Goal: Task Accomplishment & Management: Complete application form

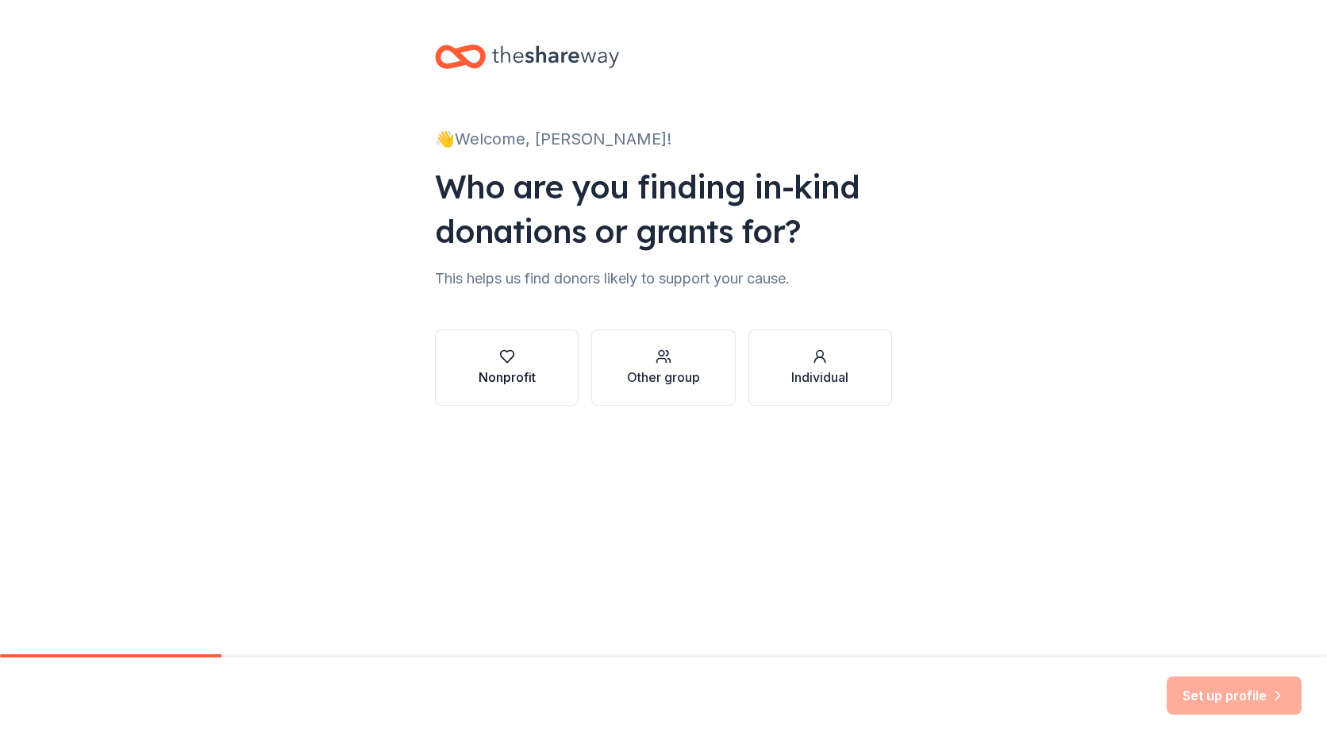
click at [522, 383] on div "Nonprofit" at bounding box center [507, 377] width 57 height 19
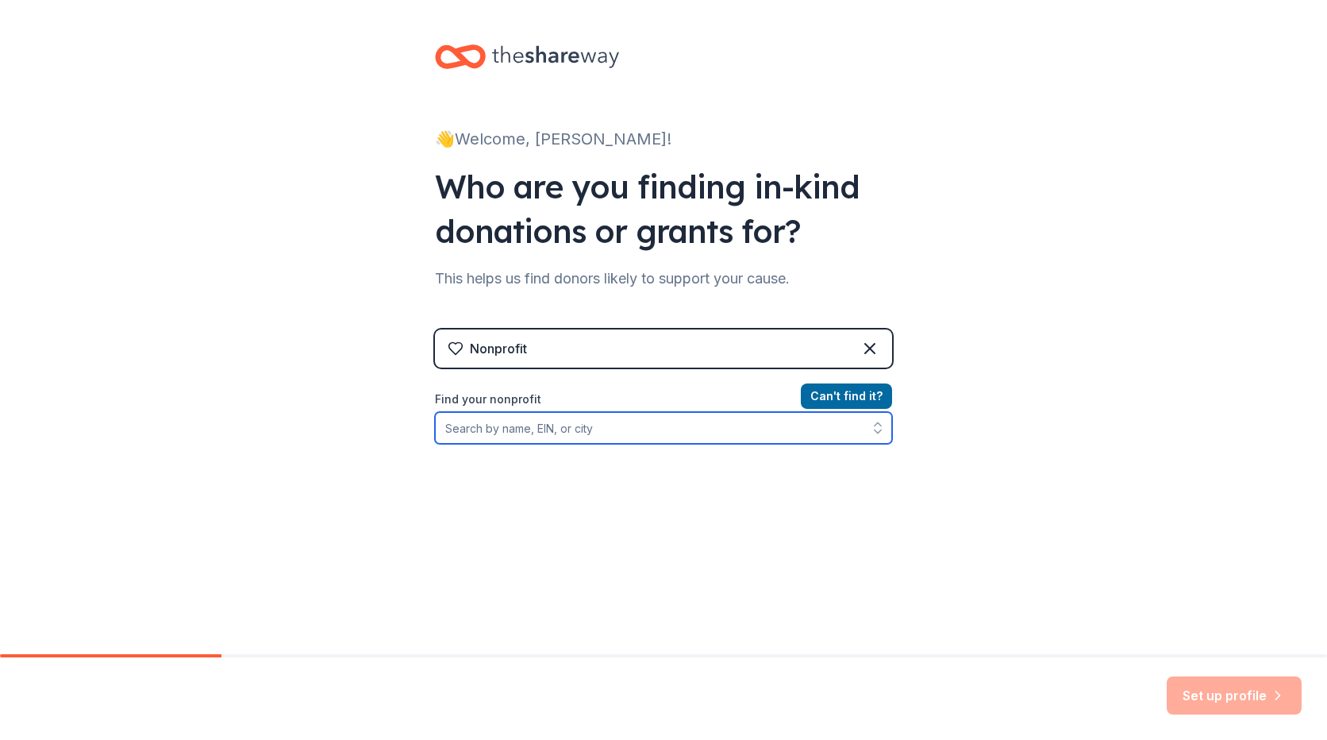
click at [619, 428] on input "Find your nonprofit" at bounding box center [663, 428] width 457 height 32
click at [541, 423] on input "Find your nonprofit" at bounding box center [663, 428] width 457 height 32
type input "32765"
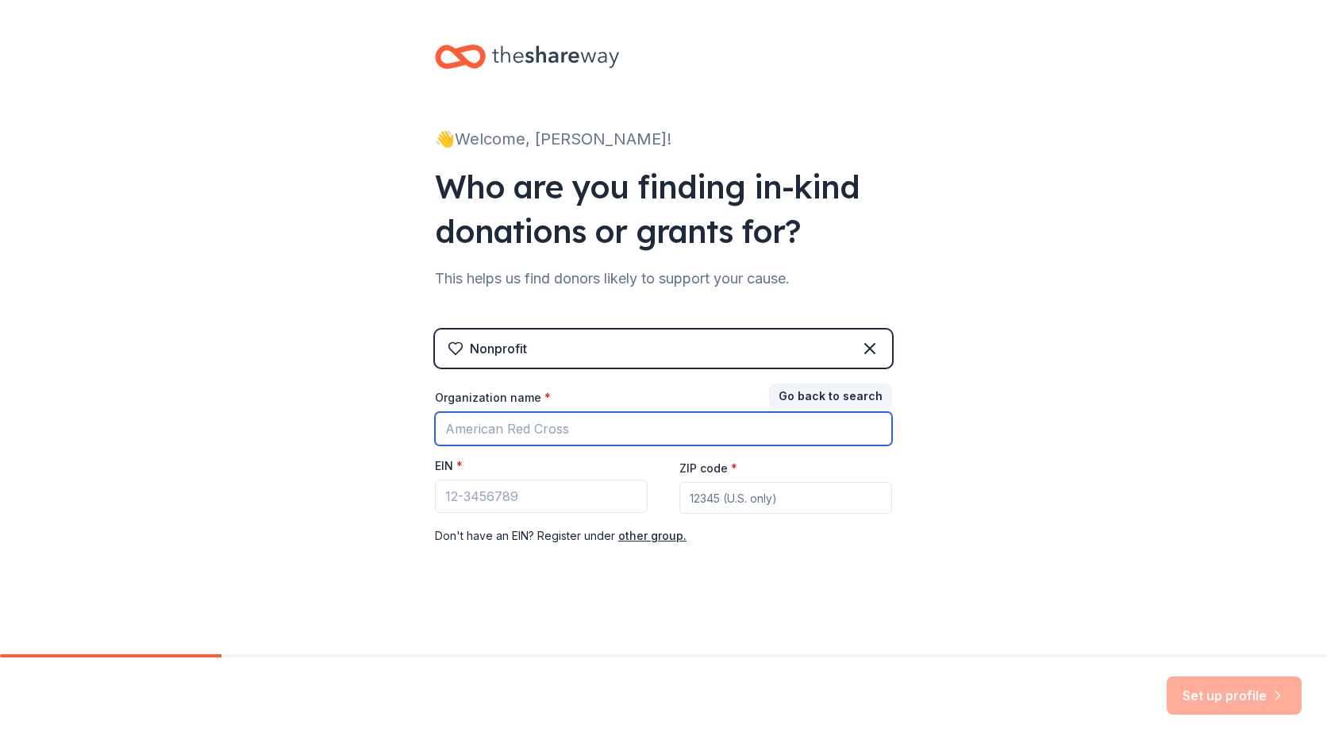
click at [541, 423] on input "Organization name *" at bounding box center [663, 428] width 457 height 33
type input "Lutheran Haven"
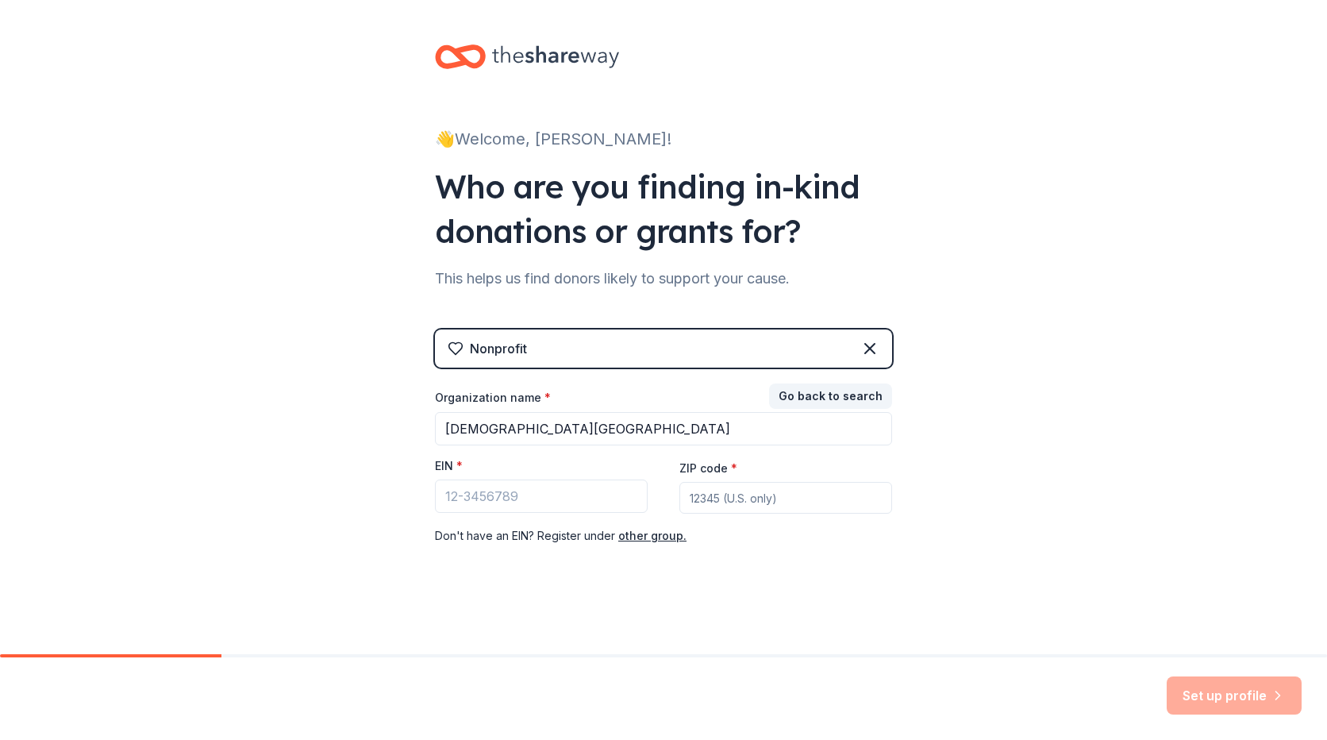
type input "32765"
click at [541, 498] on input "EIN *" at bounding box center [541, 495] width 213 height 33
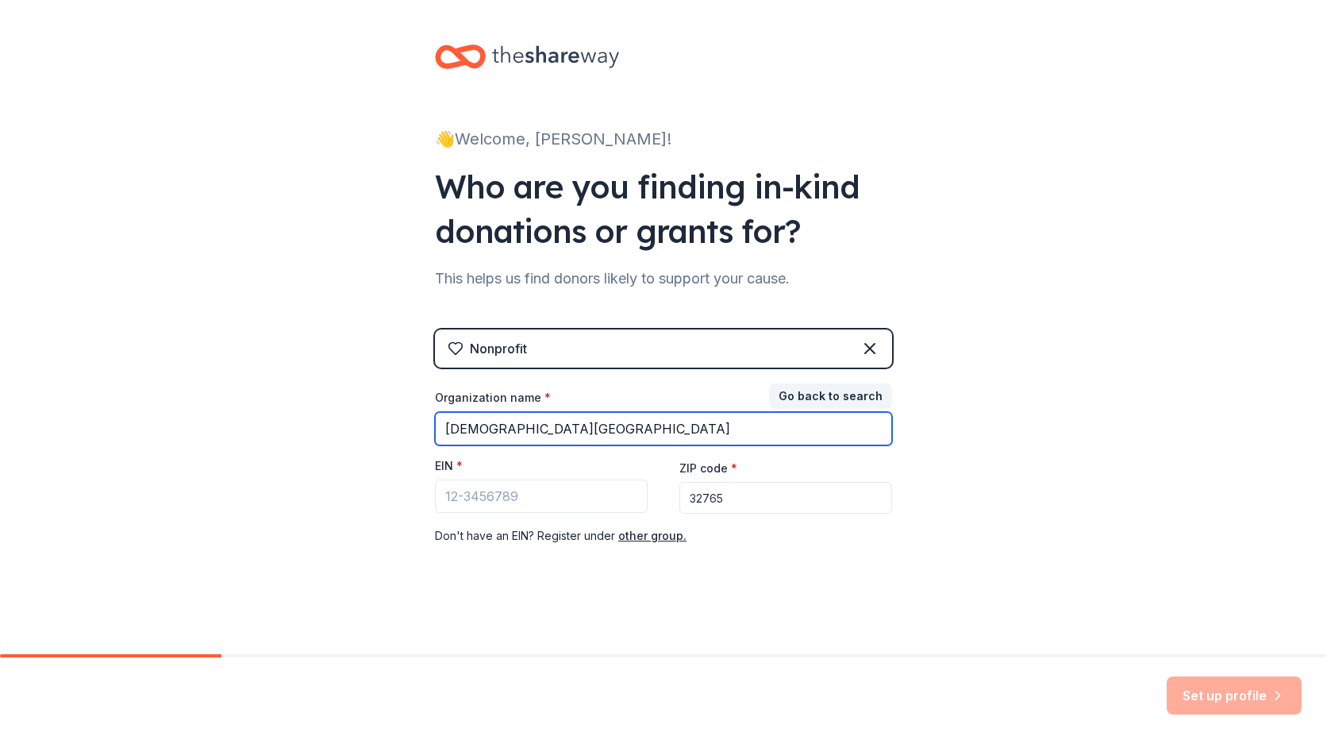
click at [652, 423] on input "Lutheran Haven" at bounding box center [663, 428] width 457 height 33
type input "Lutheran Haven, Inc."
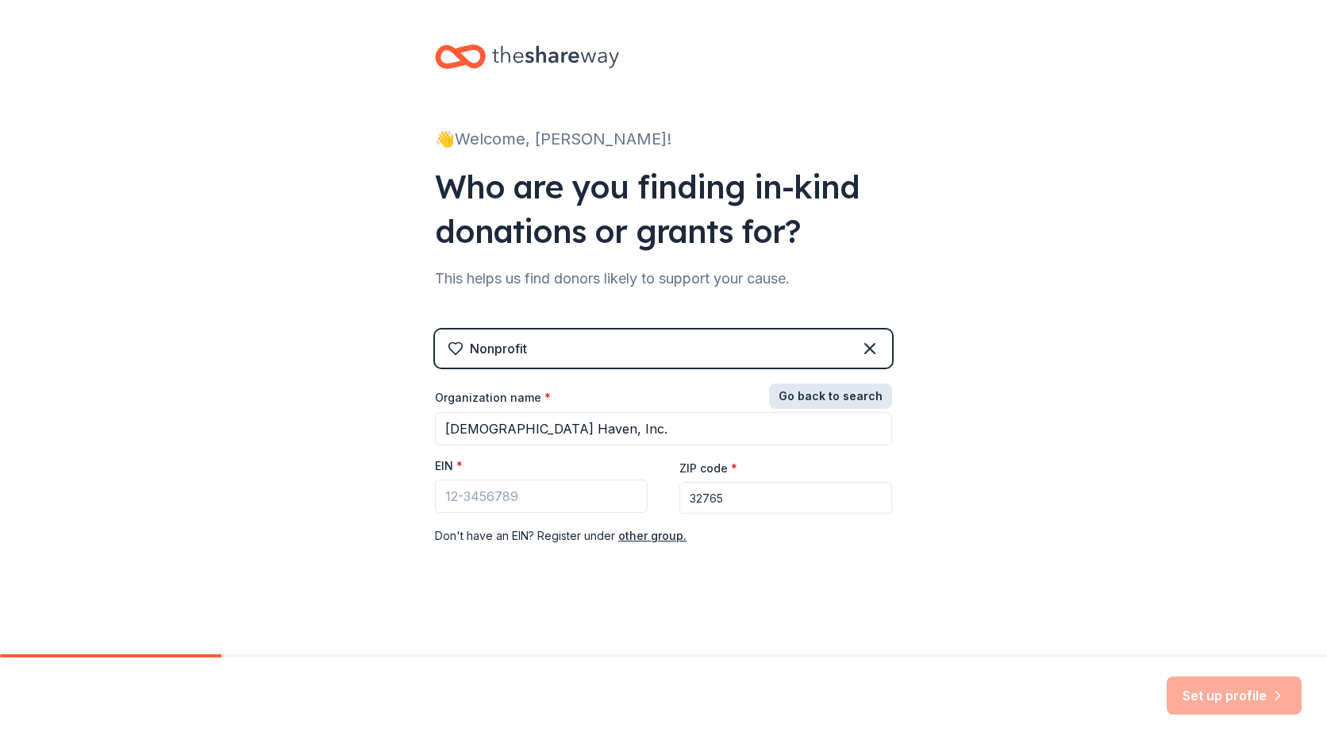
click at [849, 400] on button "Go back to search" at bounding box center [830, 395] width 123 height 25
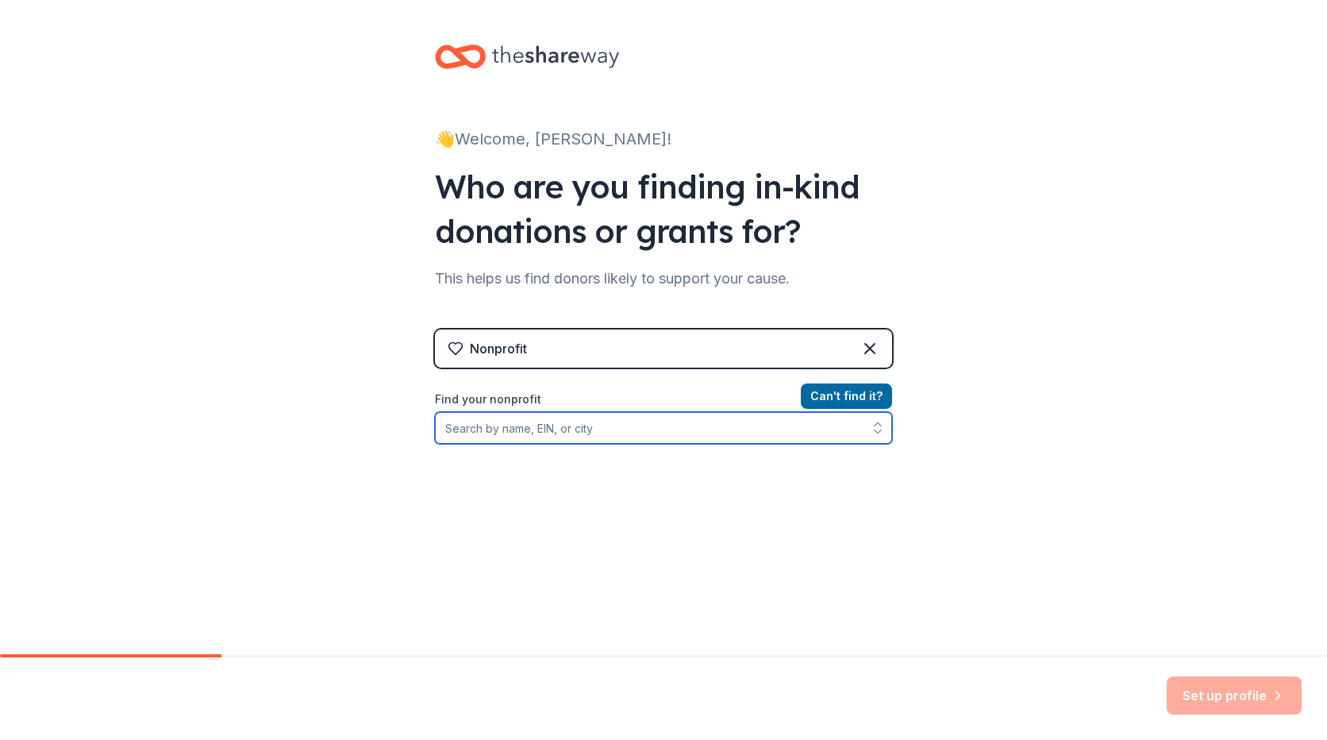
click at [594, 426] on input "Find your nonprofit" at bounding box center [663, 428] width 457 height 32
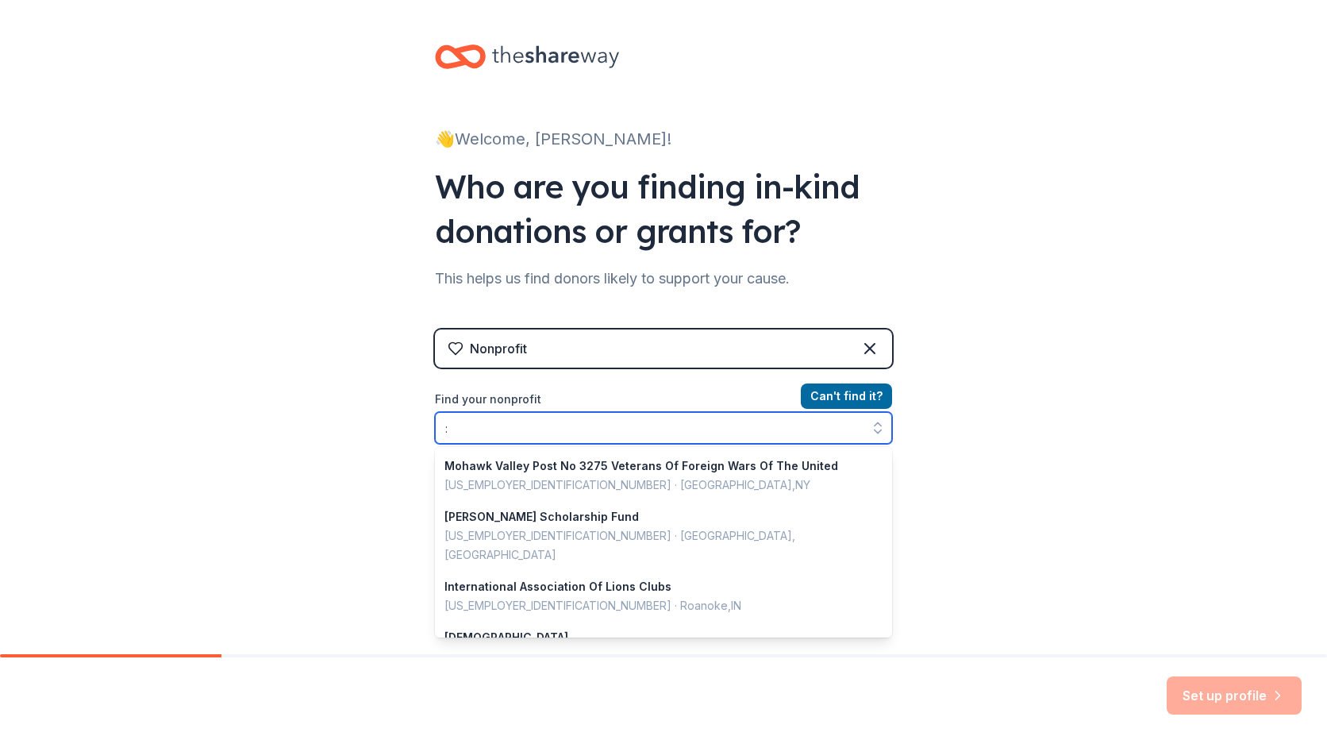
scroll to position [156, 0]
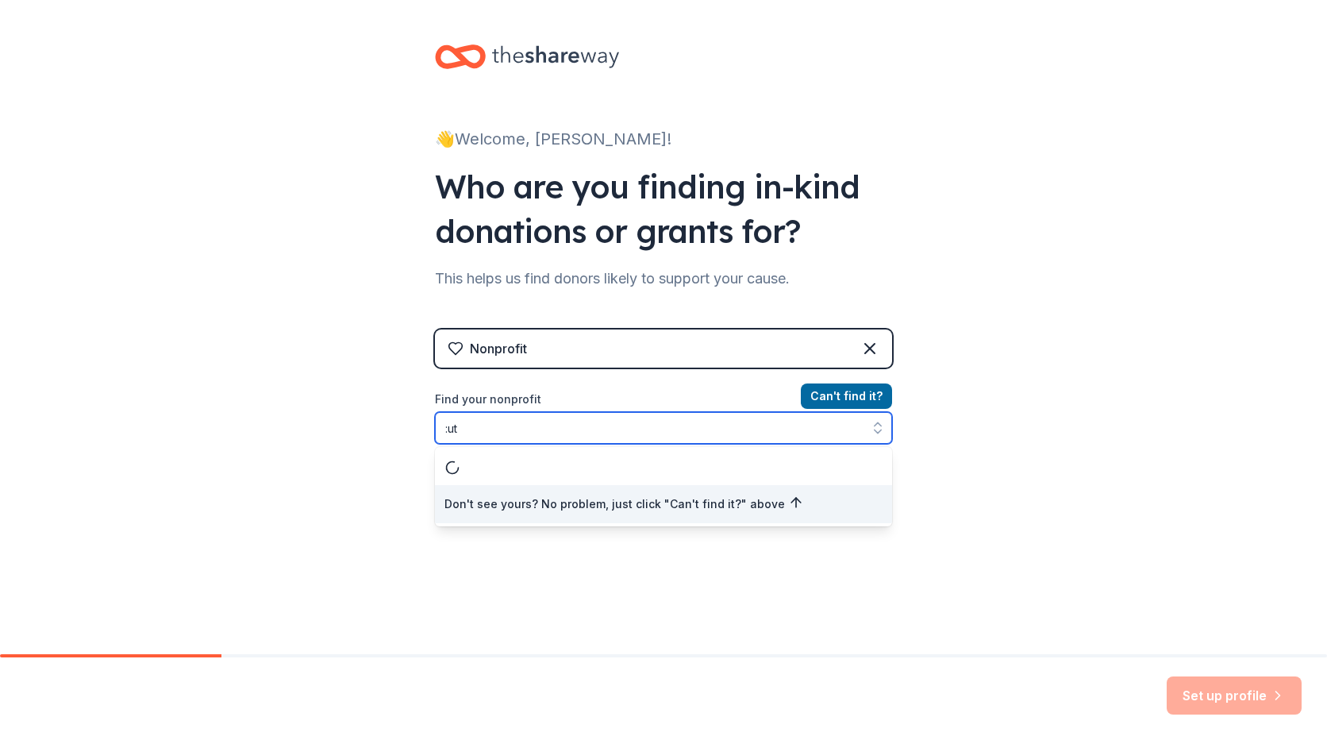
type input ":u"
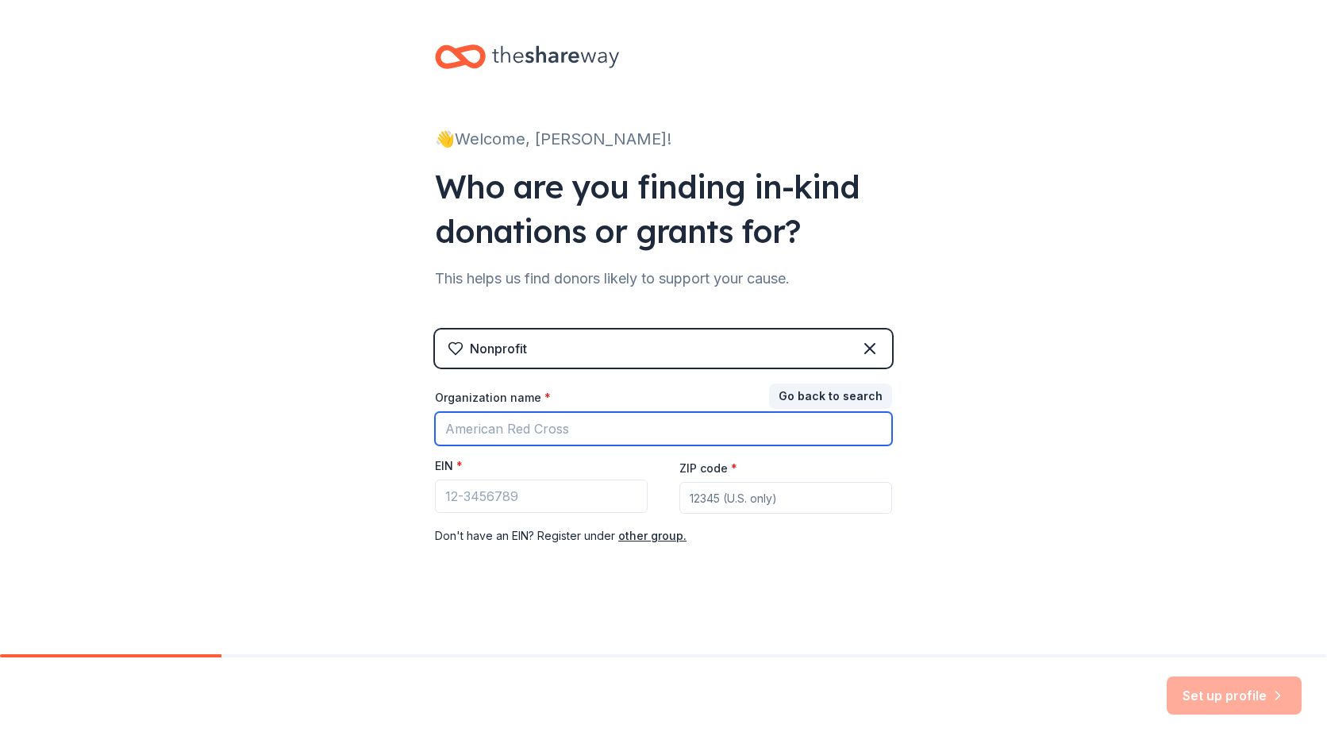
click at [594, 426] on input "Organization name *" at bounding box center [663, 428] width 457 height 33
type input "Lutheran Haven, Inc."
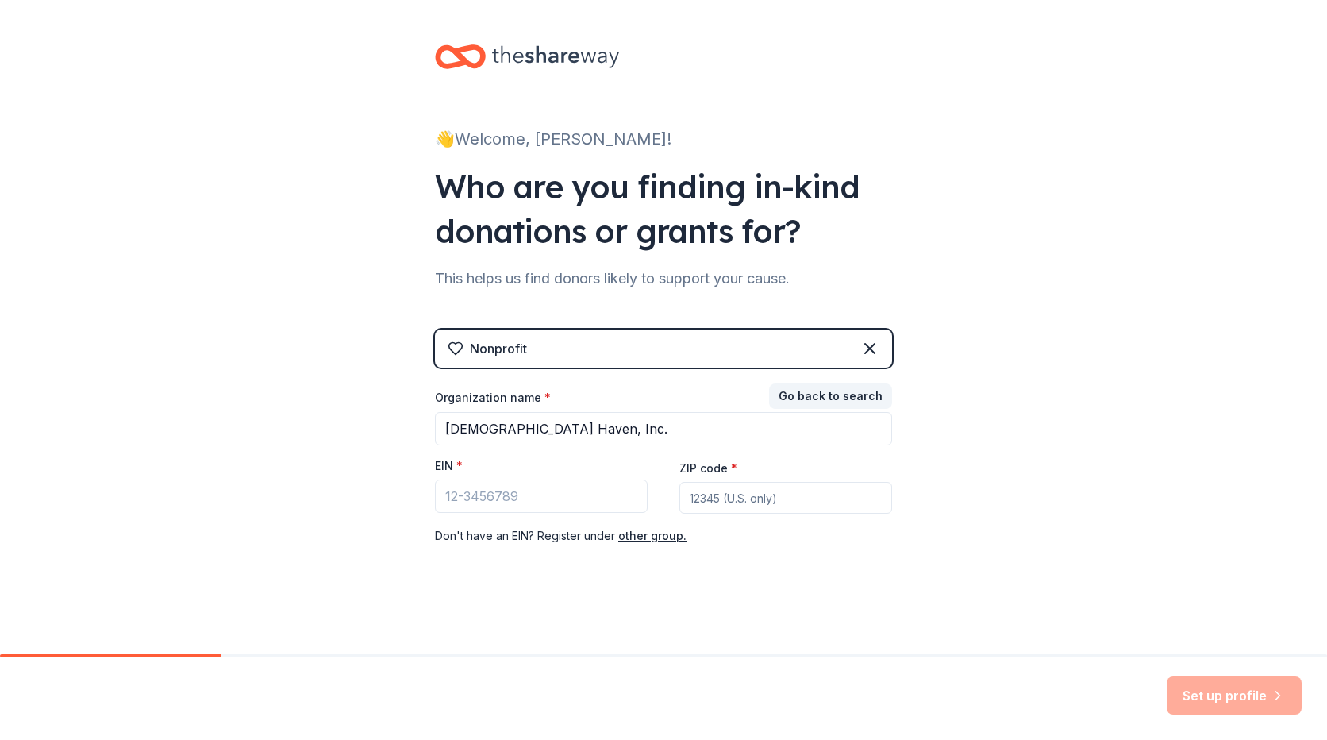
type input "32765"
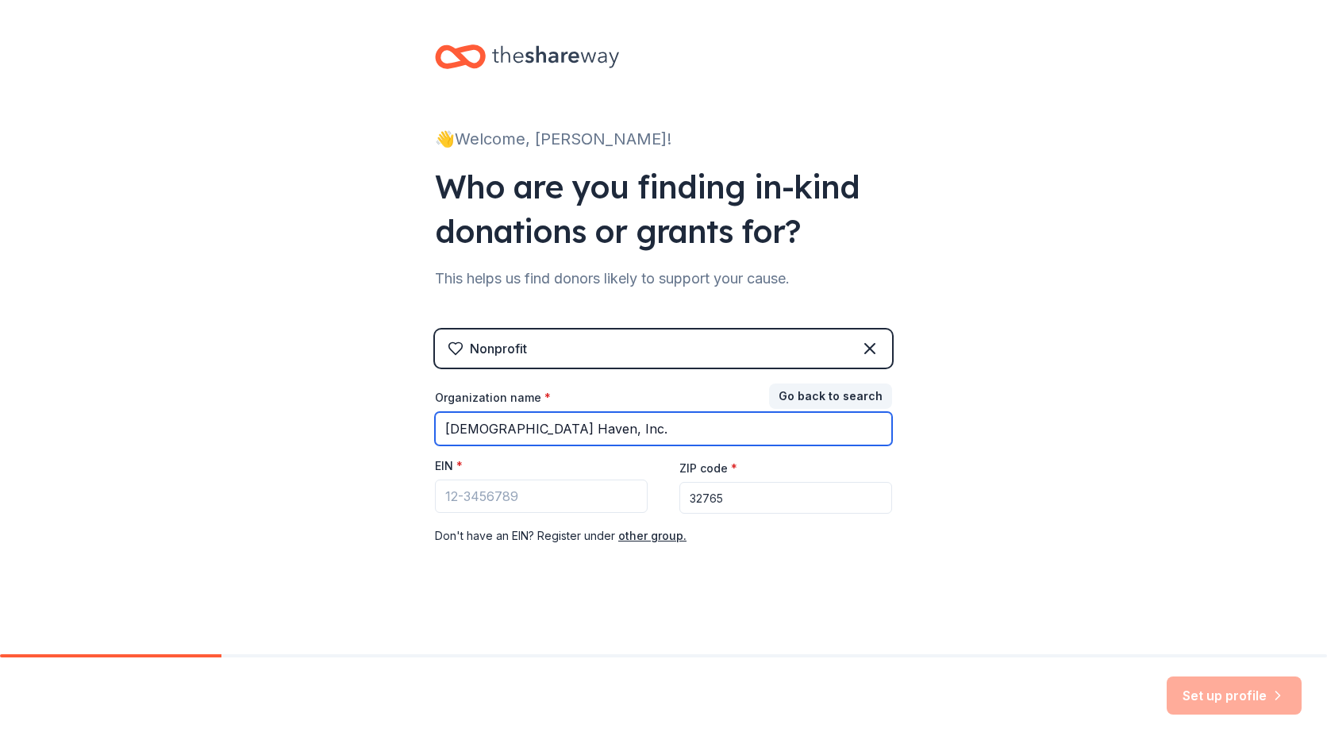
click at [610, 421] on input "Lutheran Haven, Inc." at bounding box center [663, 428] width 457 height 33
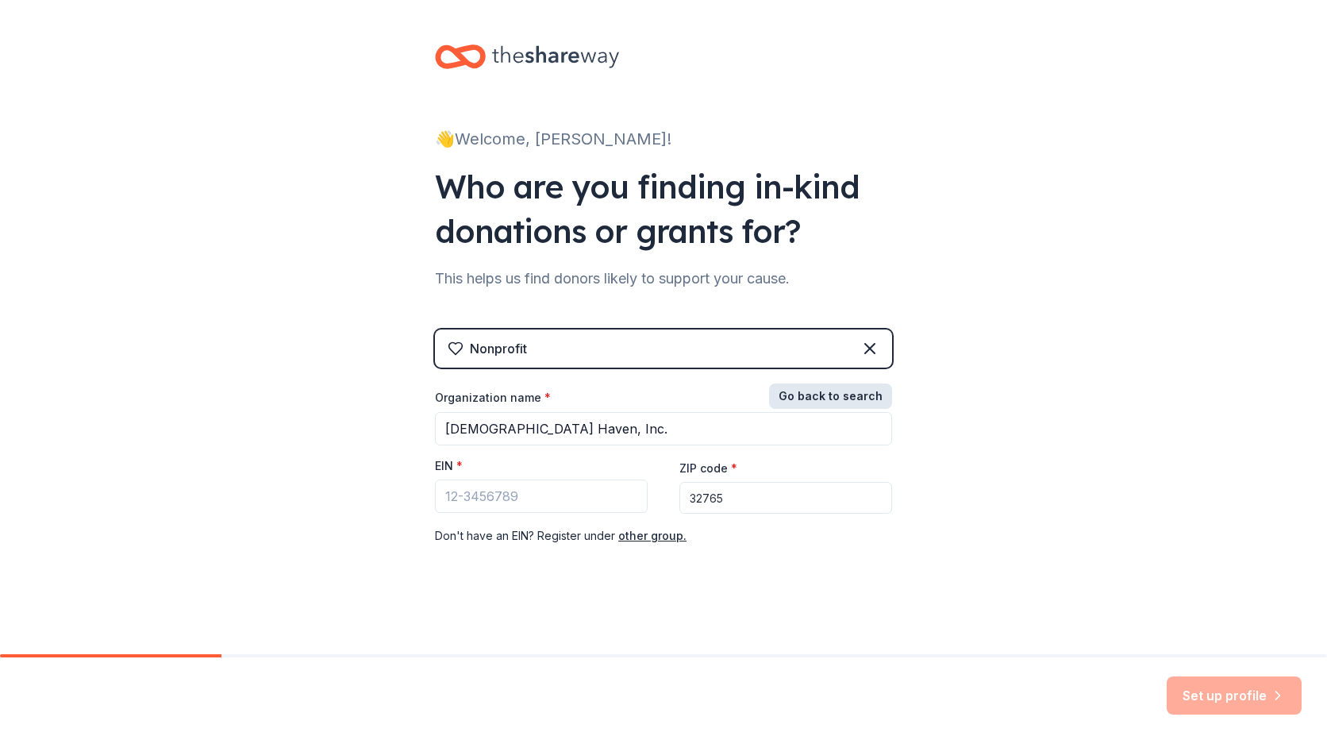
click at [826, 387] on button "Go back to search" at bounding box center [830, 395] width 123 height 25
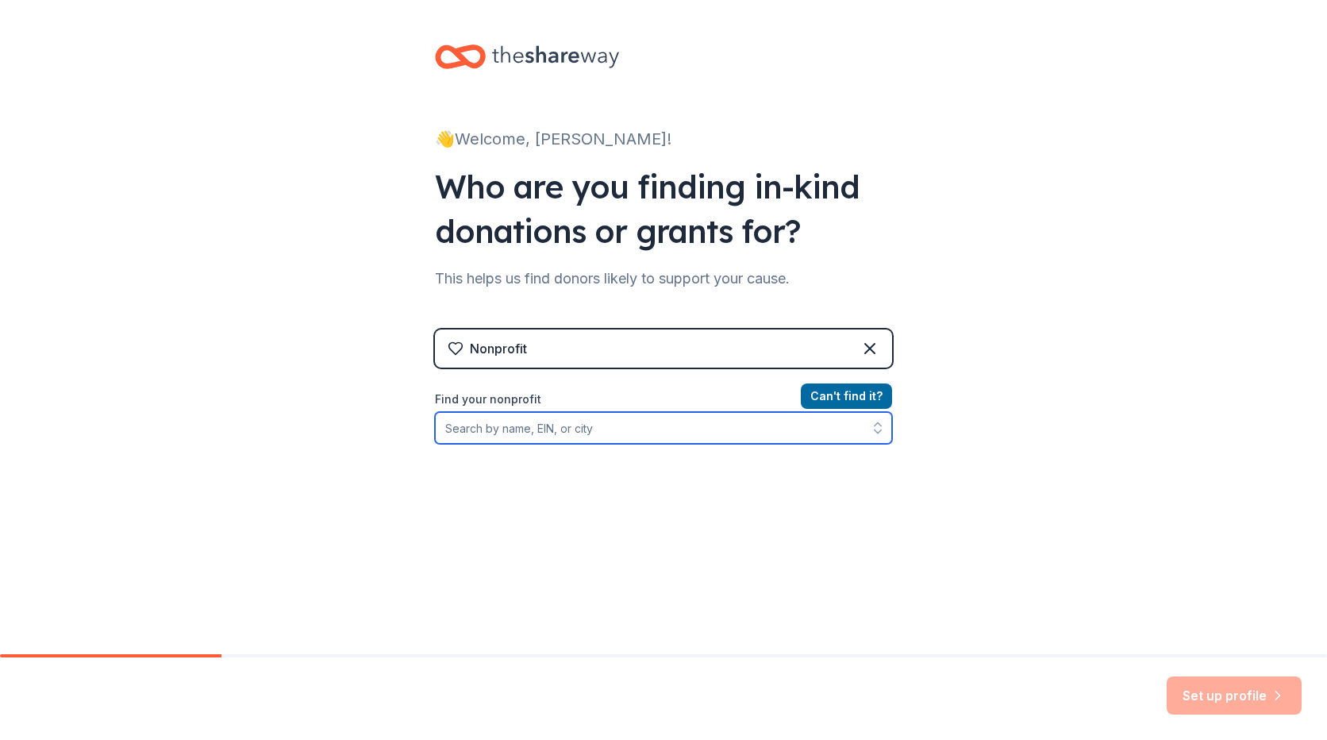
click at [571, 430] on input "Find your nonprofit" at bounding box center [663, 428] width 457 height 32
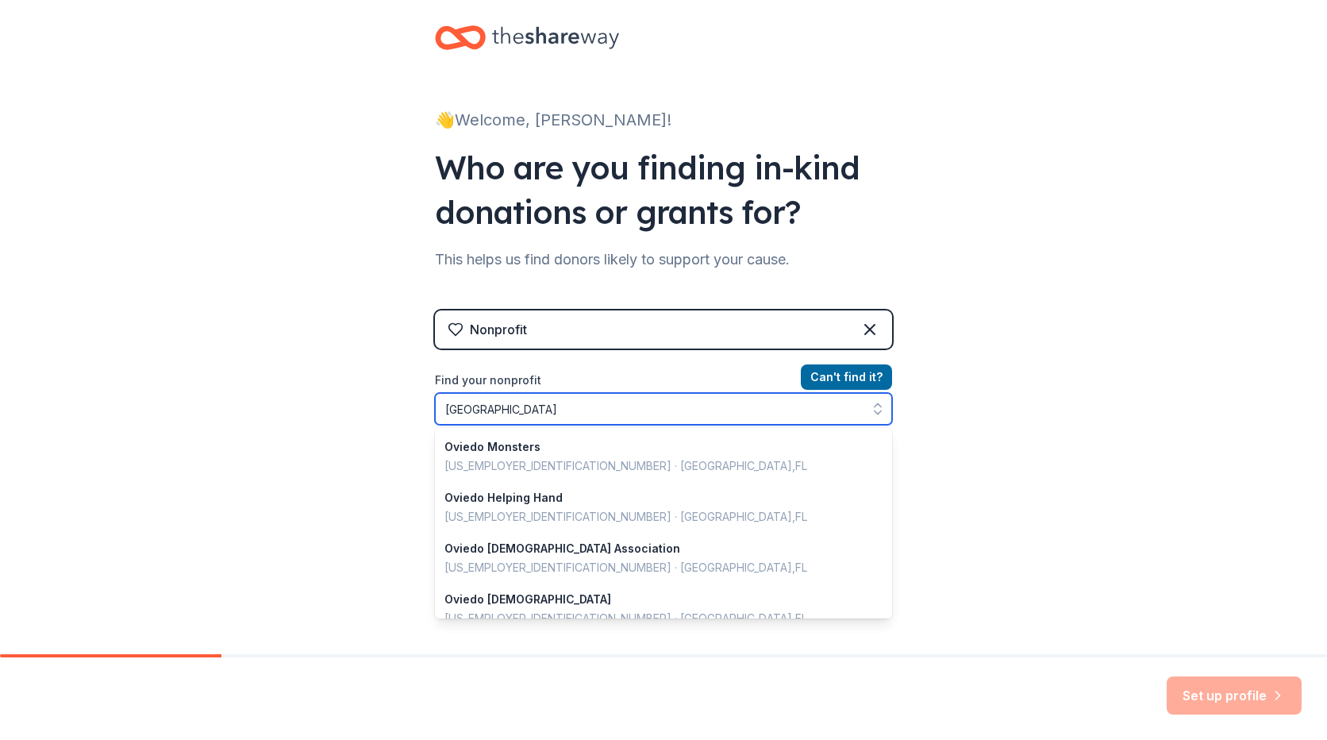
scroll to position [25, 0]
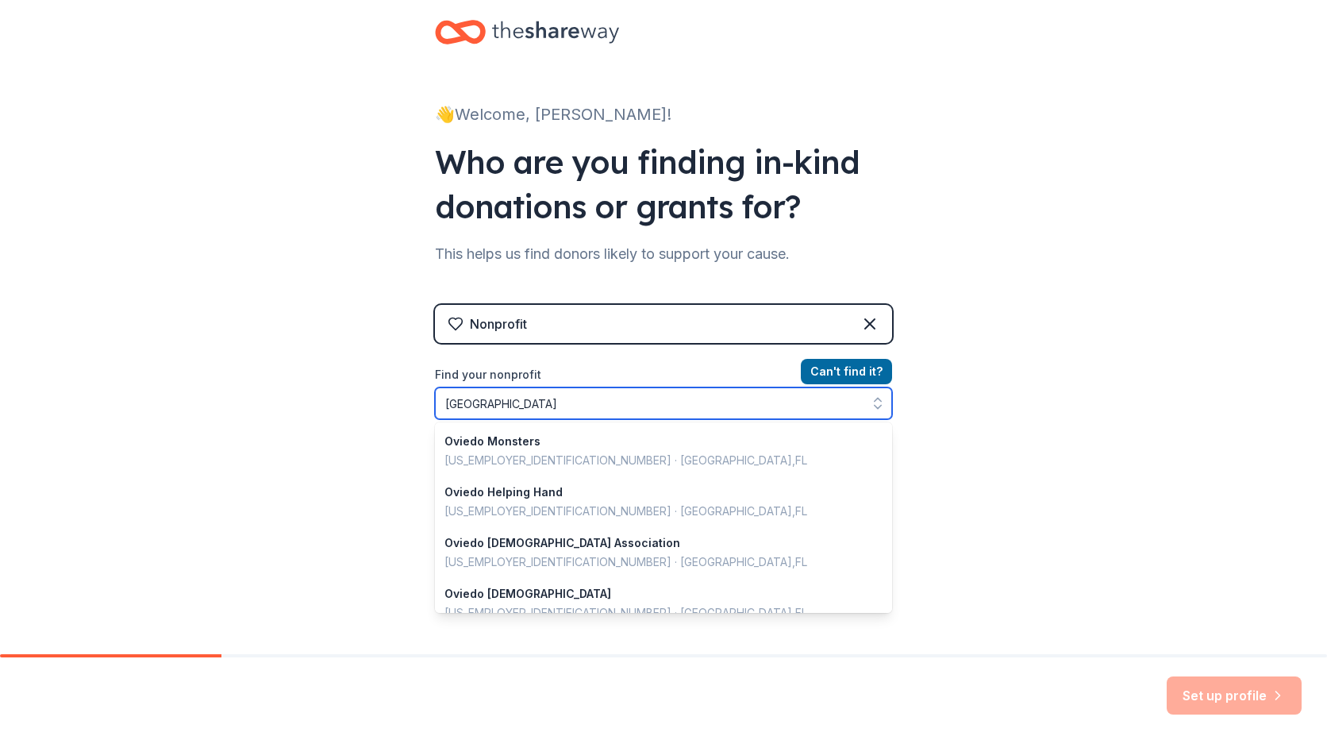
drag, startPoint x: 562, startPoint y: 398, endPoint x: 278, endPoint y: 408, distance: 284.4
click at [278, 408] on div "👋 Welcome, Lynn! Who are you finding in-kind donations or grants for? This help…" at bounding box center [663, 314] width 1327 height 679
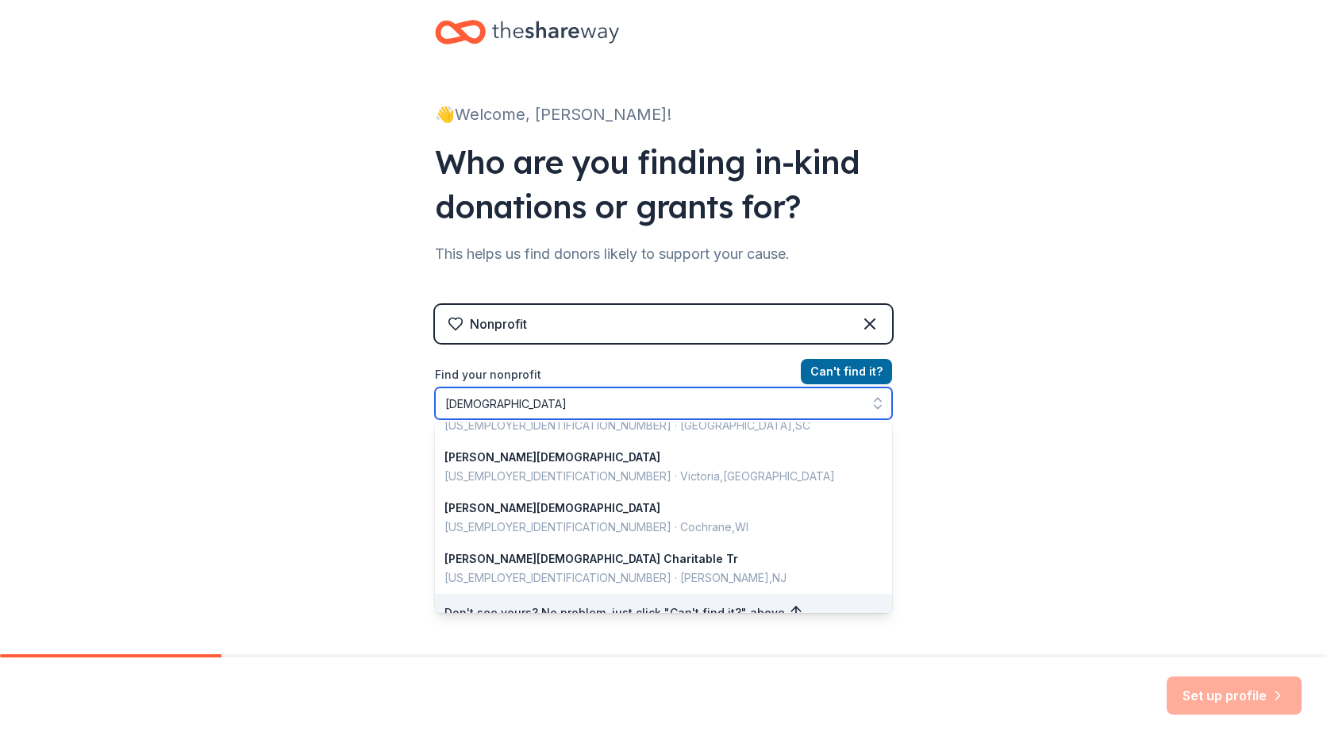
scroll to position [1124, 0]
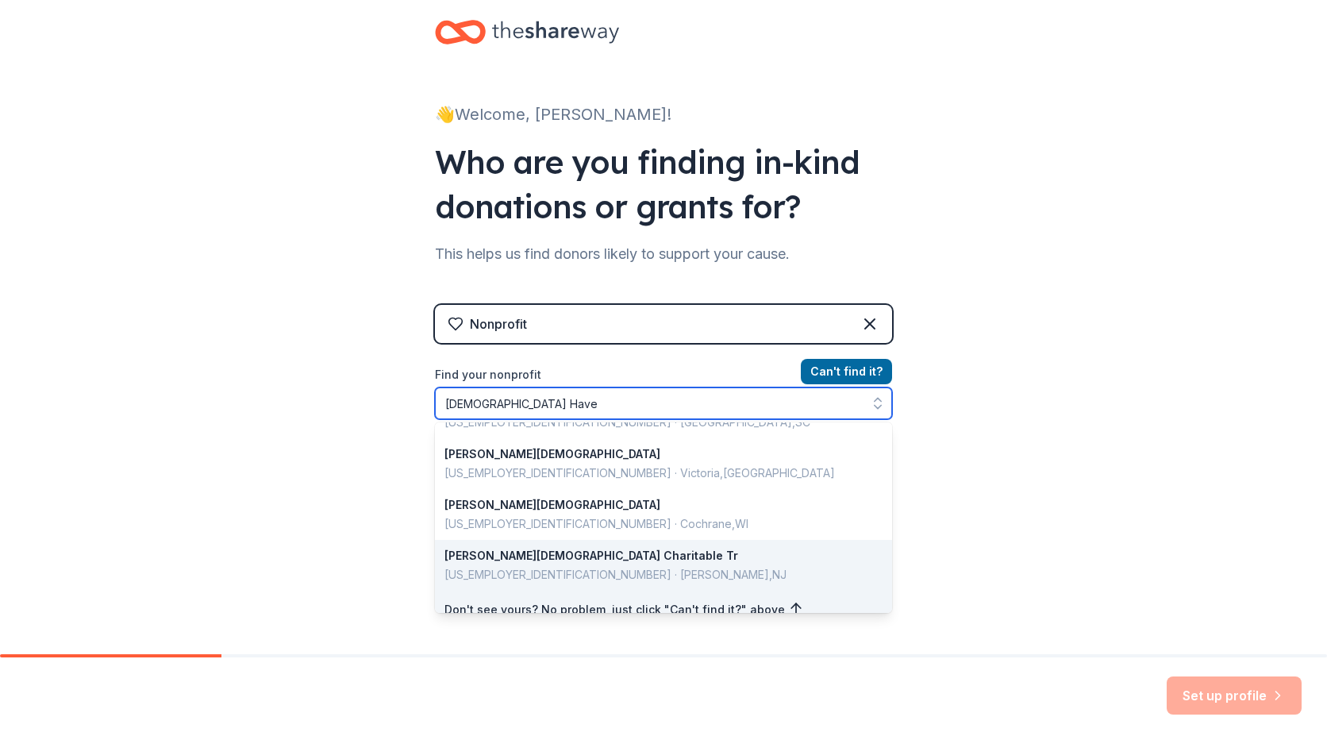
type input "Lutheran Haven"
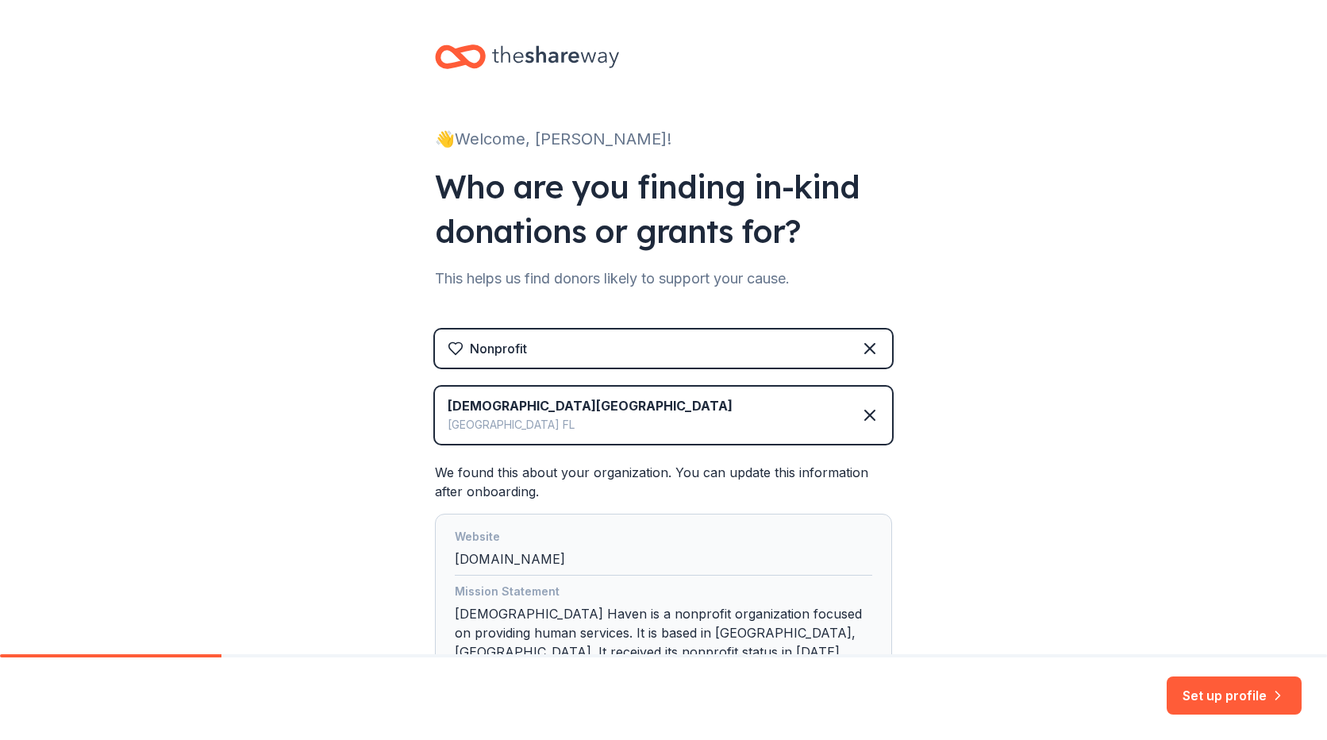
scroll to position [79, 0]
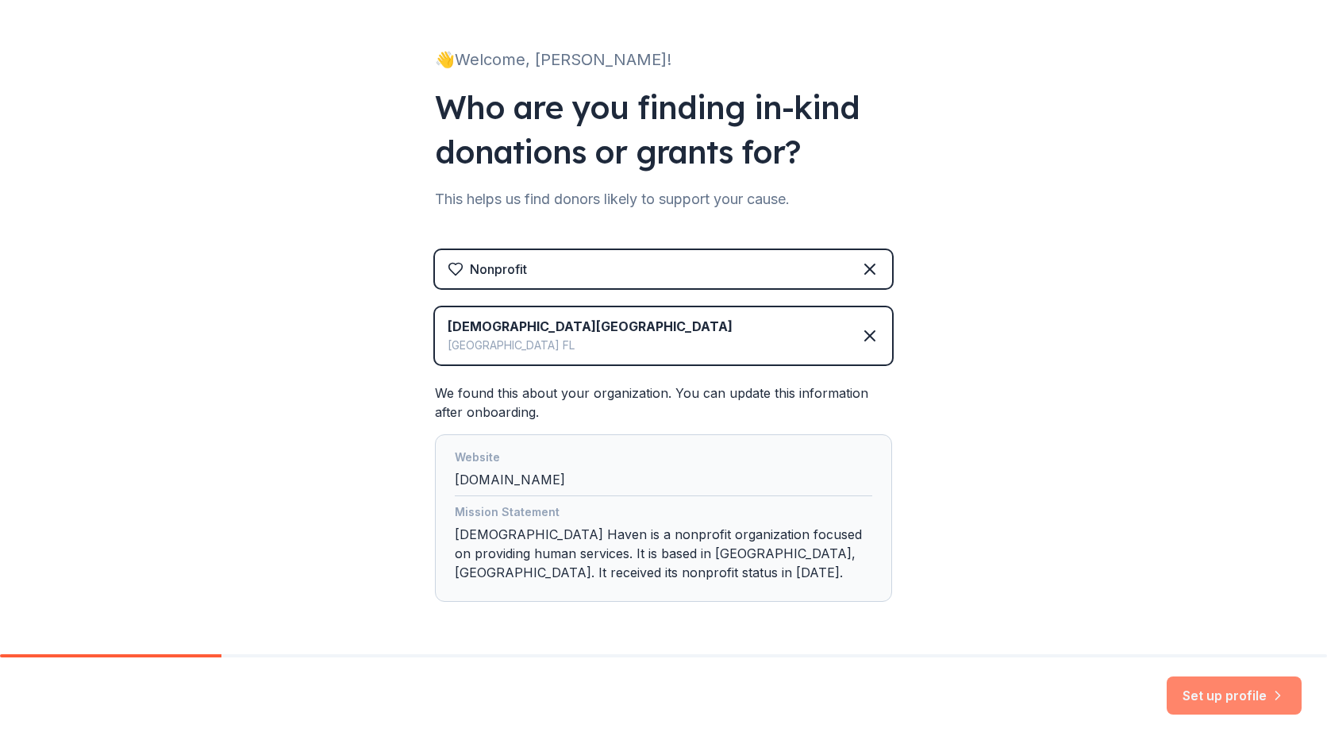
click at [1231, 687] on button "Set up profile" at bounding box center [1234, 695] width 135 height 38
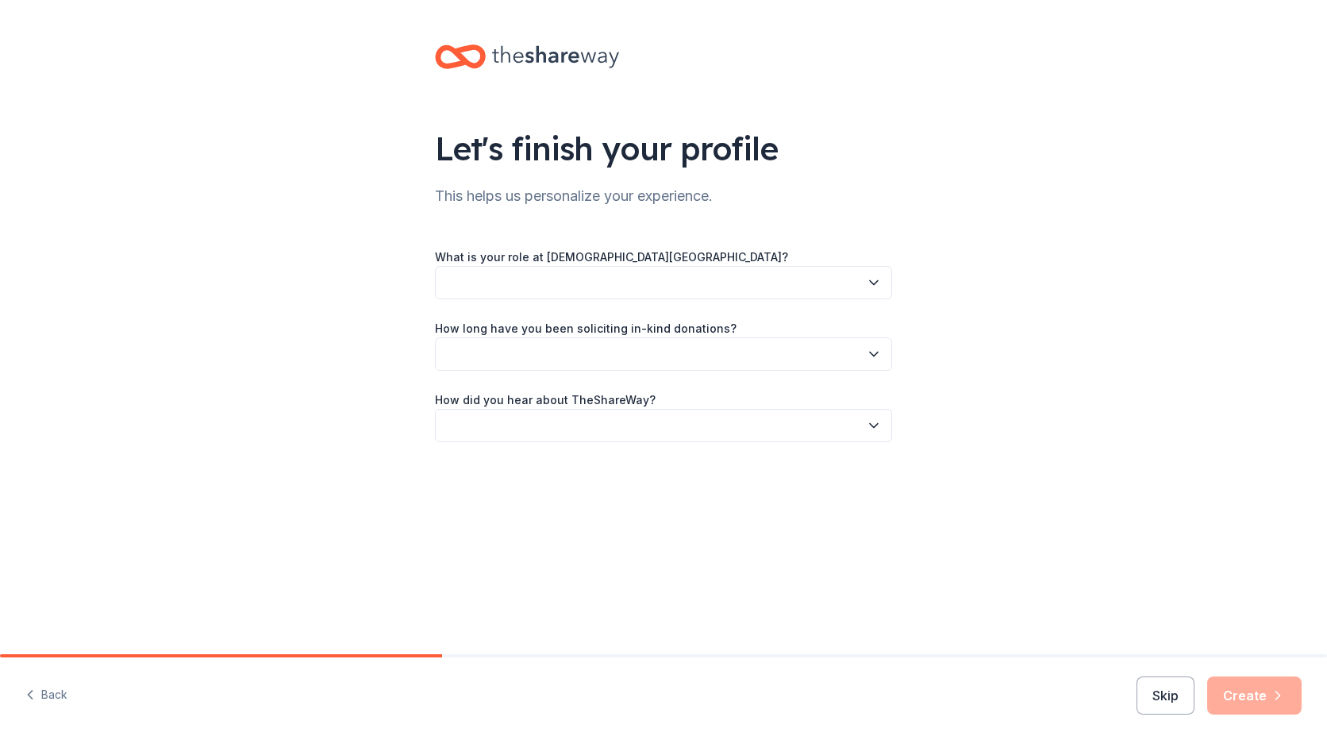
click at [675, 288] on button "button" at bounding box center [663, 282] width 457 height 33
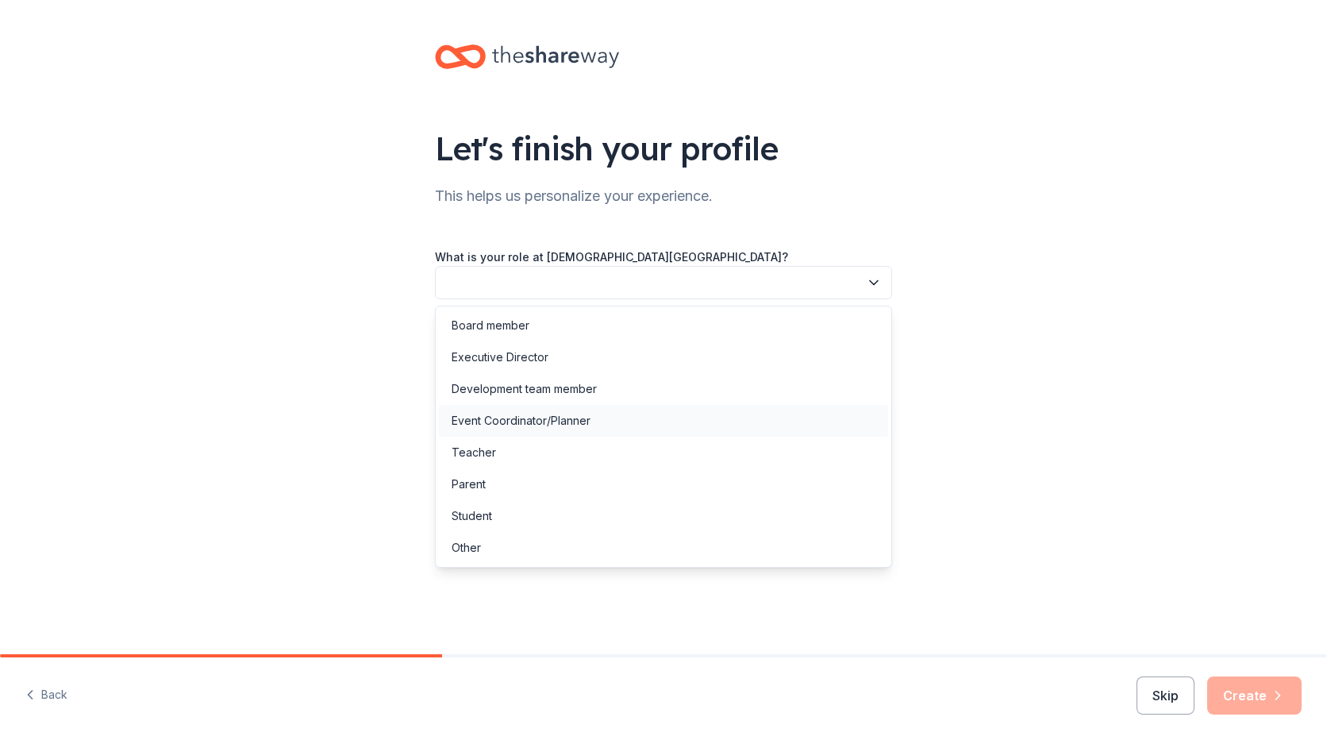
click at [647, 411] on div "Event Coordinator/Planner" at bounding box center [663, 421] width 449 height 32
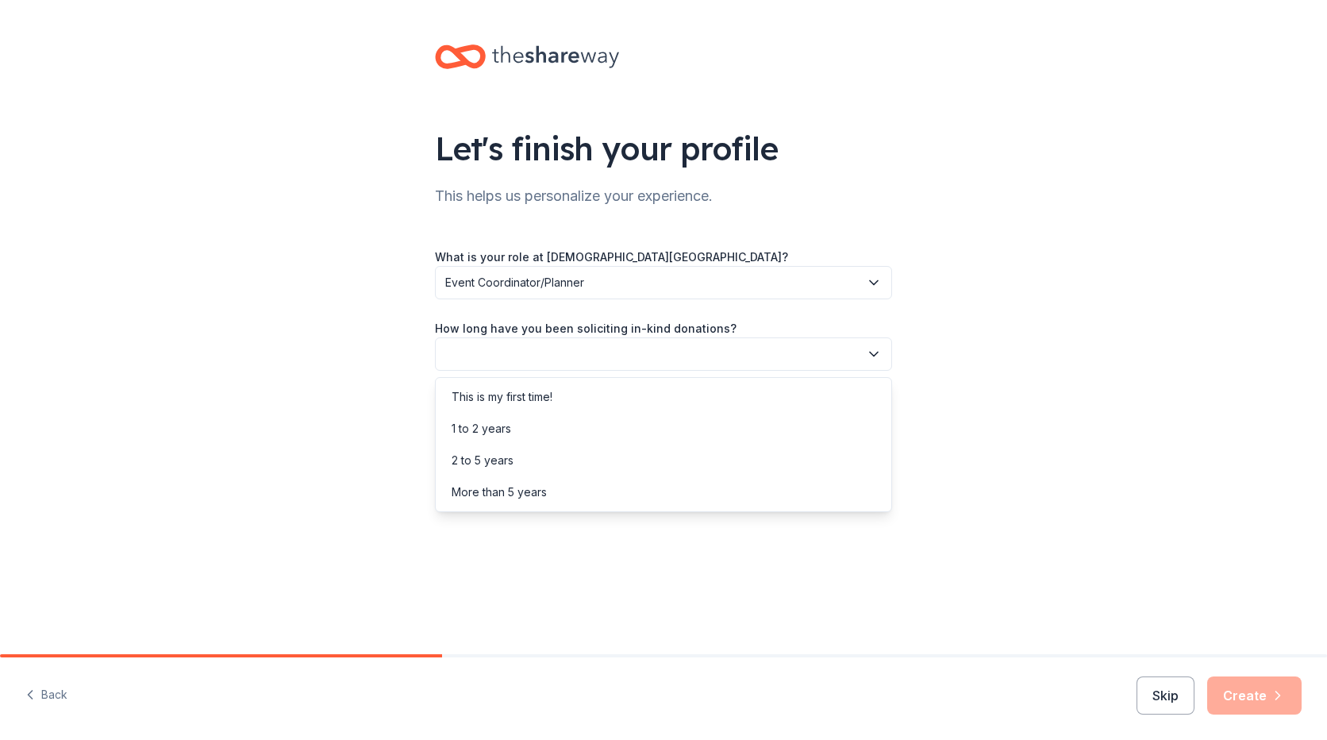
click at [633, 365] on button "button" at bounding box center [663, 353] width 457 height 33
click at [623, 401] on div "This is my first time!" at bounding box center [663, 397] width 449 height 32
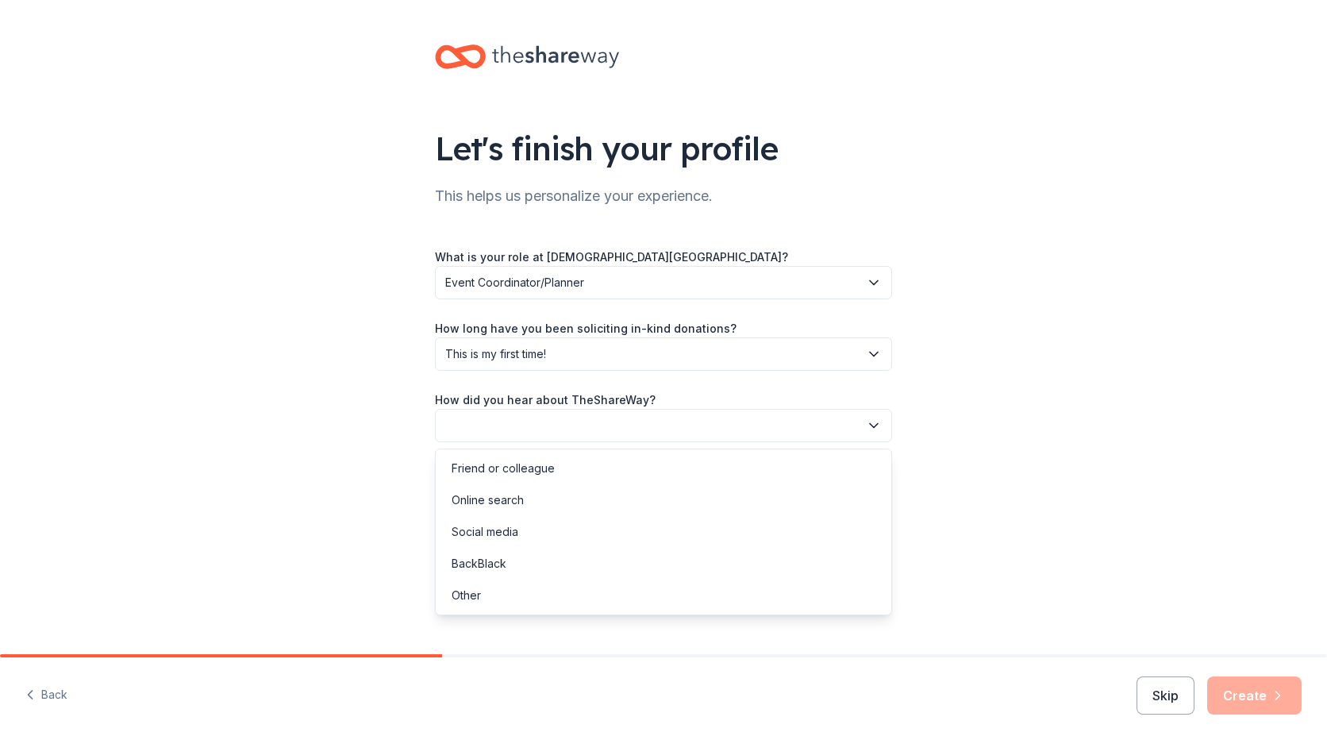
click at [602, 424] on button "button" at bounding box center [663, 425] width 457 height 33
click at [577, 498] on div "Online search" at bounding box center [663, 500] width 449 height 32
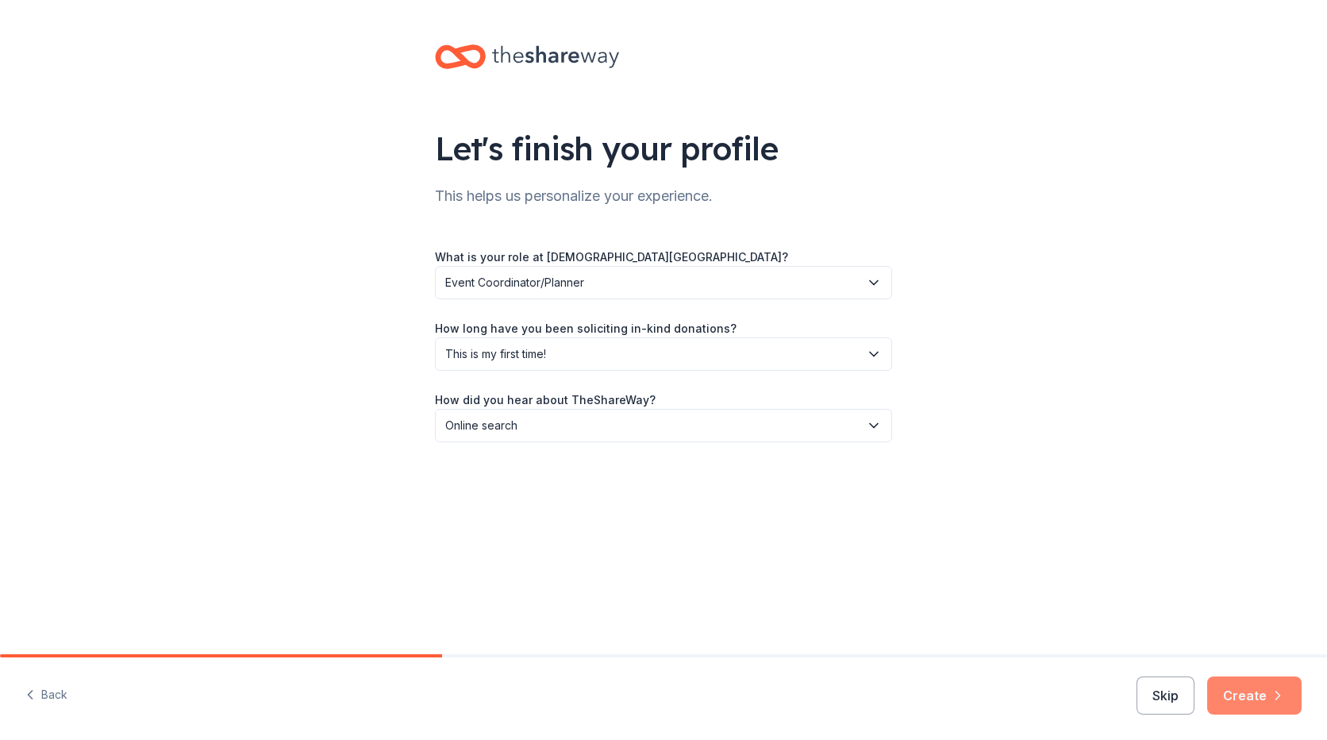
click at [1242, 695] on button "Create" at bounding box center [1254, 695] width 94 height 38
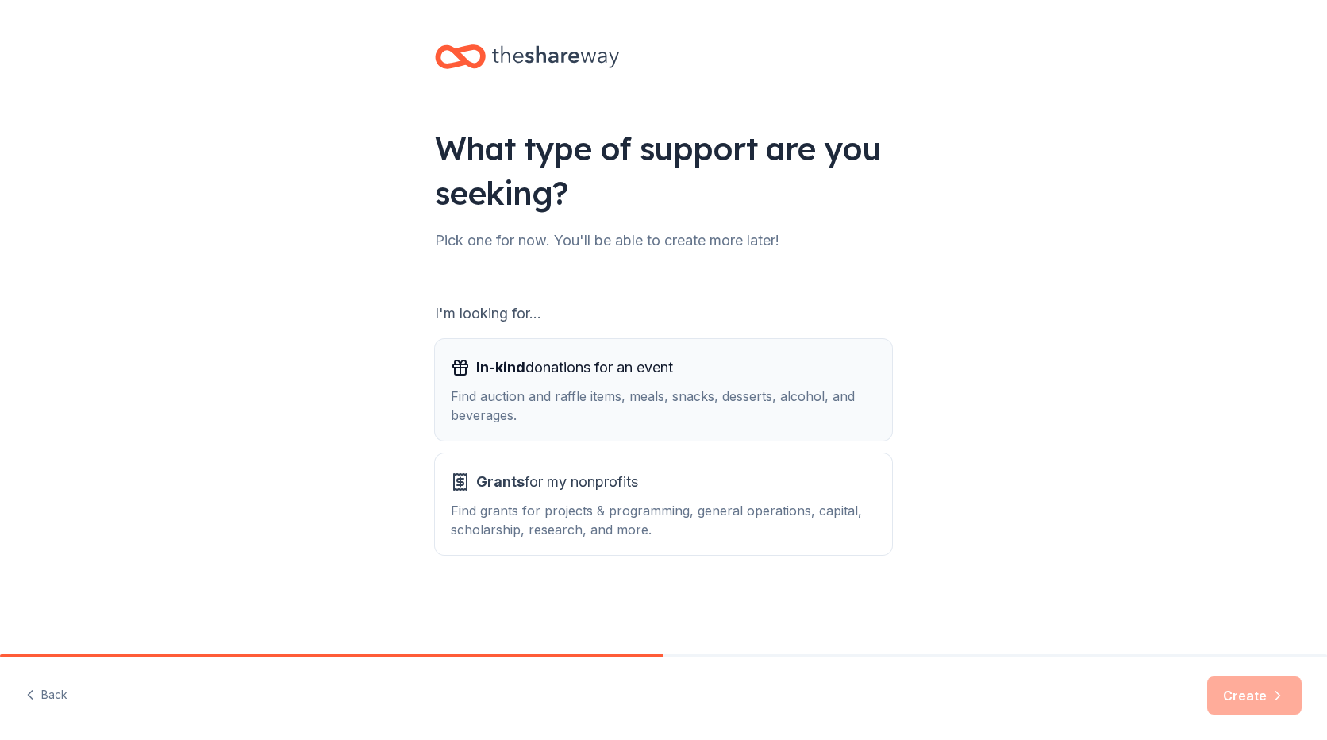
click at [515, 378] on span "In-kind donations for an event" at bounding box center [574, 367] width 197 height 25
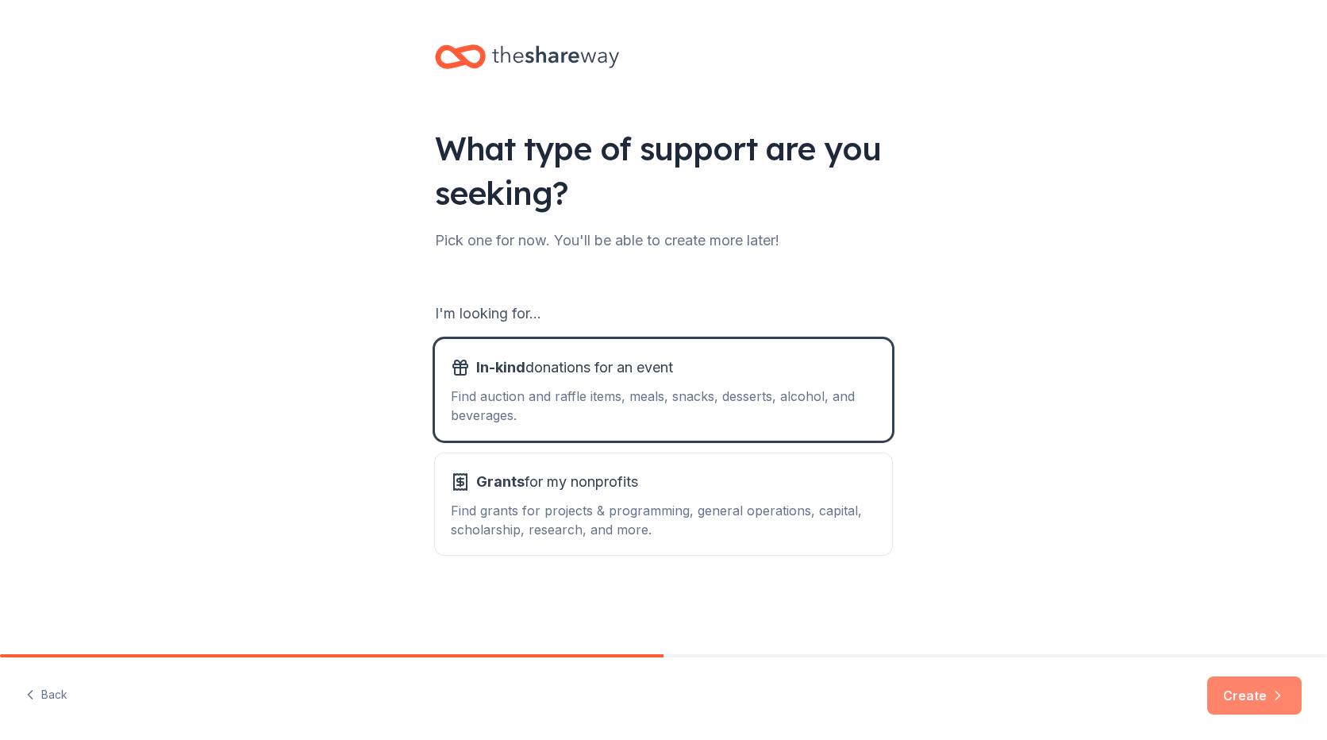
click at [1225, 684] on button "Create" at bounding box center [1254, 695] width 94 height 38
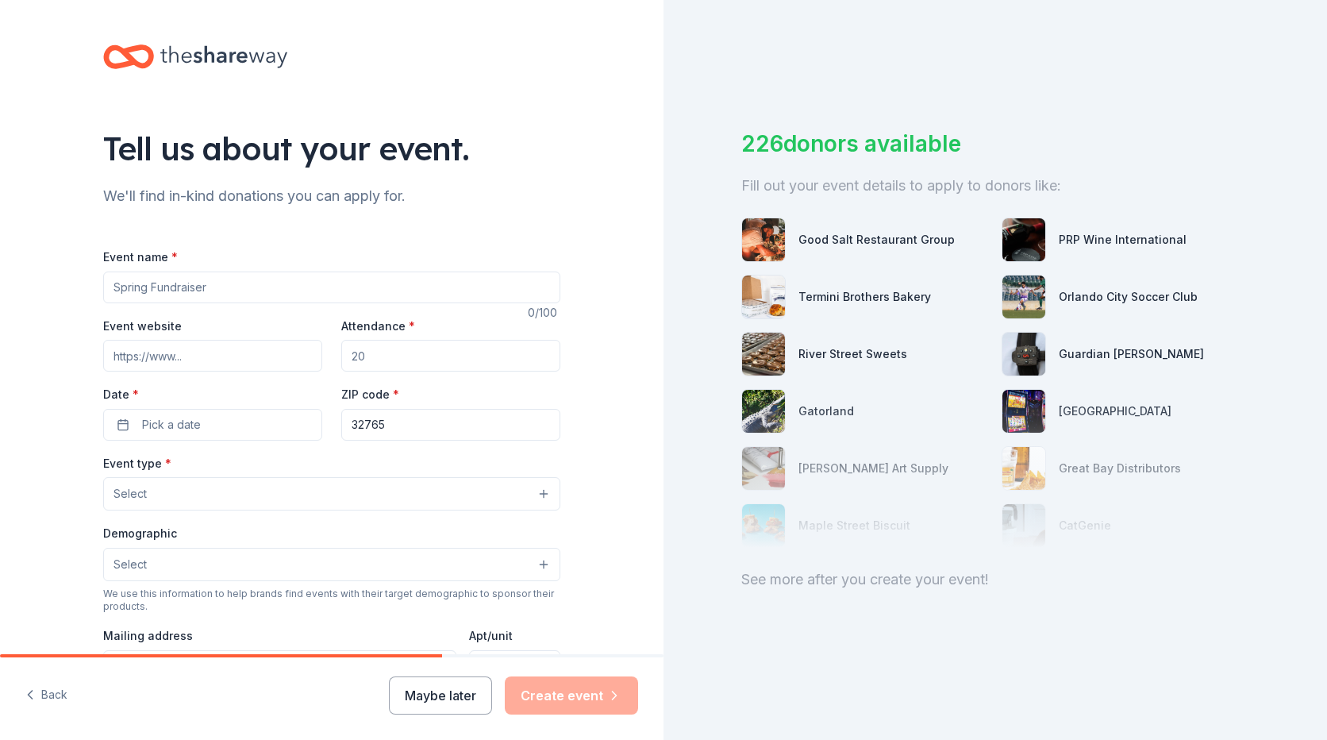
click at [221, 283] on input "Event name *" at bounding box center [331, 287] width 457 height 32
type input "Holiday Party"
type input "200"
click at [116, 421] on button "Pick a date" at bounding box center [212, 425] width 219 height 32
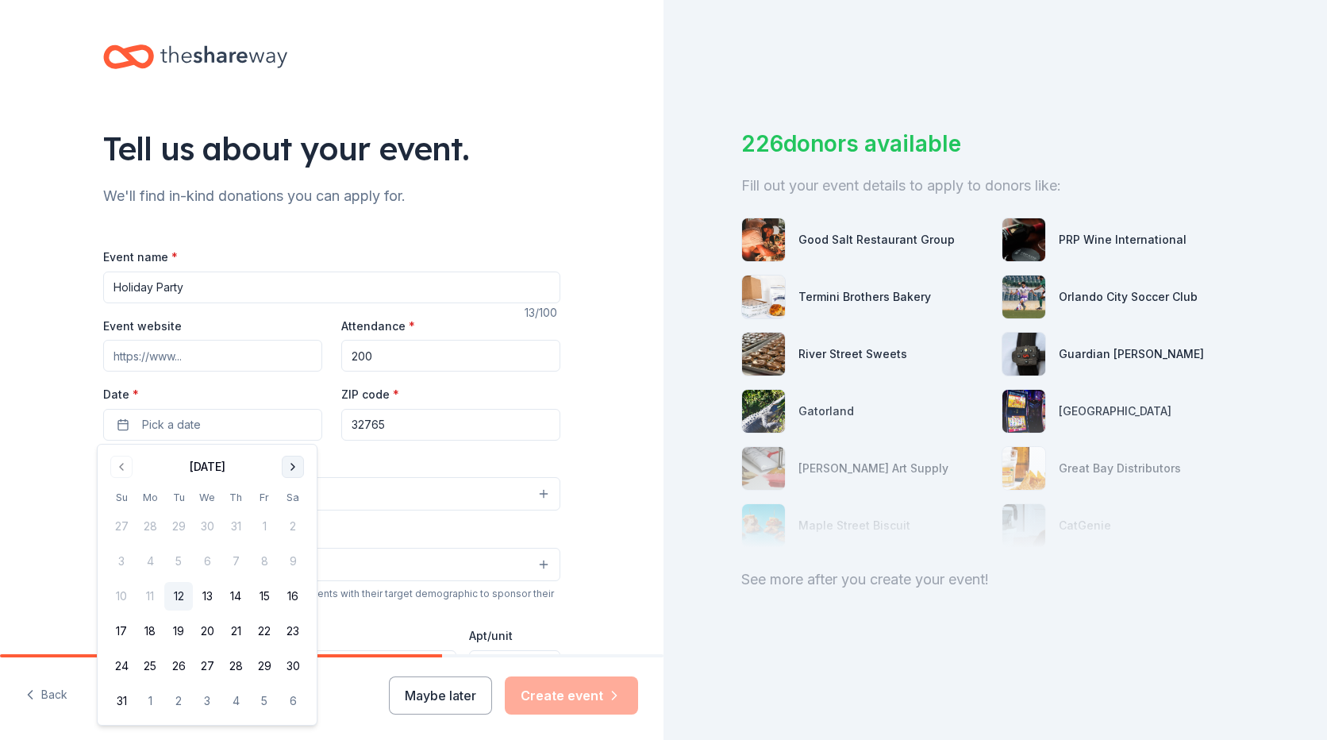
click at [294, 472] on button "Go to next month" at bounding box center [293, 467] width 22 height 22
click at [294, 586] on button "20" at bounding box center [293, 596] width 29 height 29
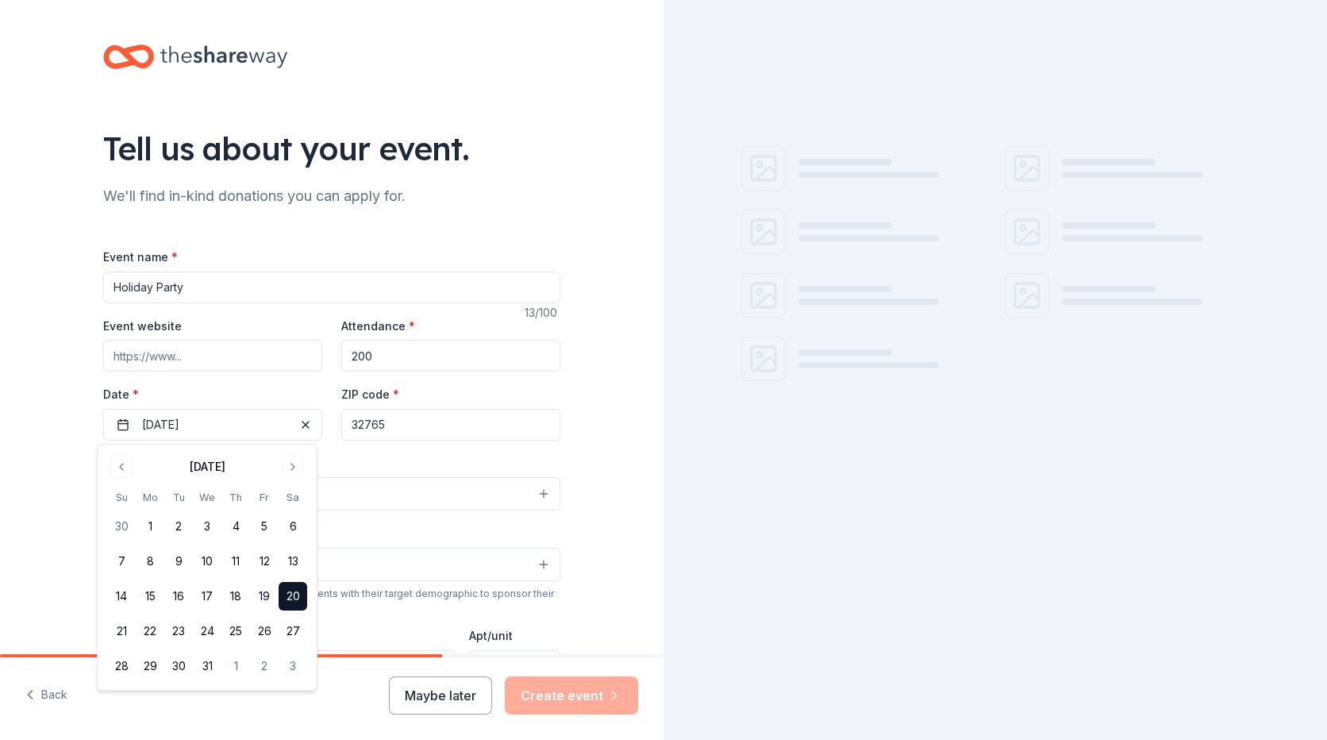
click at [381, 463] on div "Event type * Select" at bounding box center [331, 482] width 457 height 58
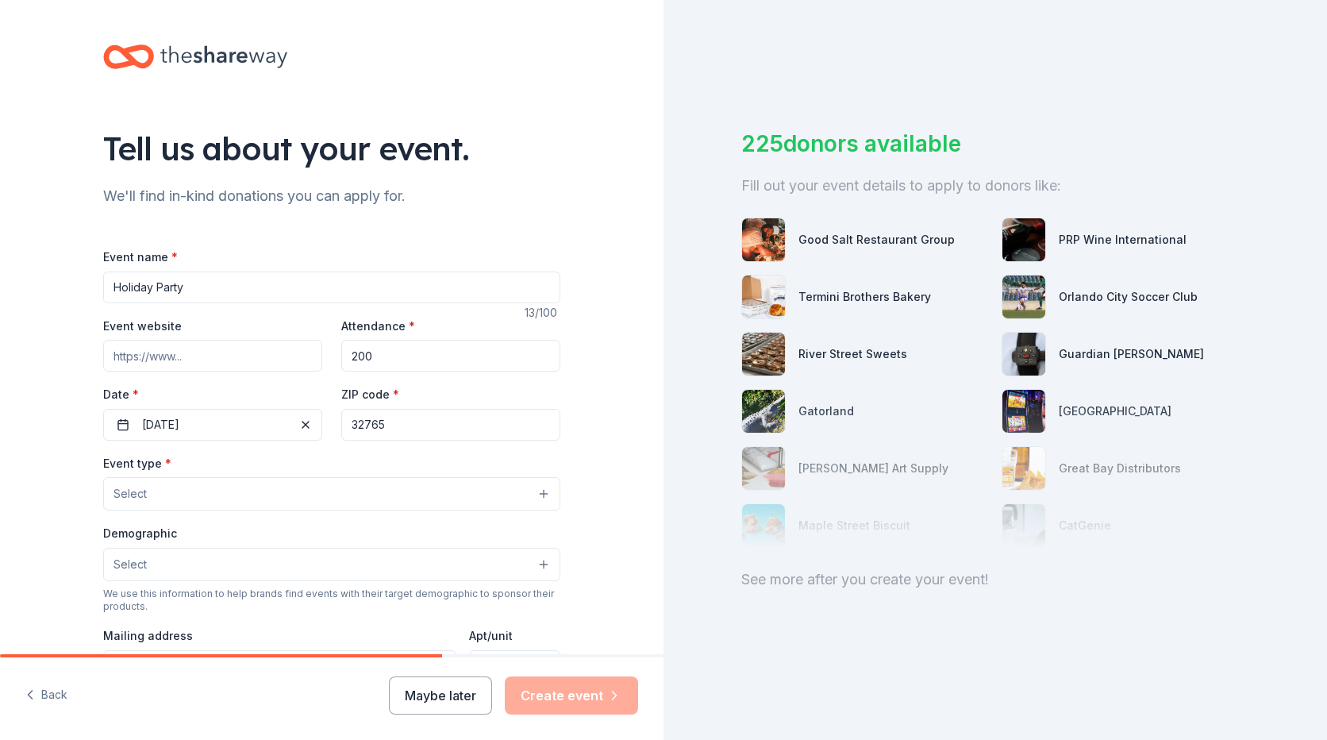
click at [268, 502] on button "Select" at bounding box center [331, 493] width 457 height 33
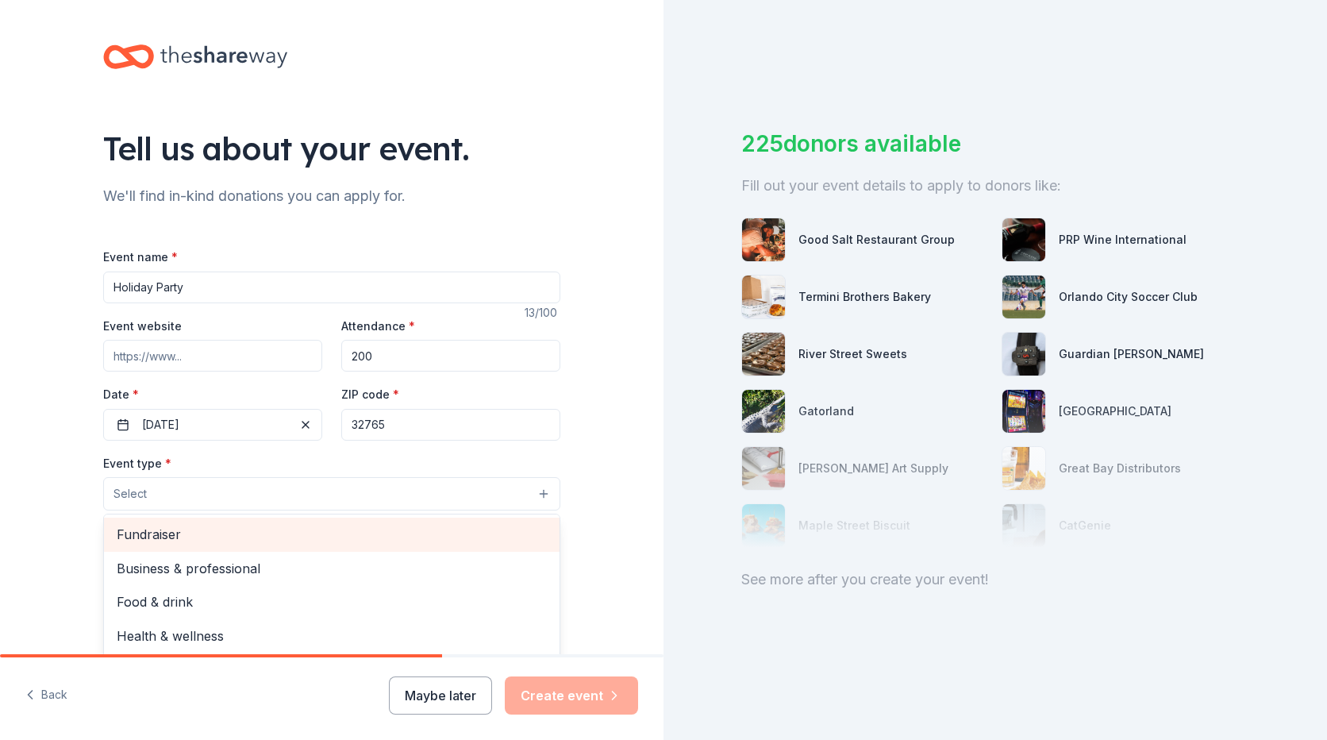
click at [260, 533] on span "Fundraiser" at bounding box center [332, 534] width 430 height 21
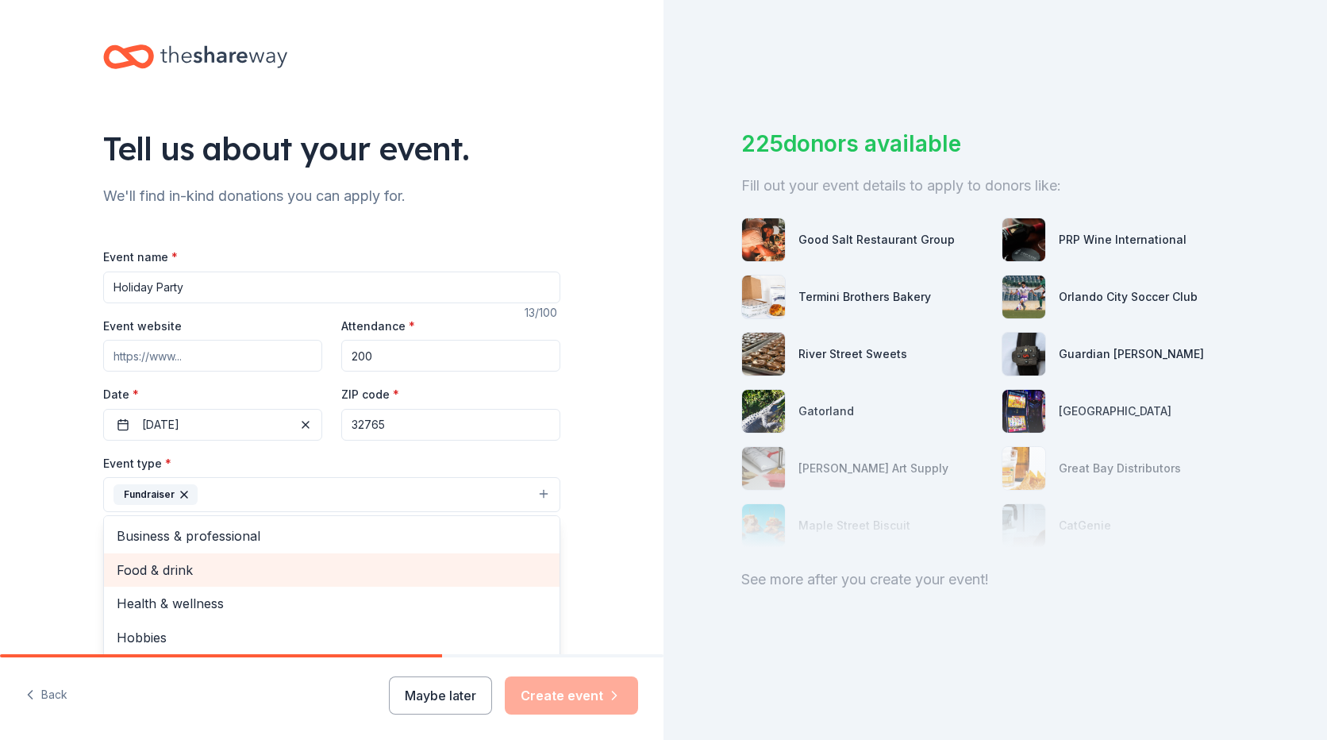
click at [233, 570] on span "Food & drink" at bounding box center [332, 570] width 430 height 21
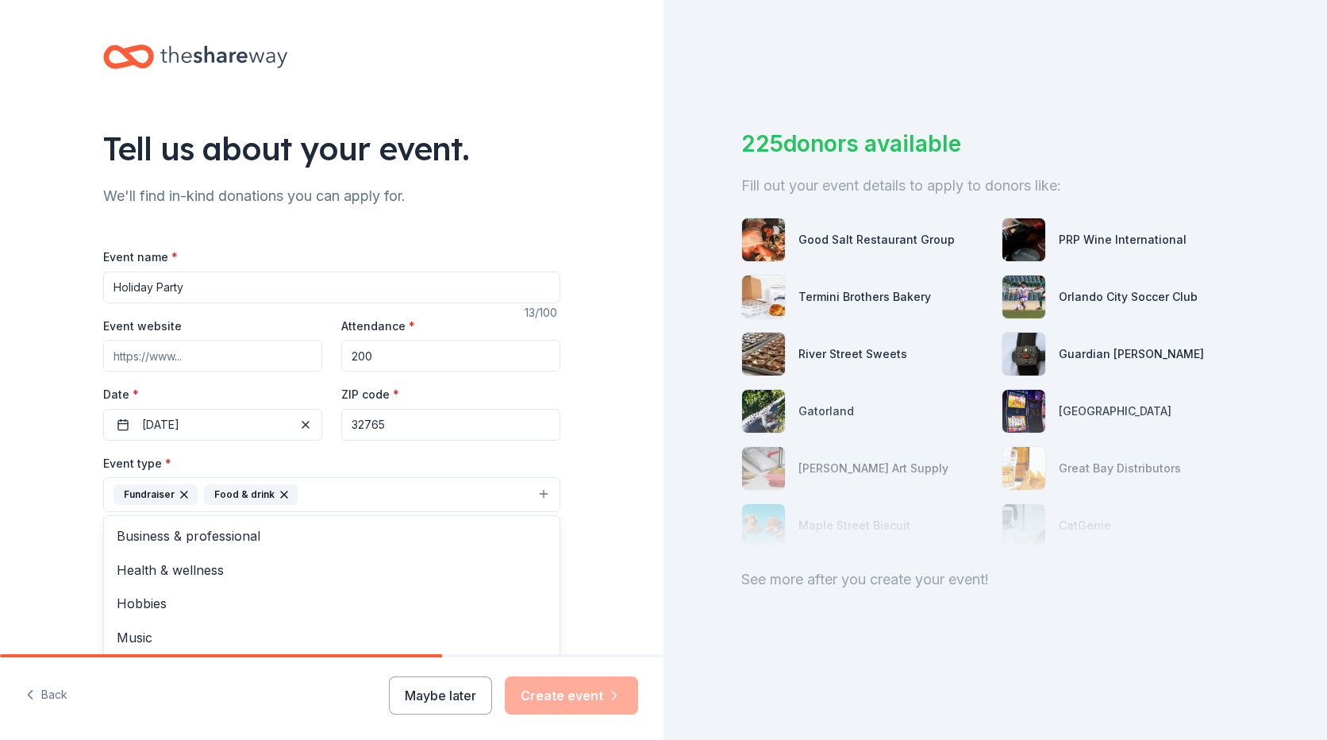
click at [0, 567] on html "Tell us about your event. We'll find in-kind donations you can apply for. Event…" at bounding box center [663, 370] width 1327 height 740
click at [314, 486] on button "Fundraiser Food & drink" at bounding box center [331, 494] width 457 height 35
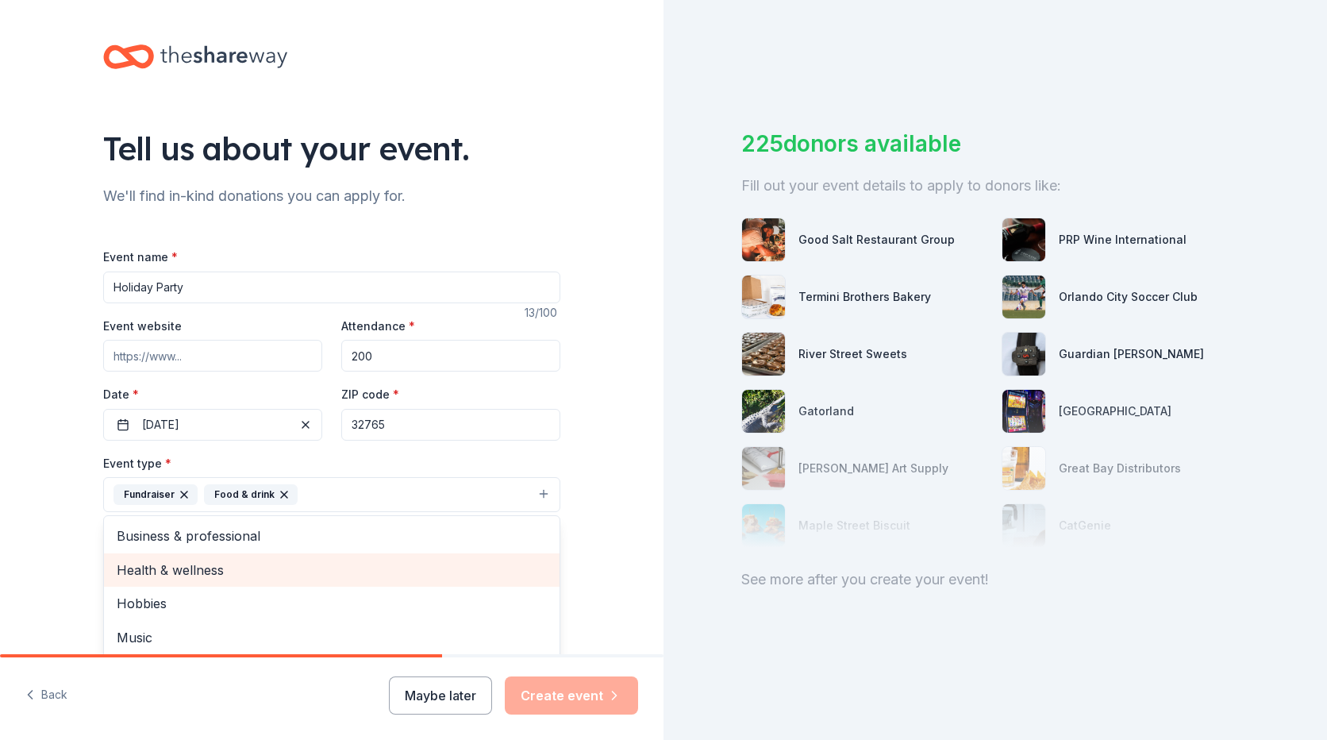
click at [290, 560] on span "Health & wellness" at bounding box center [332, 570] width 430 height 21
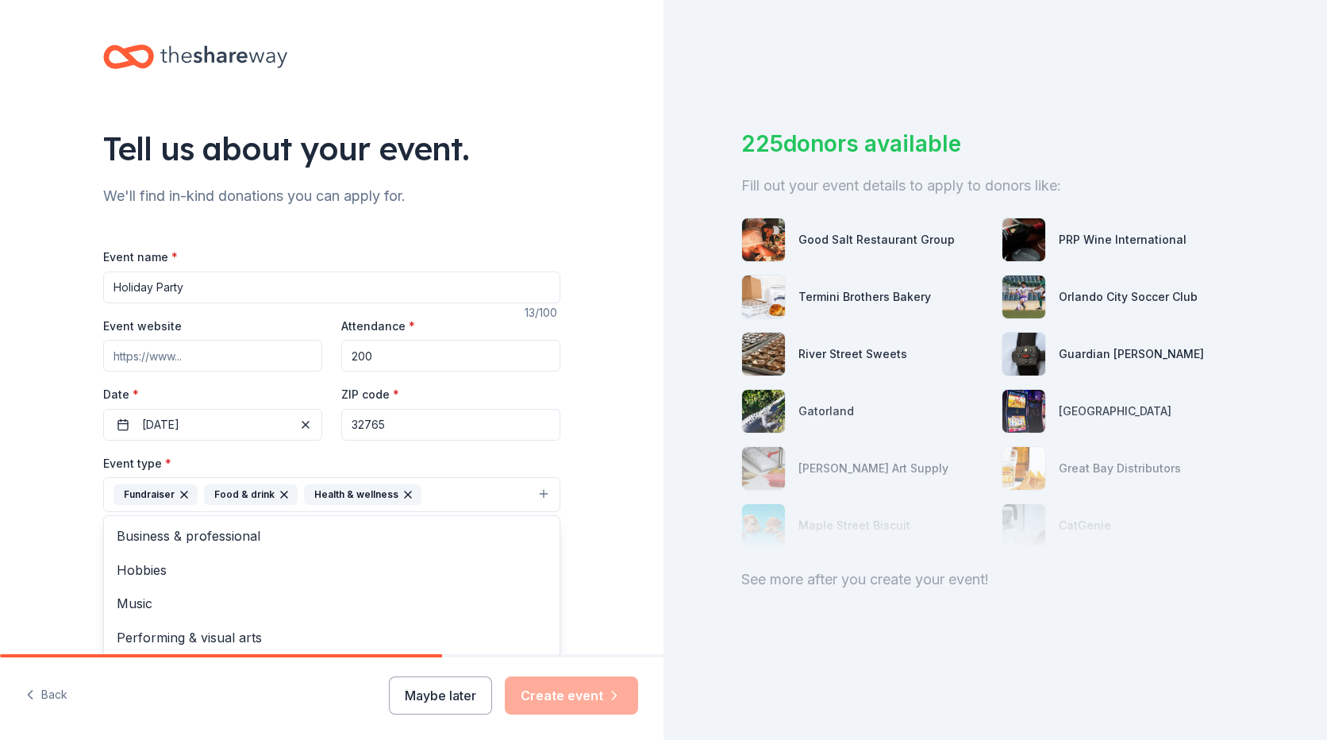
click at [53, 556] on div "Tell us about your event. We'll find in-kind donations you can apply for. Event…" at bounding box center [332, 529] width 664 height 1058
click at [140, 562] on button "Select" at bounding box center [331, 565] width 457 height 33
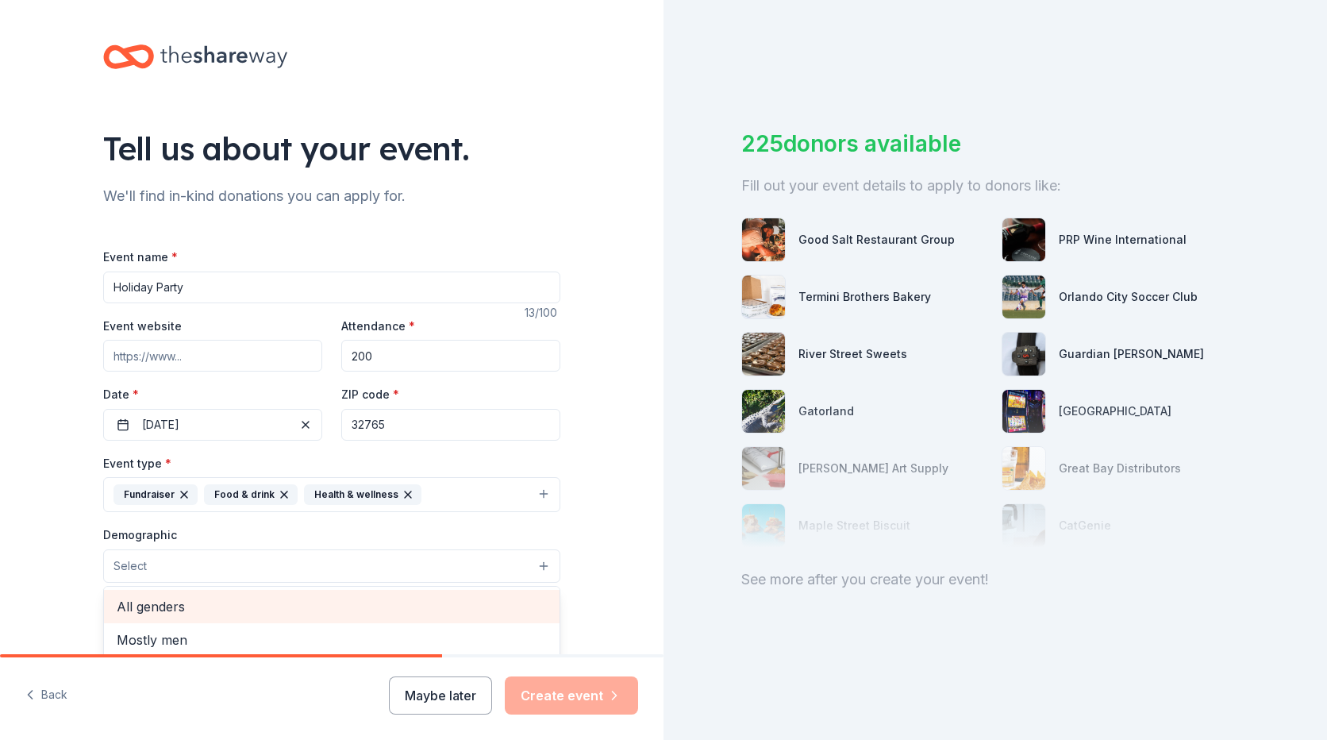
click at [142, 599] on span "All genders" at bounding box center [332, 606] width 430 height 21
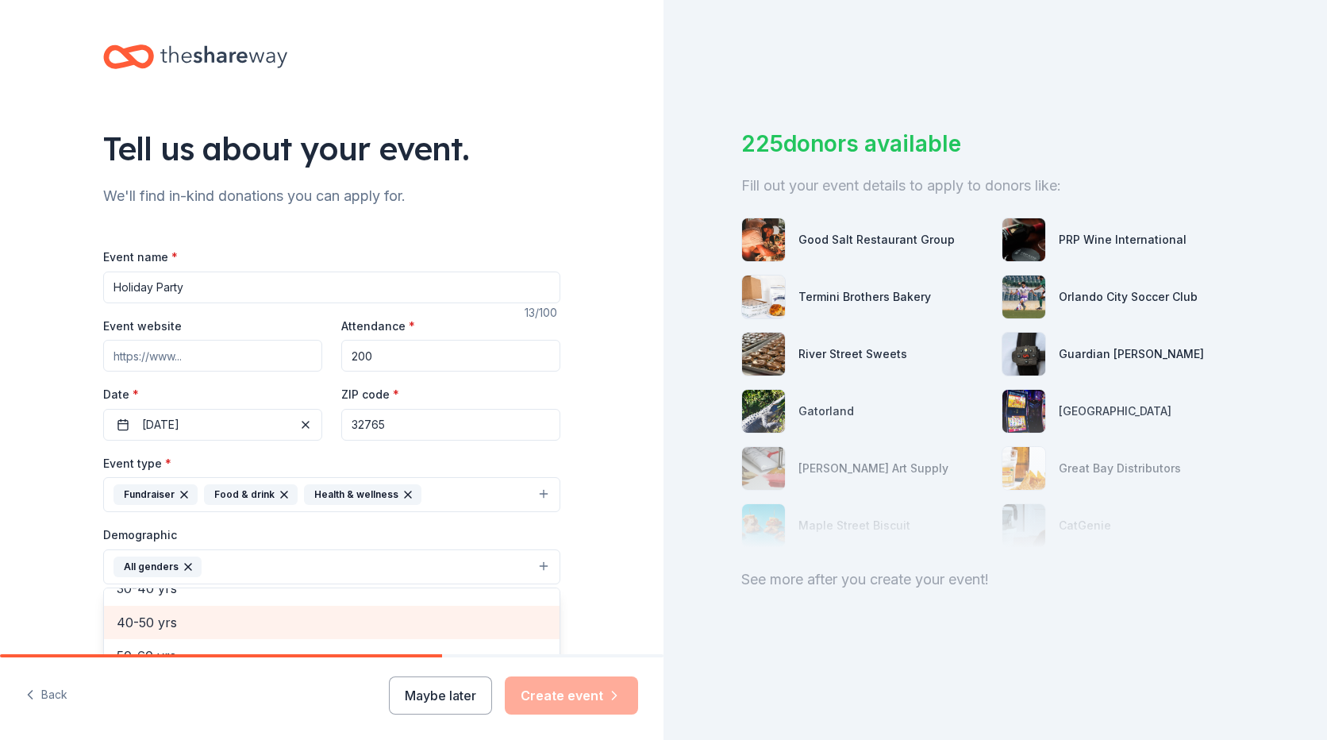
scroll to position [79, 0]
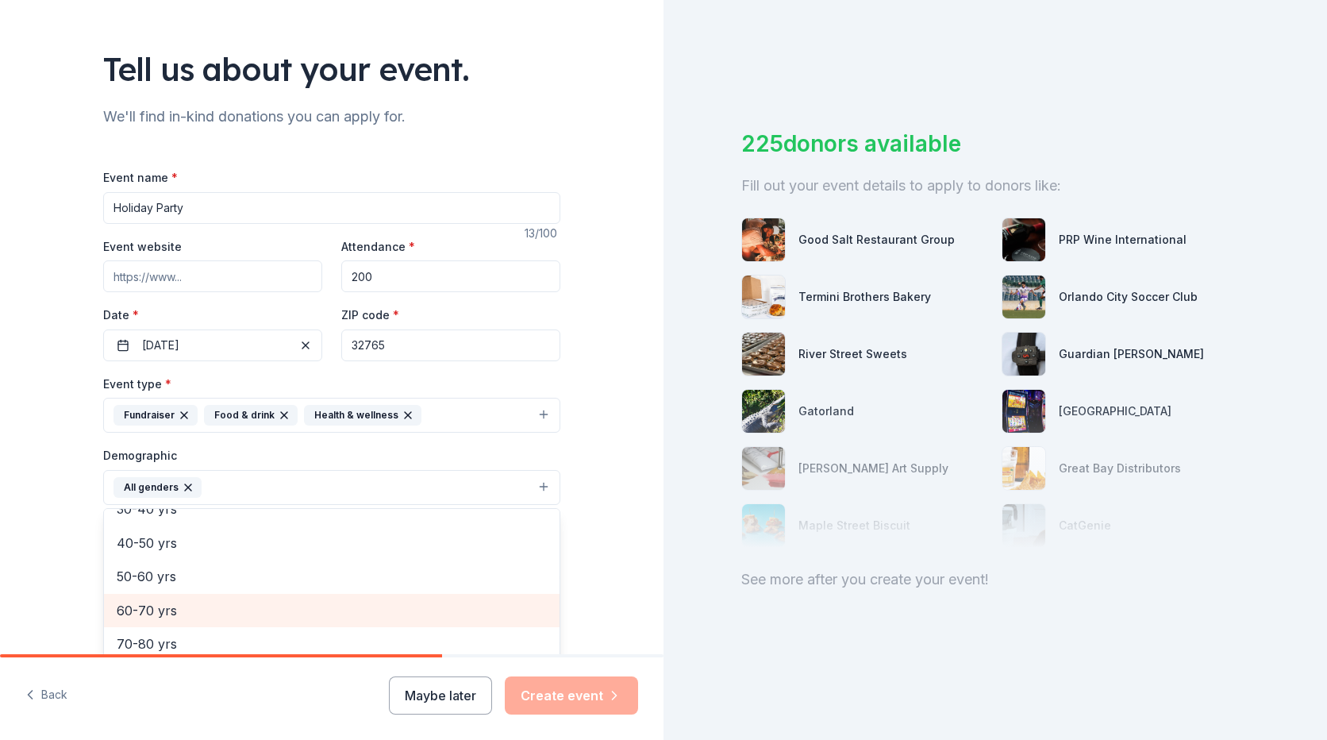
click at [147, 606] on span "60-70 yrs" at bounding box center [332, 610] width 430 height 21
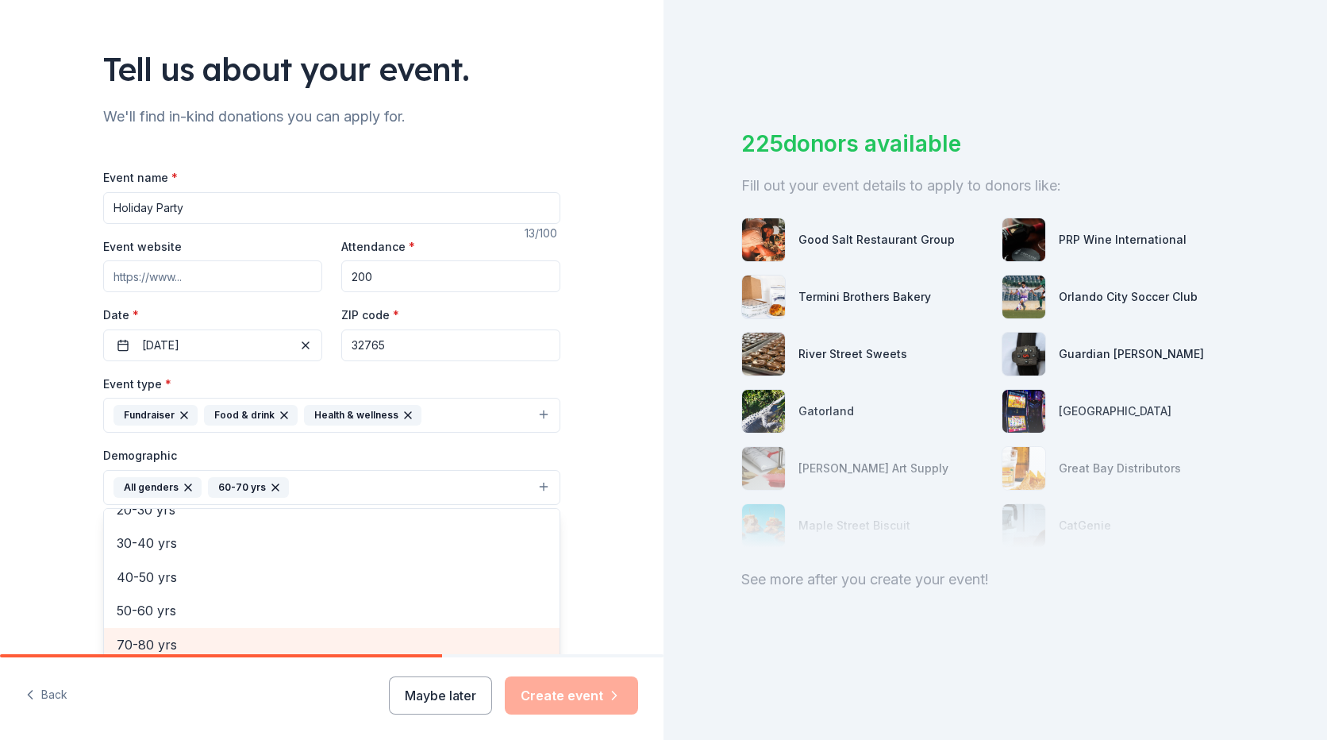
scroll to position [87, 0]
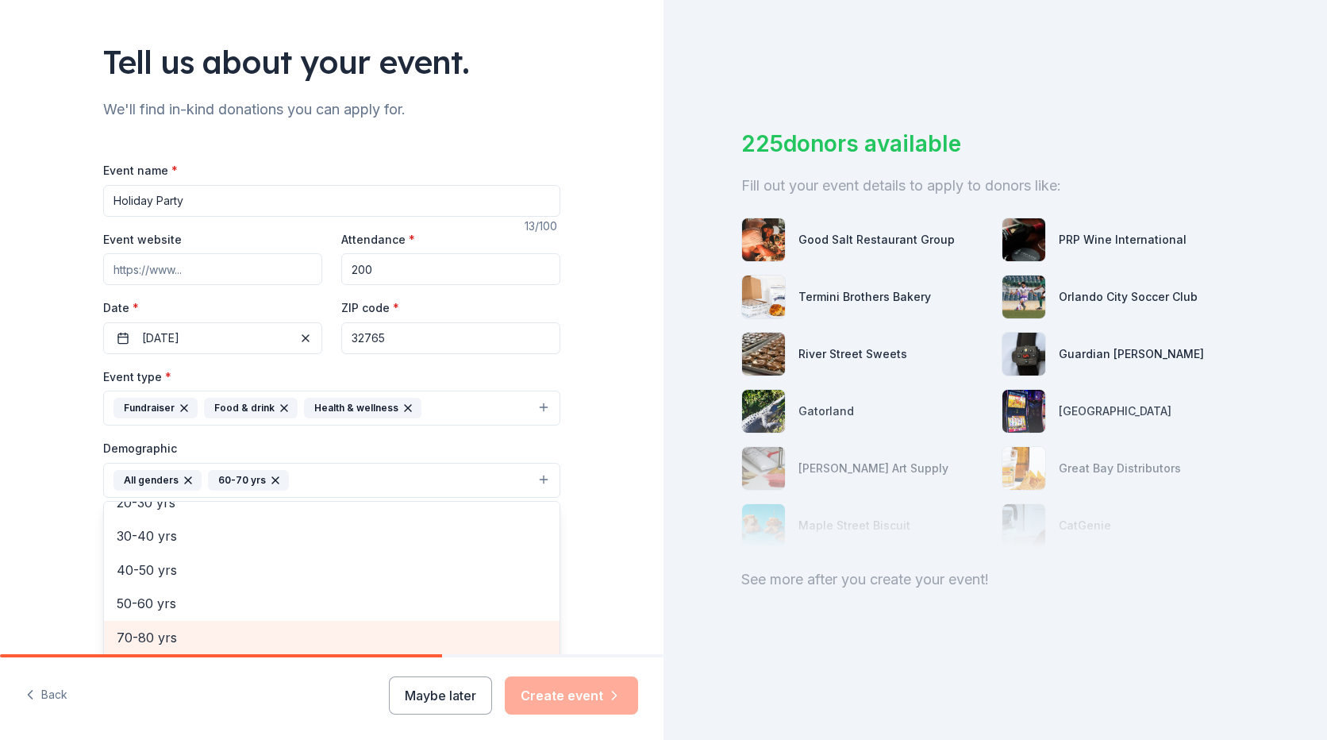
click at [147, 642] on span "70-80 yrs" at bounding box center [332, 637] width 430 height 21
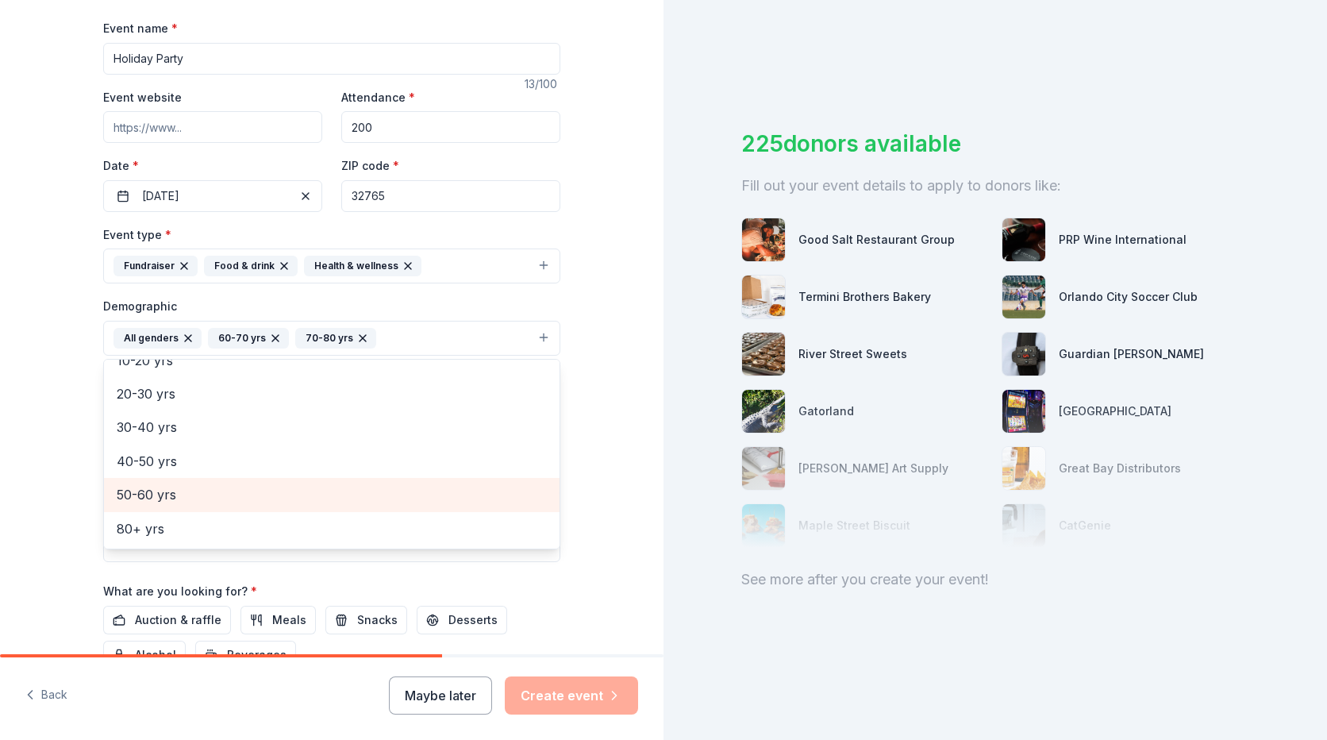
scroll to position [245, 0]
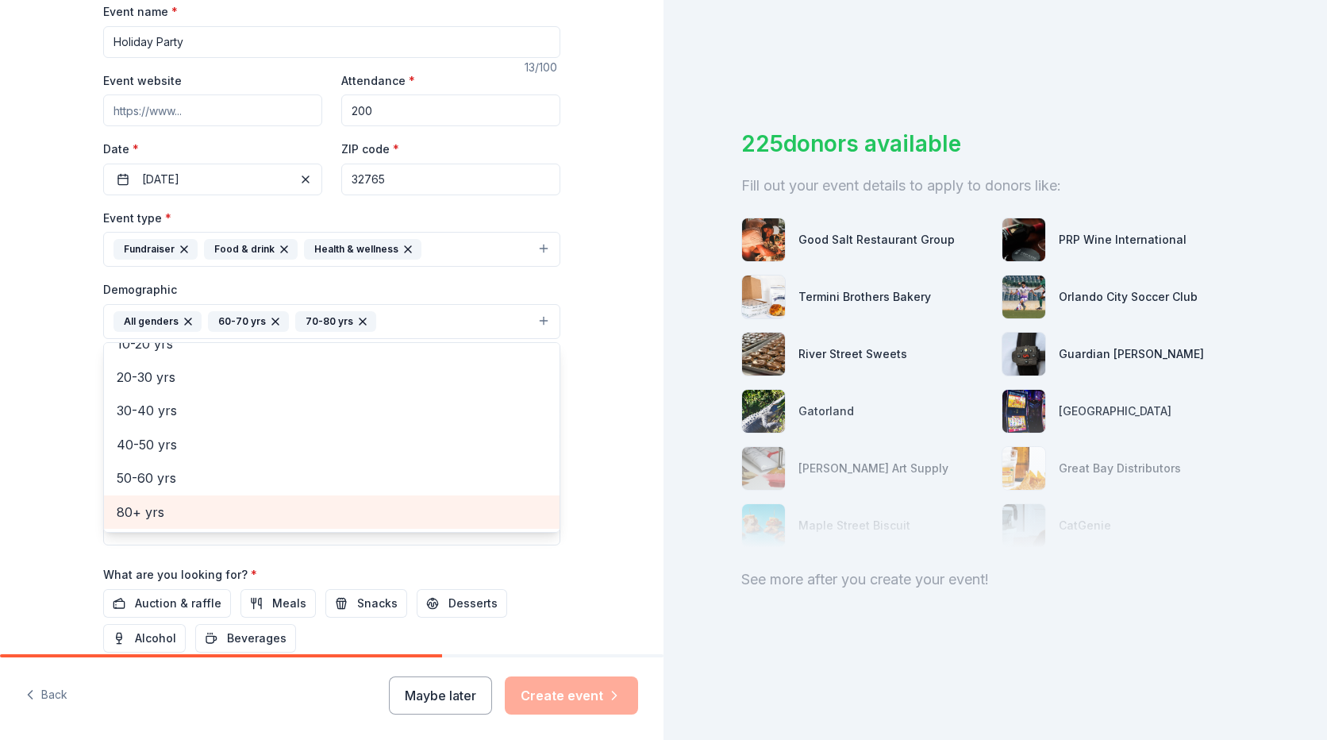
click at [140, 507] on span "80+ yrs" at bounding box center [332, 512] width 430 height 21
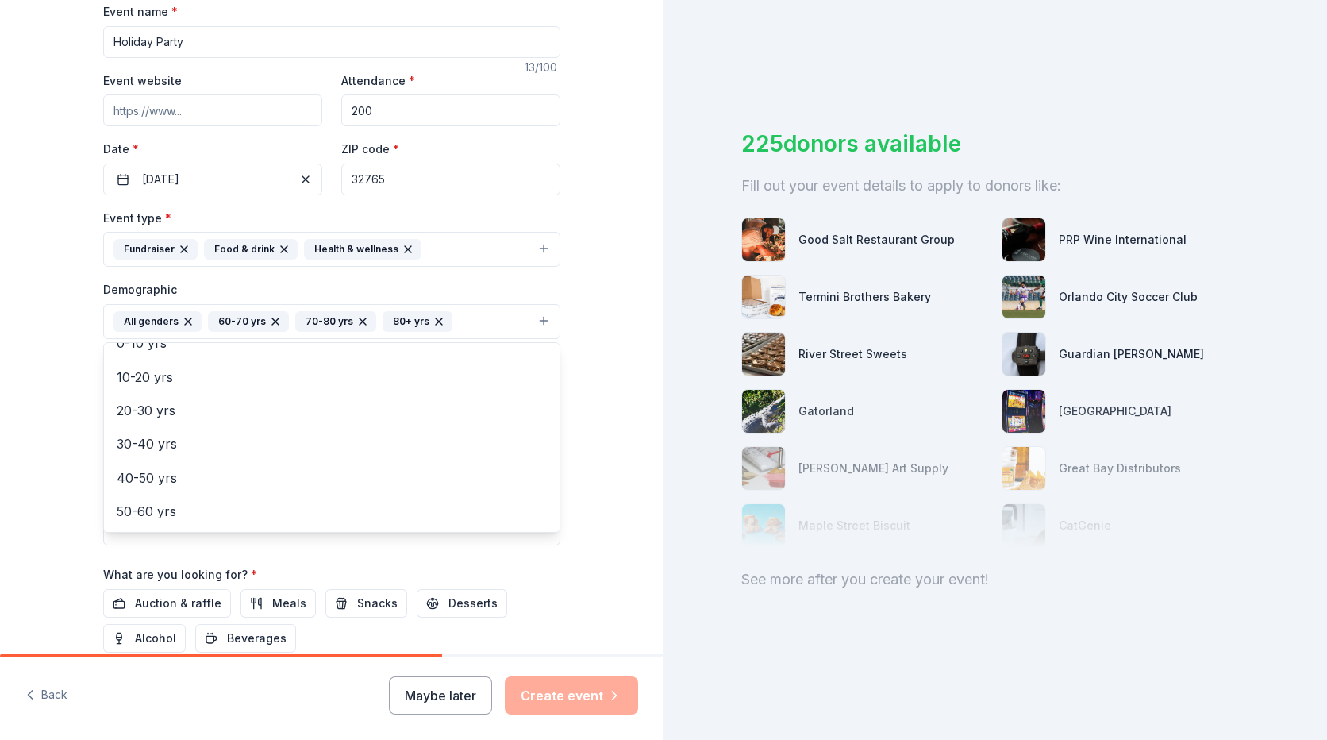
click at [601, 491] on div "Tell us about your event. We'll find in-kind donations you can apply for. Event…" at bounding box center [332, 285] width 664 height 1060
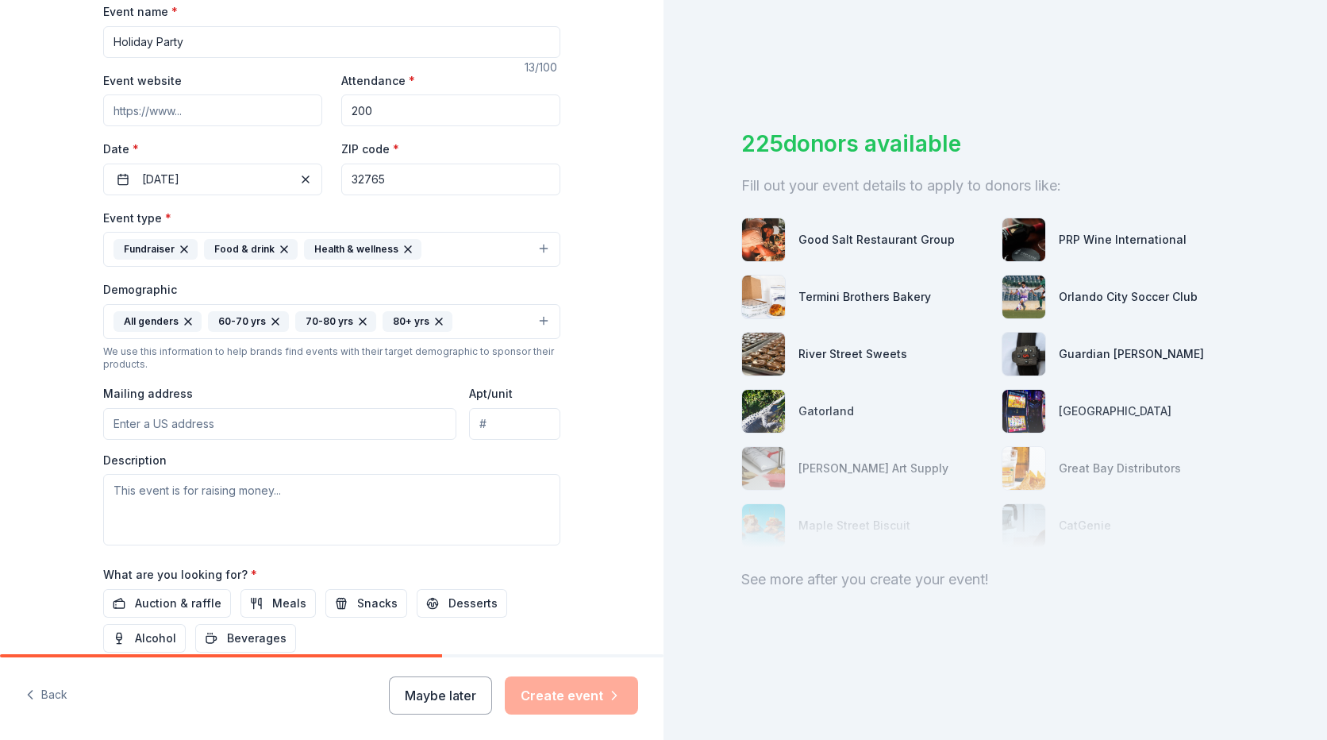
click at [247, 427] on input "Mailing address" at bounding box center [279, 424] width 353 height 32
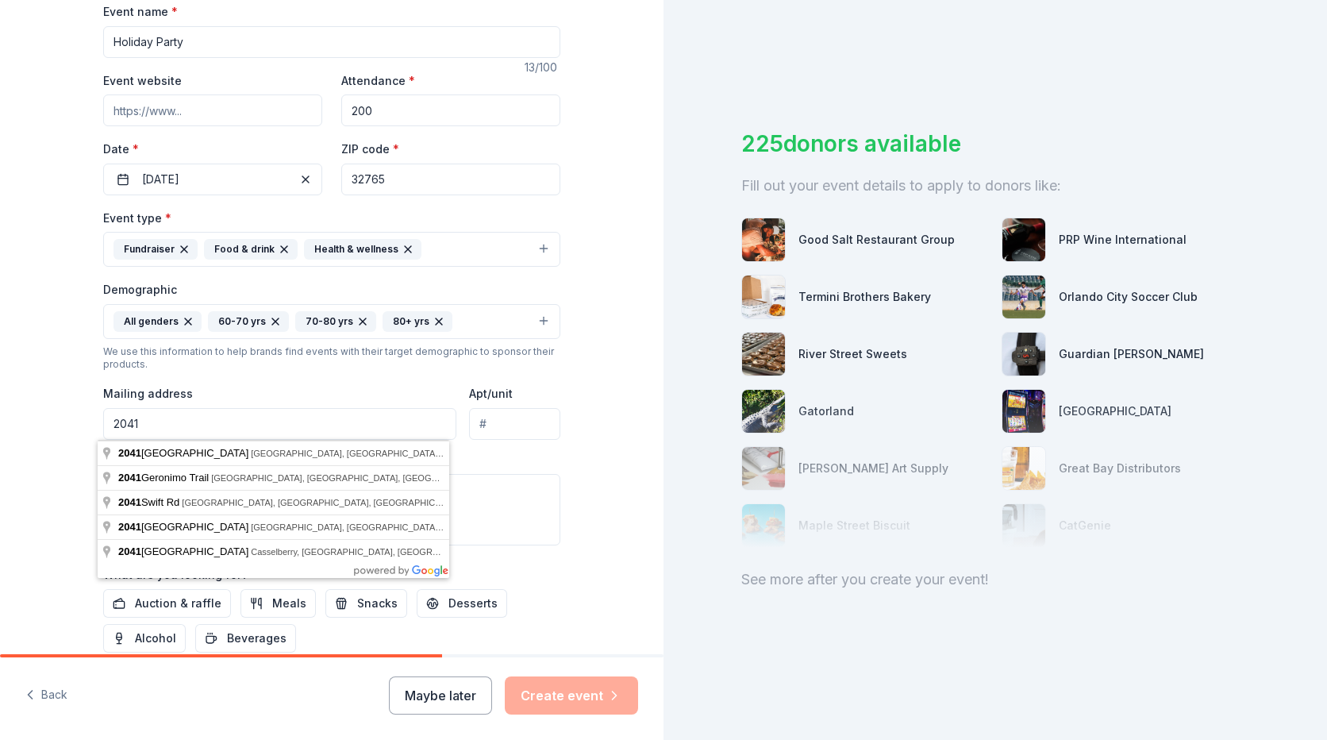
type input "2041 W State Road 426"
click at [478, 469] on div "Description" at bounding box center [331, 499] width 457 height 94
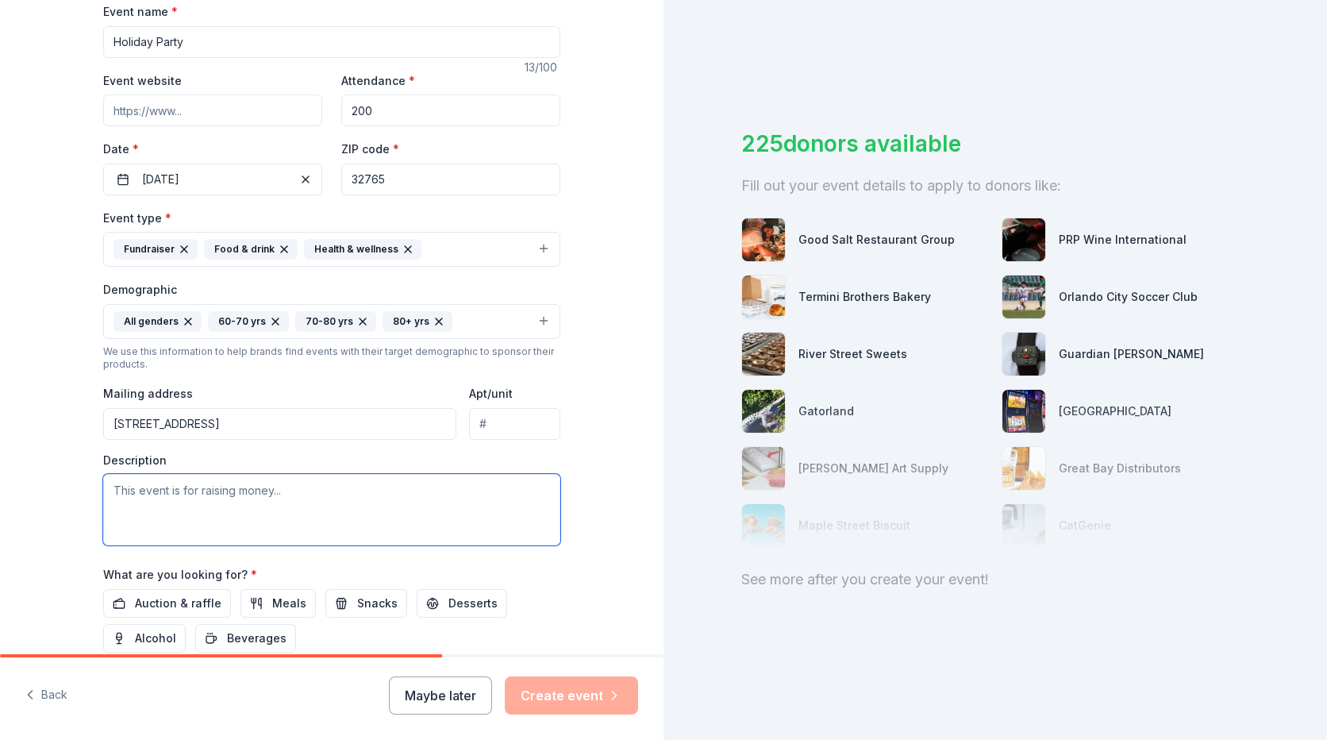
click at [256, 491] on textarea at bounding box center [331, 509] width 457 height 71
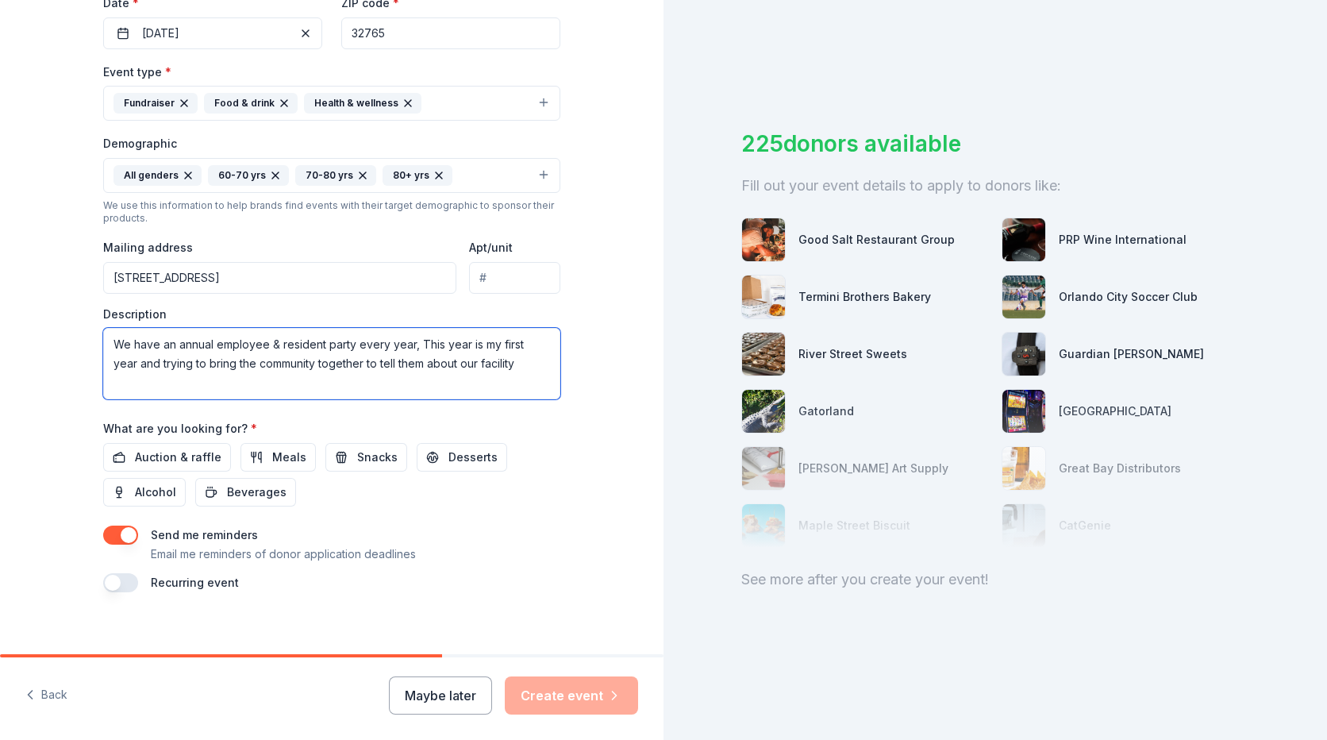
scroll to position [404, 0]
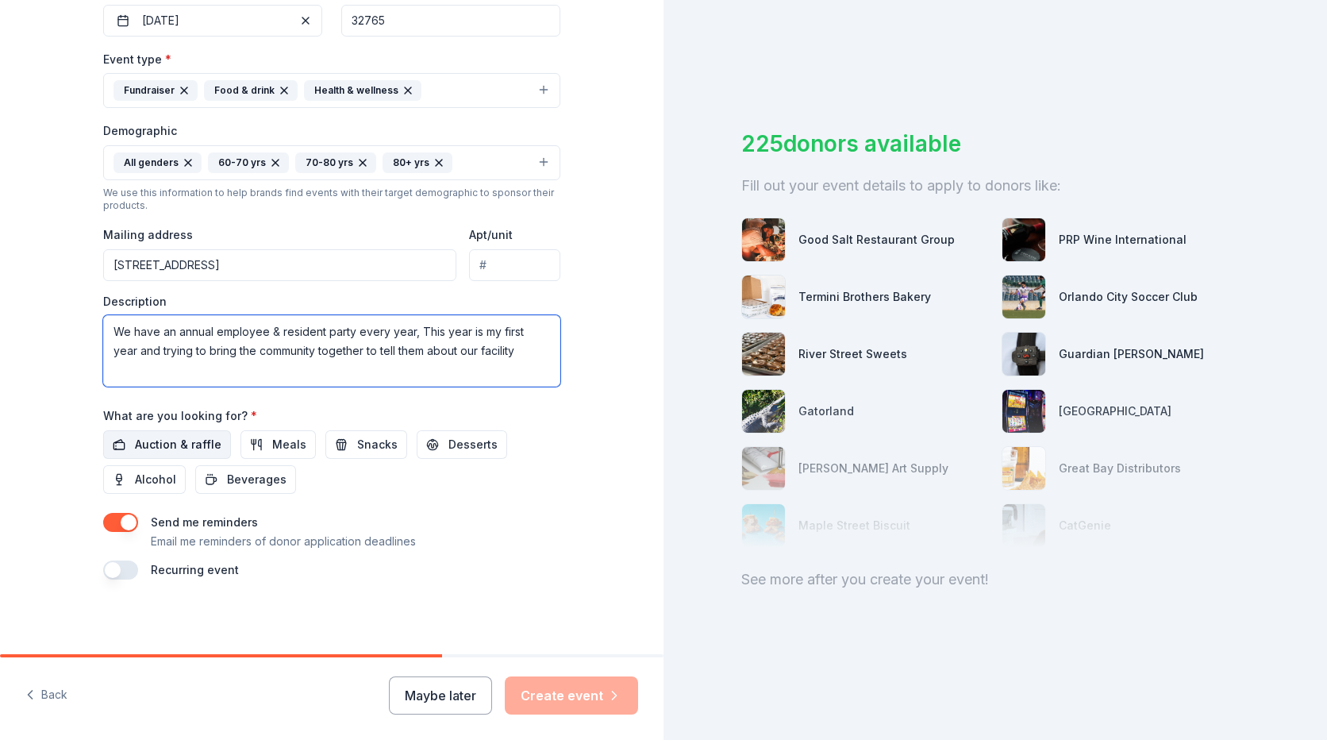
type textarea "We have an annual employee & resident party every year, This year is my first y…"
click at [164, 448] on span "Auction & raffle" at bounding box center [178, 444] width 87 height 19
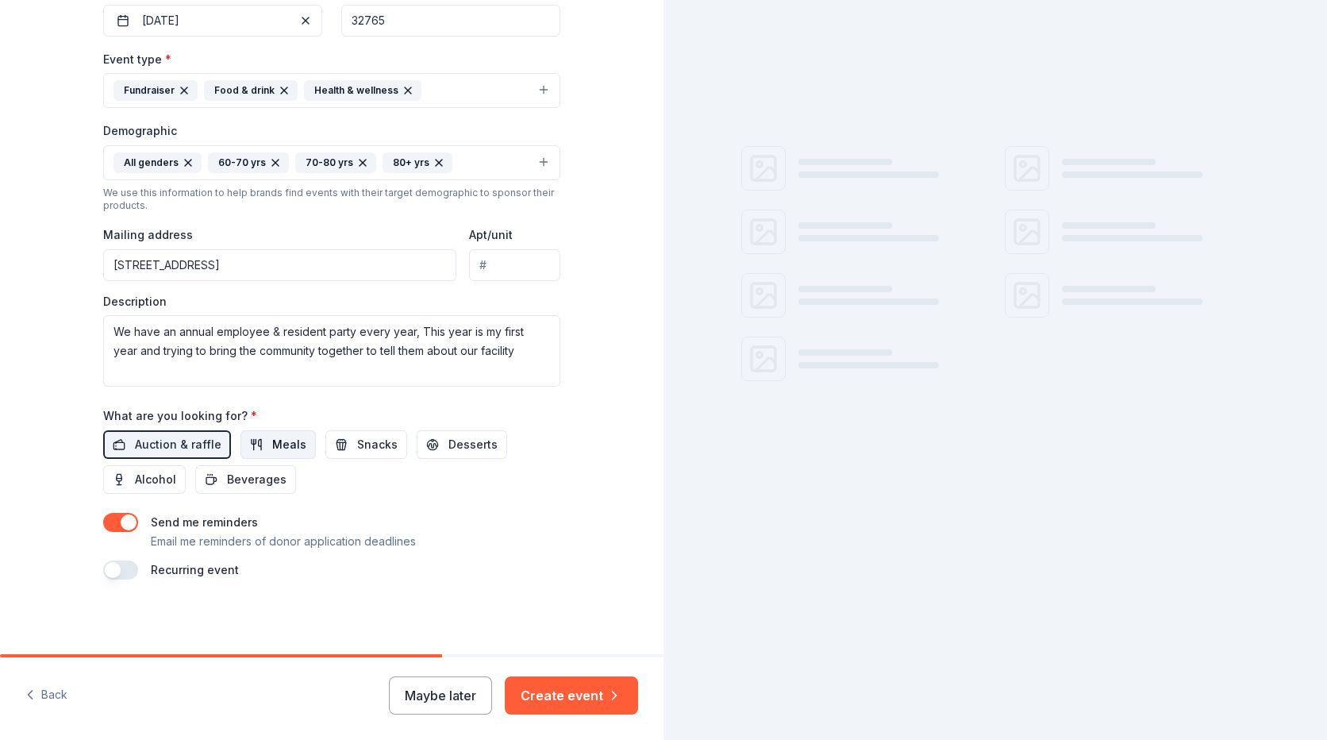
click at [272, 441] on span "Meals" at bounding box center [289, 444] width 34 height 19
click at [357, 445] on span "Snacks" at bounding box center [377, 444] width 40 height 19
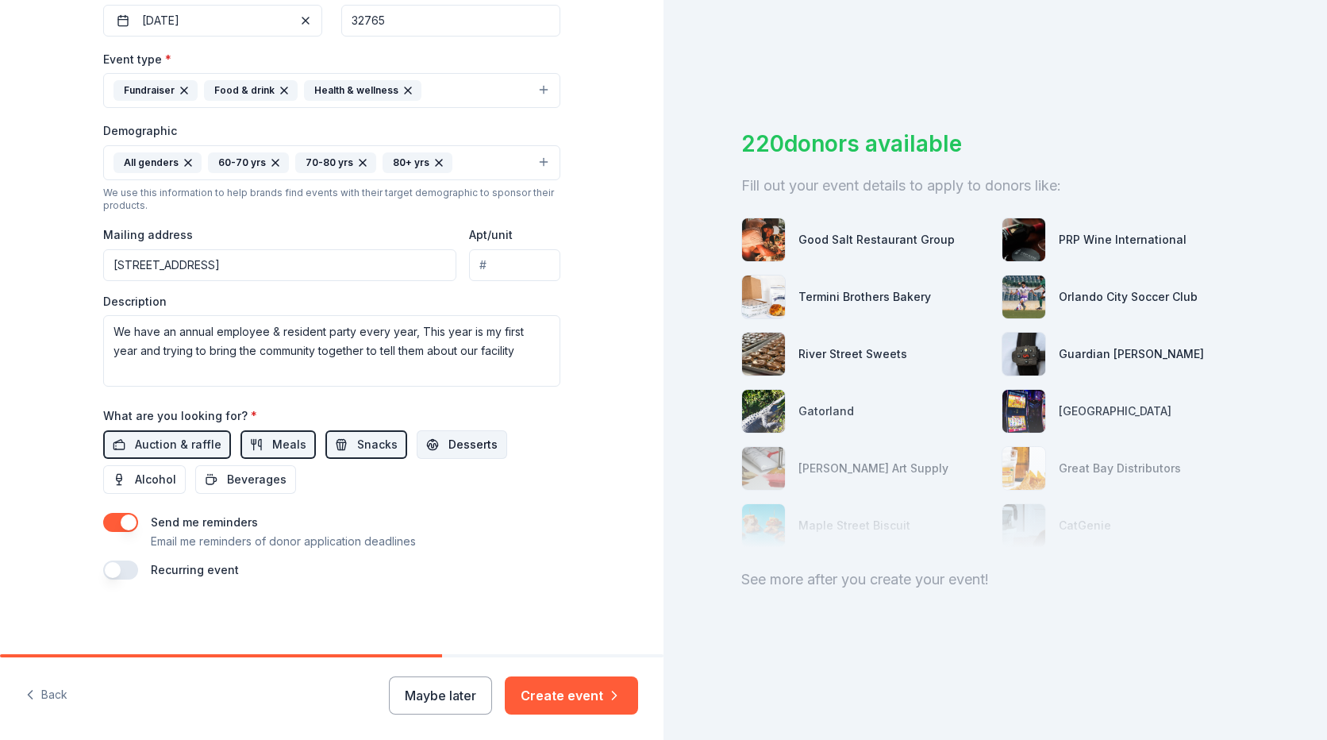
click at [448, 445] on span "Desserts" at bounding box center [472, 444] width 49 height 19
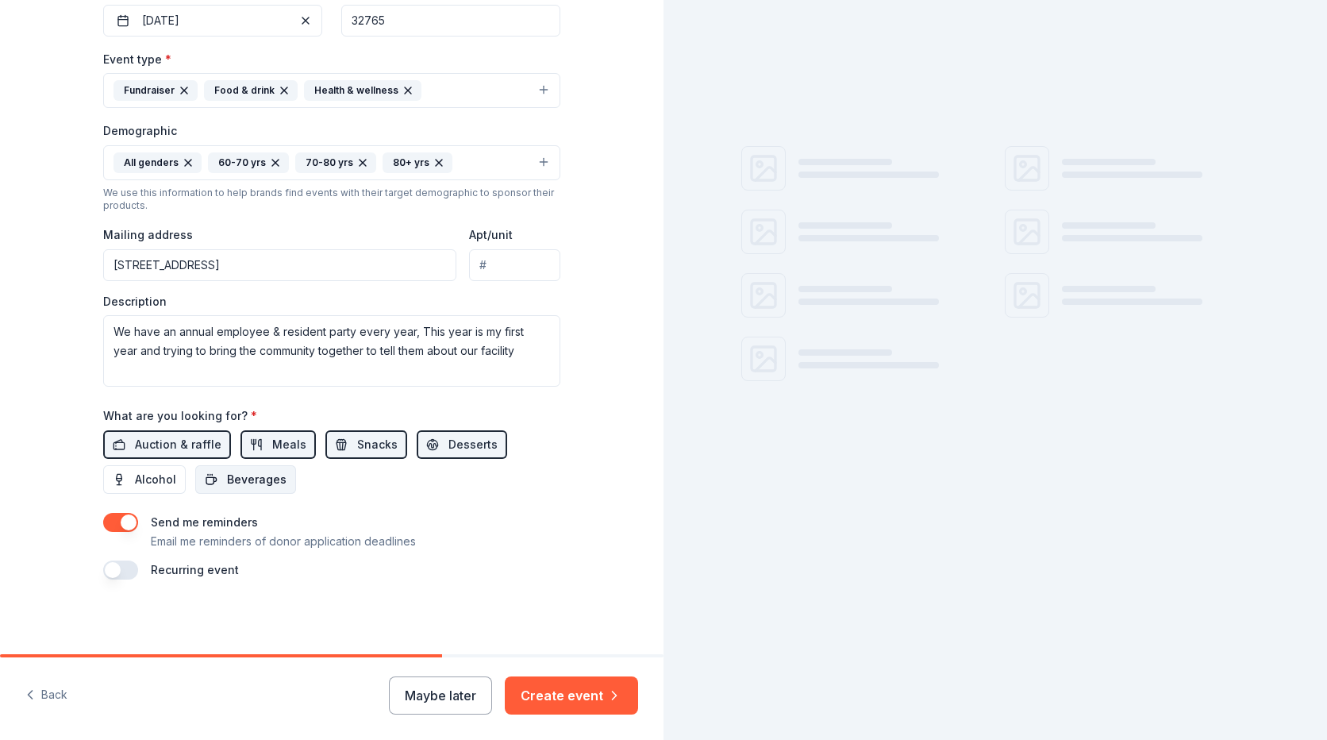
click at [255, 481] on span "Beverages" at bounding box center [257, 479] width 60 height 19
click at [150, 484] on span "Alcohol" at bounding box center [155, 479] width 41 height 19
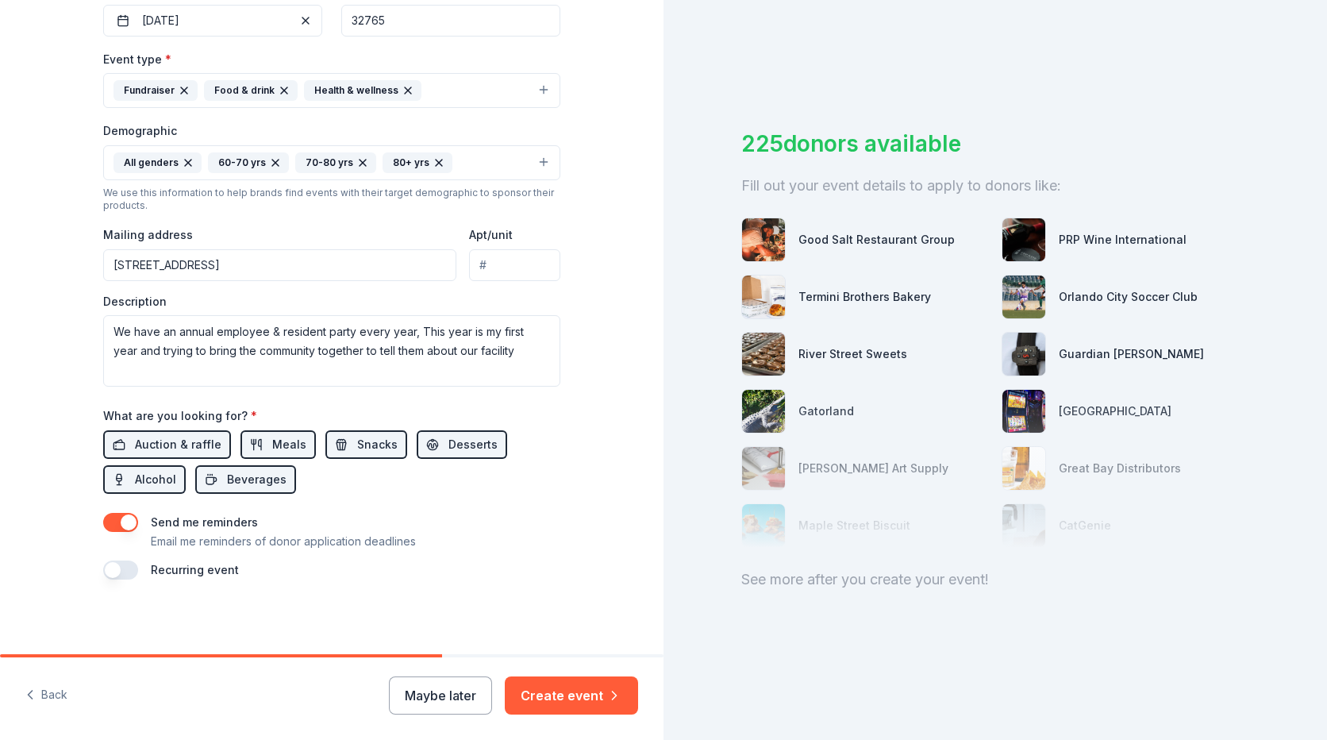
click at [123, 568] on button "button" at bounding box center [120, 569] width 35 height 19
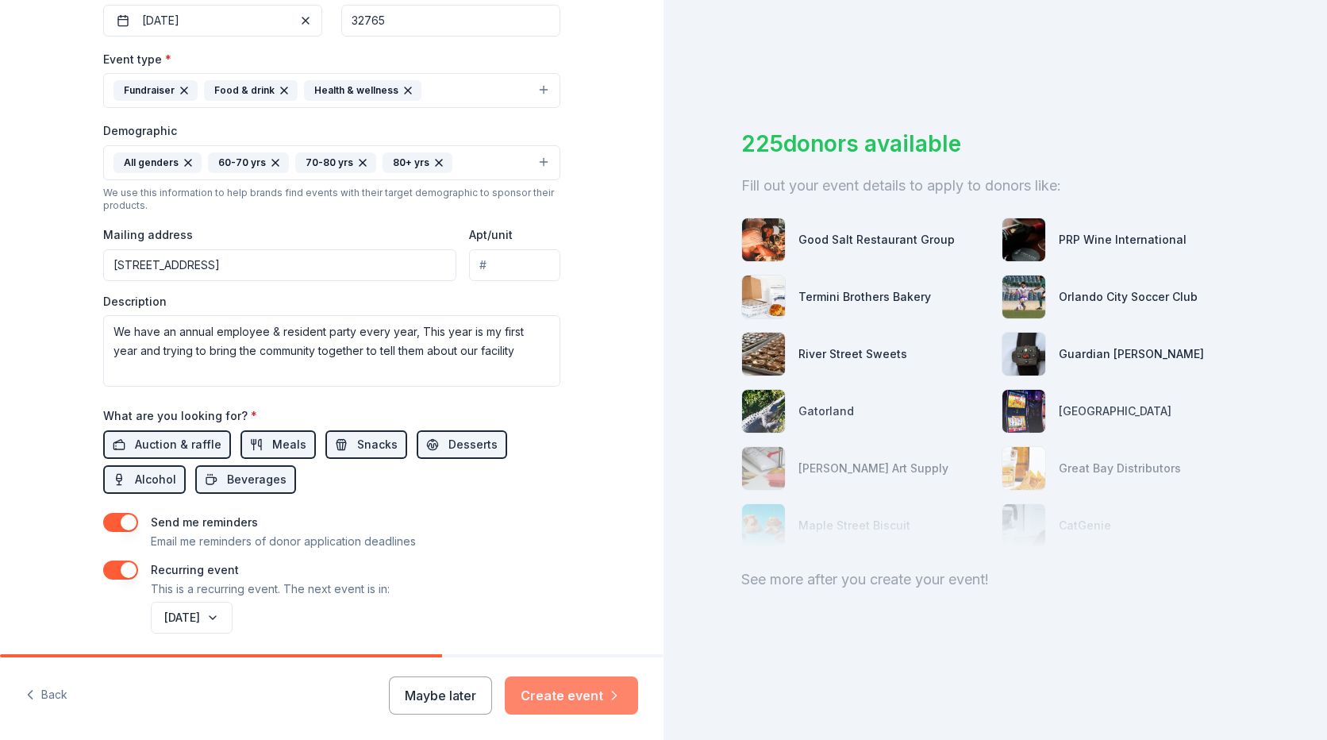
click at [560, 699] on button "Create event" at bounding box center [571, 695] width 133 height 38
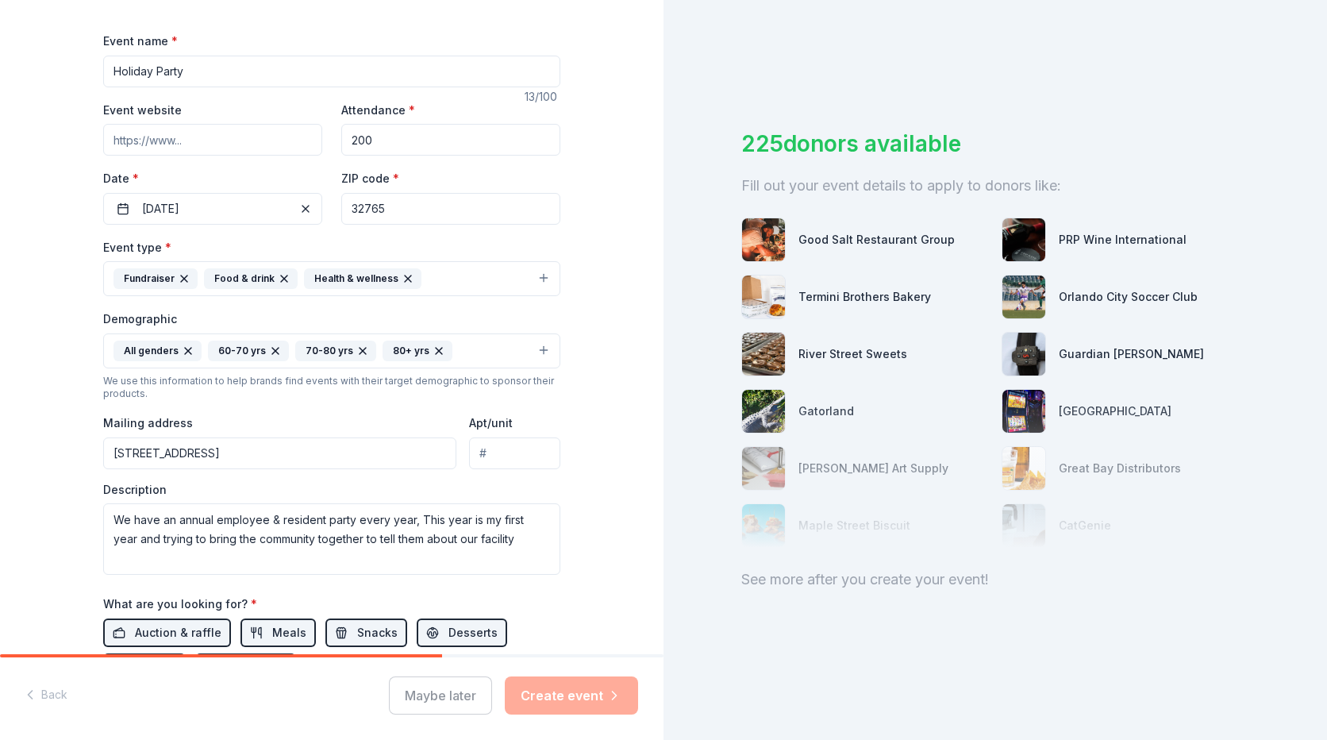
scroll to position [0, 0]
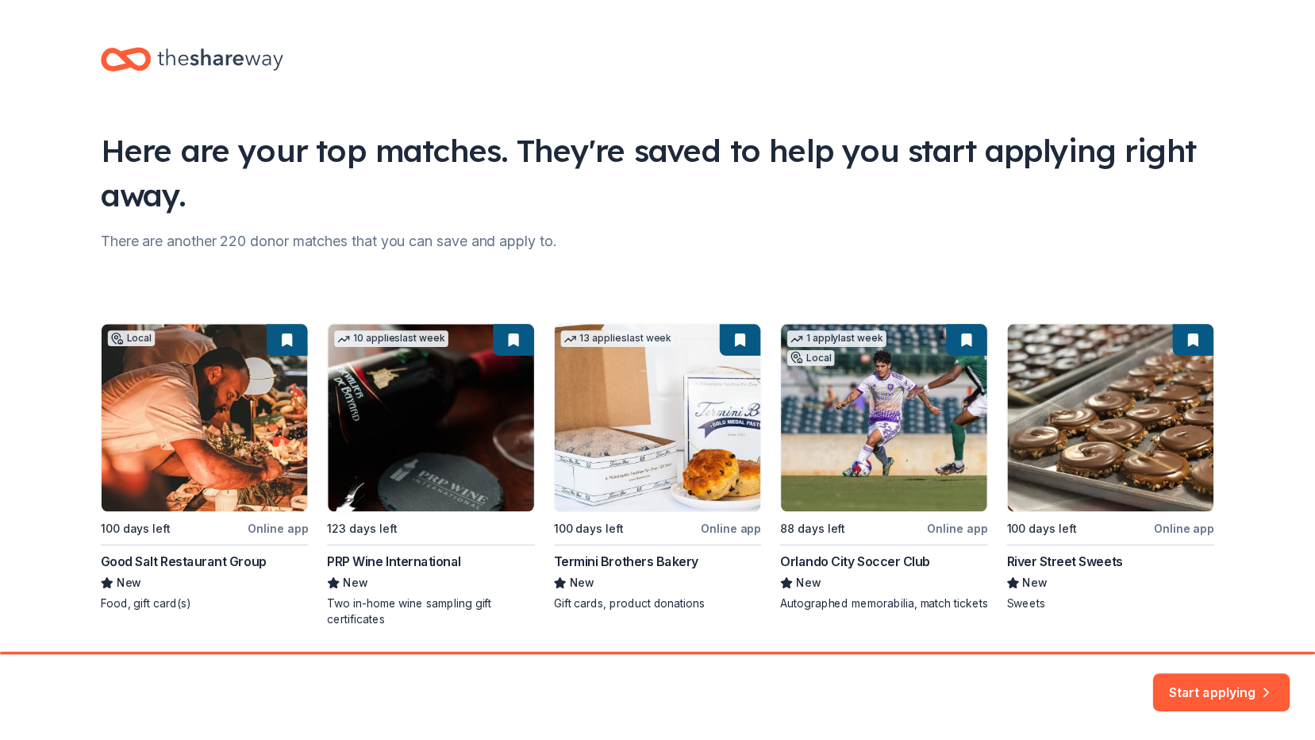
scroll to position [52, 0]
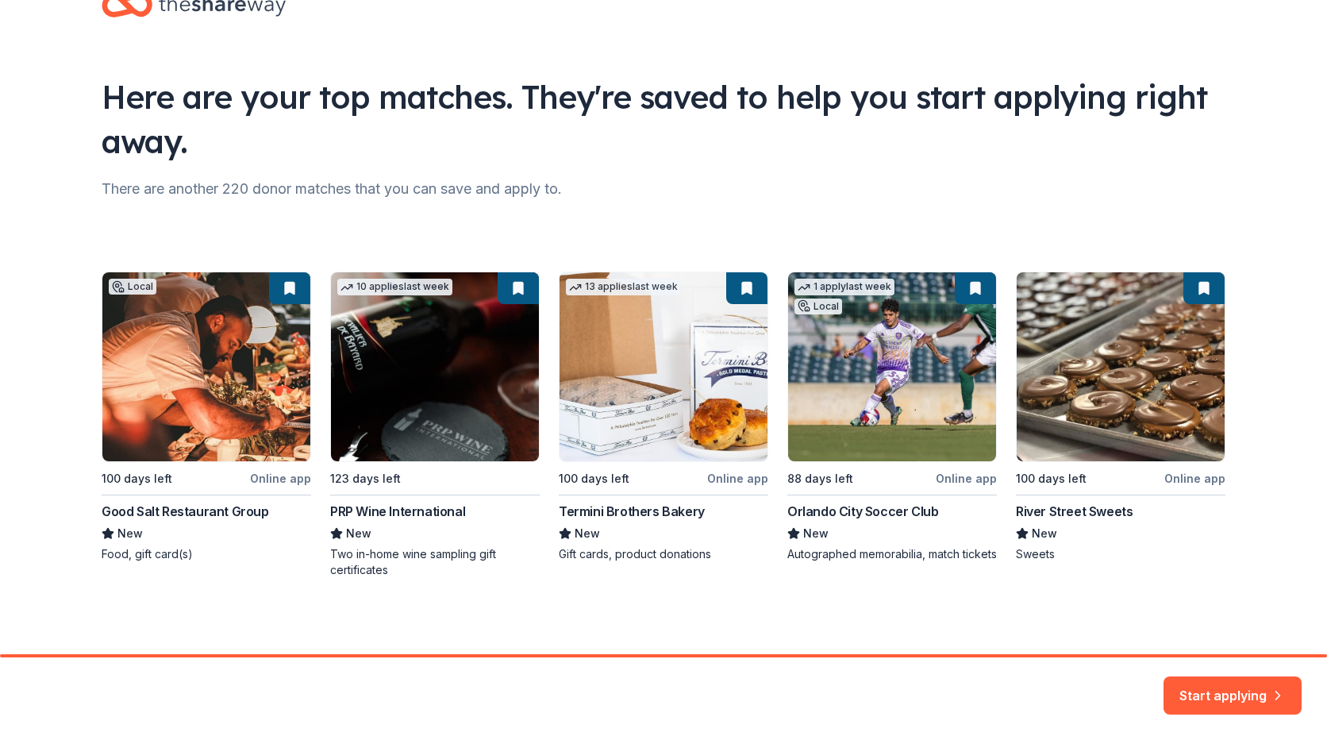
click at [726, 478] on div "Local 100 days left Online app Good Salt Restaurant Group New Food, gift card(s…" at bounding box center [664, 424] width 1124 height 306
click at [1203, 695] on button "Start applying" at bounding box center [1233, 686] width 138 height 38
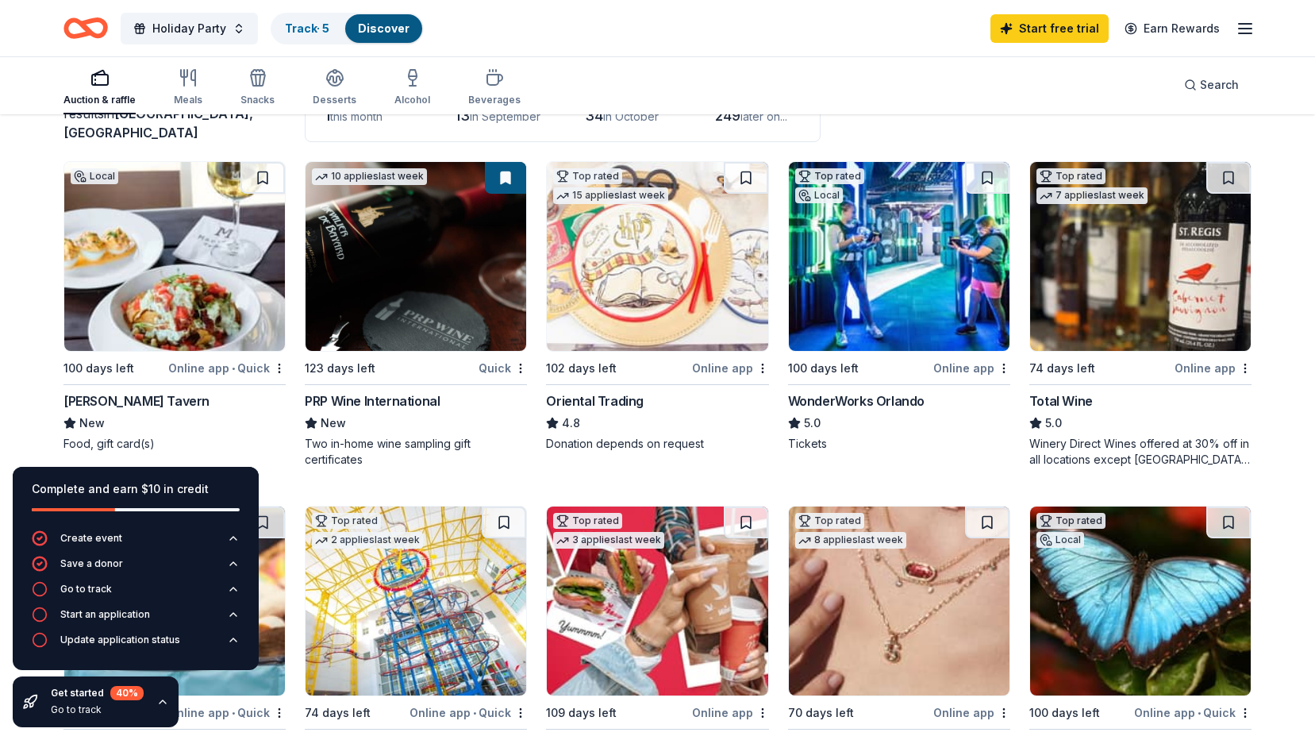
scroll to position [159, 0]
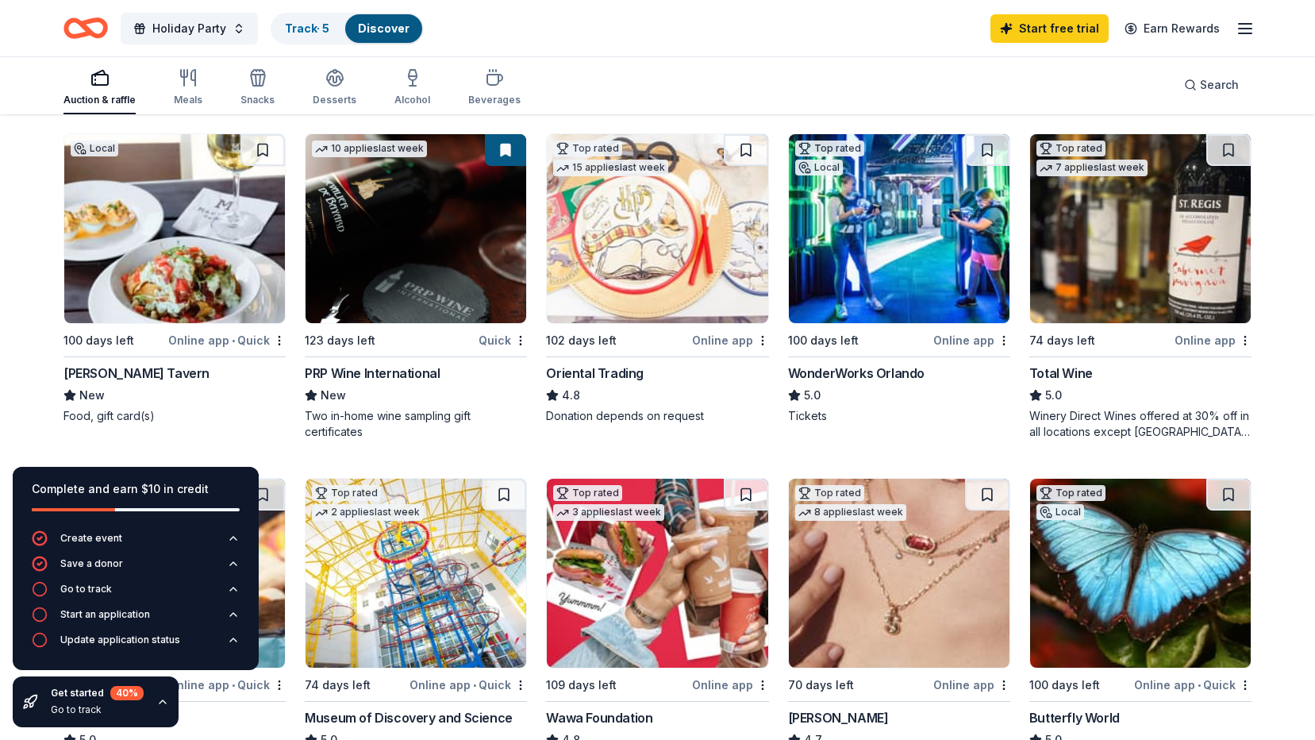
click at [206, 337] on div "Online app • Quick" at bounding box center [226, 340] width 117 height 20
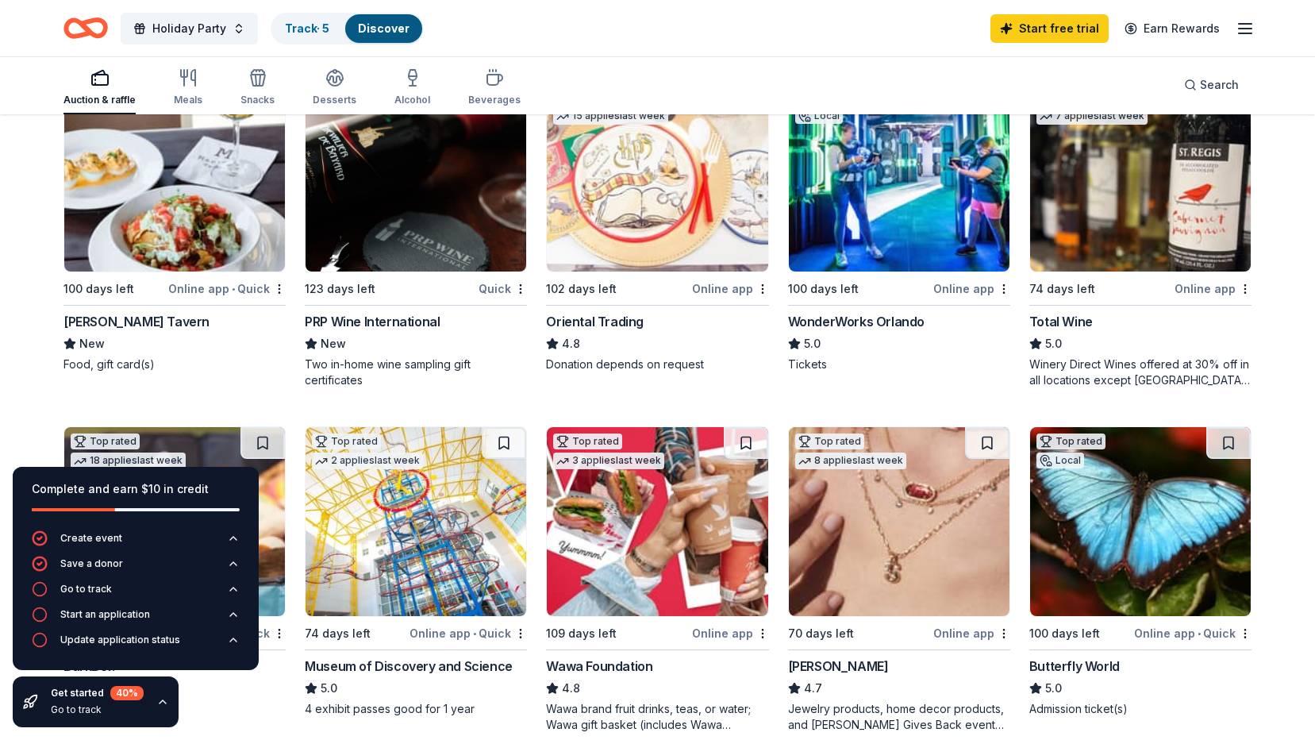
scroll to position [238, 0]
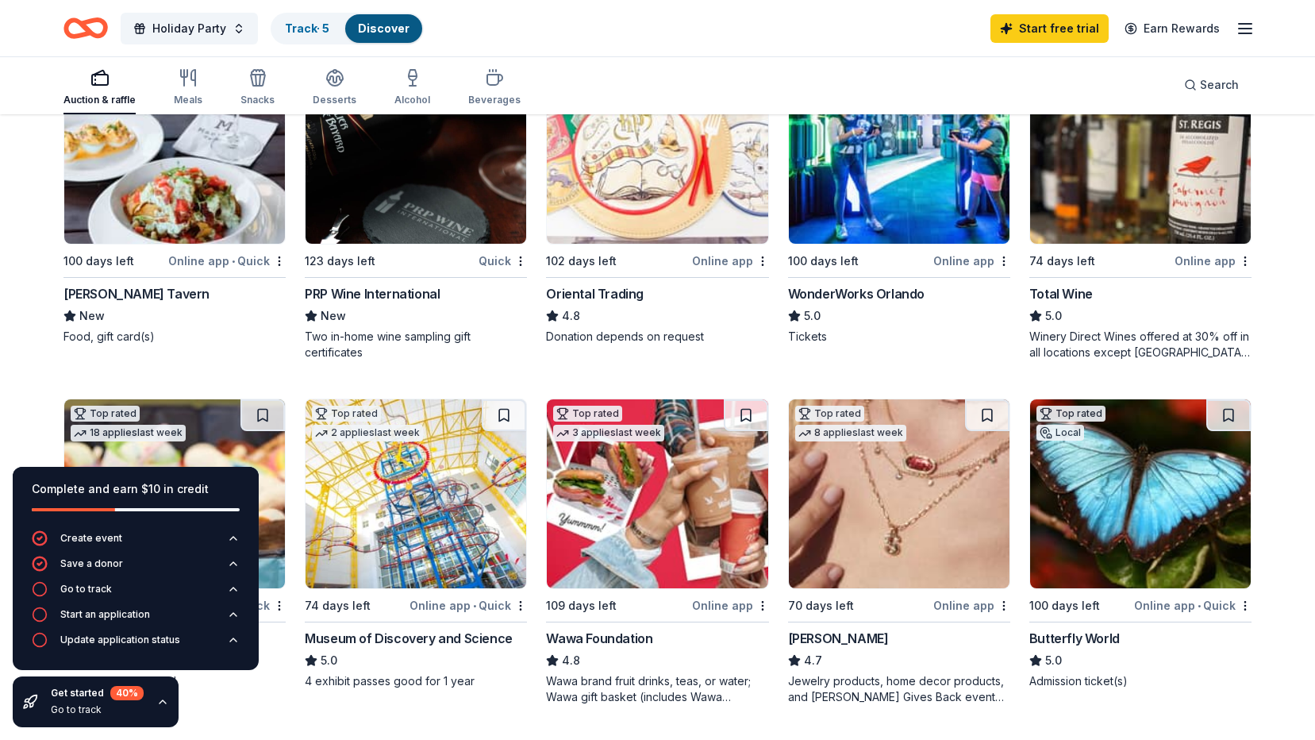
click at [708, 259] on div "Online app" at bounding box center [730, 261] width 77 height 20
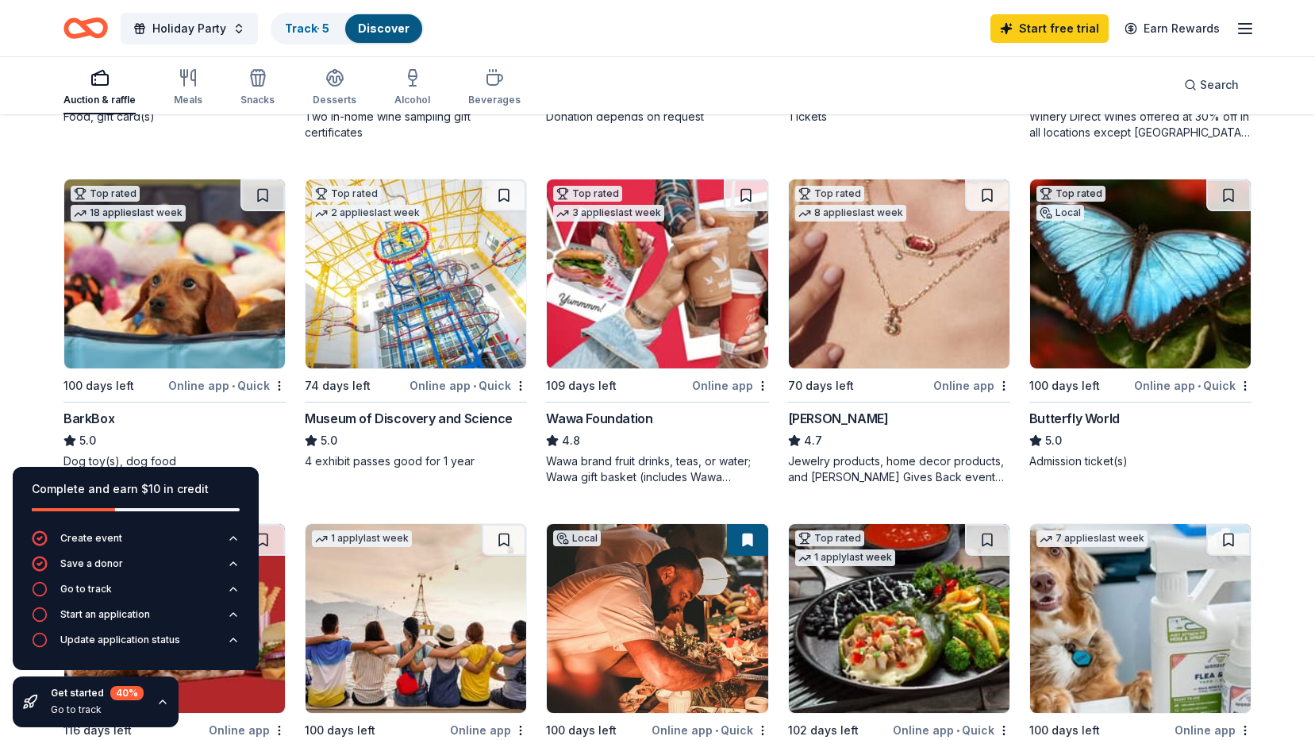
scroll to position [476, 0]
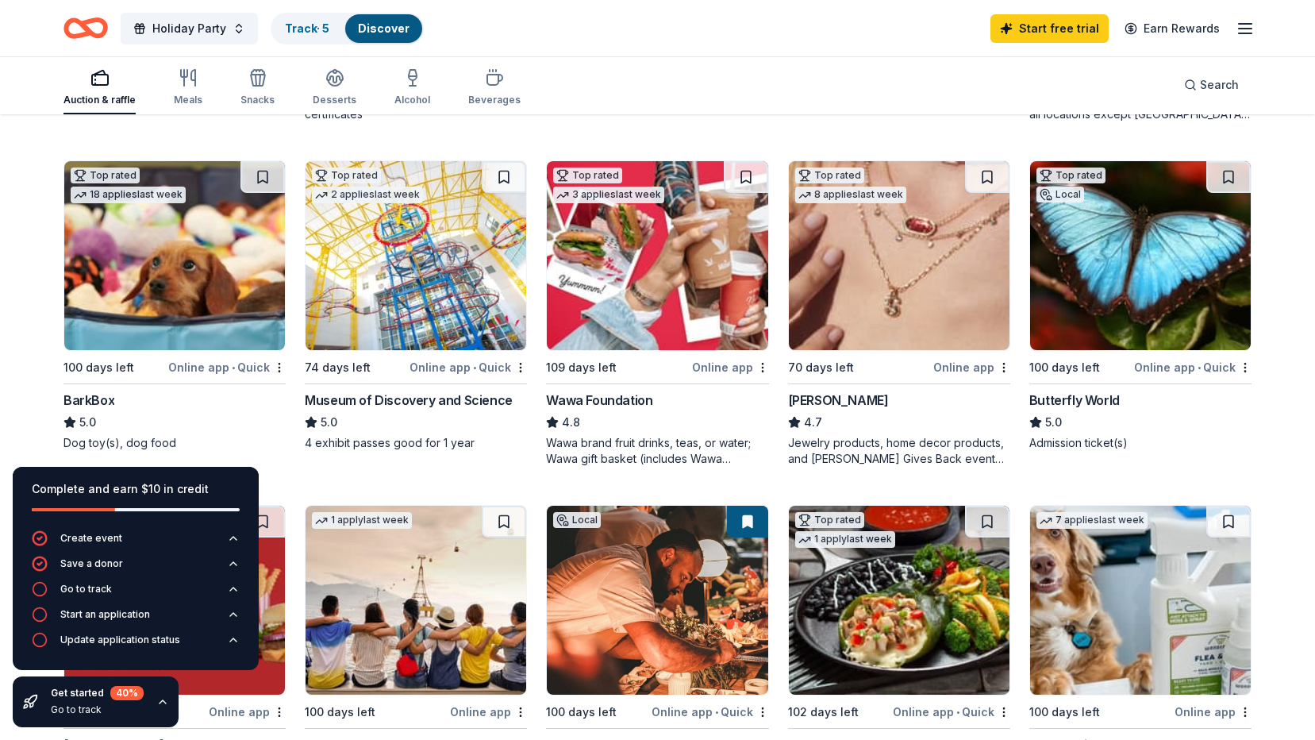
click at [712, 362] on div "Online app" at bounding box center [730, 367] width 77 height 20
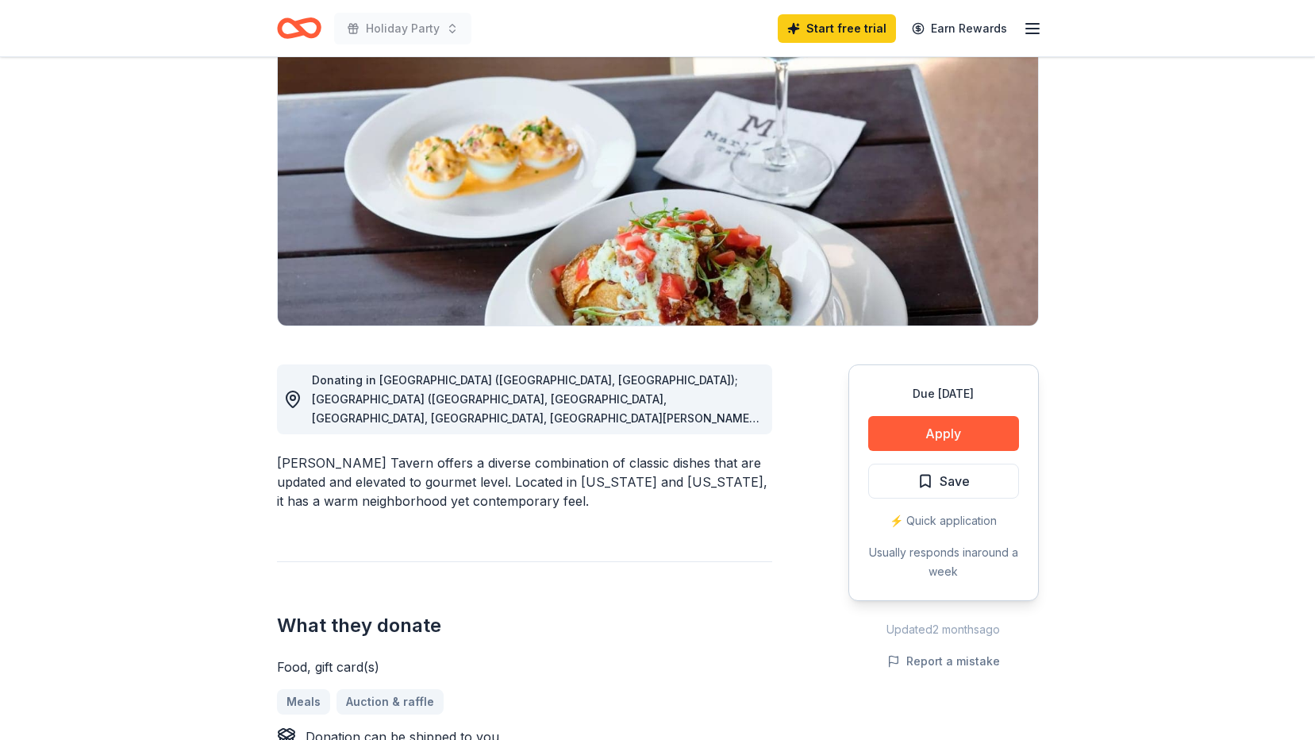
scroll to position [159, 0]
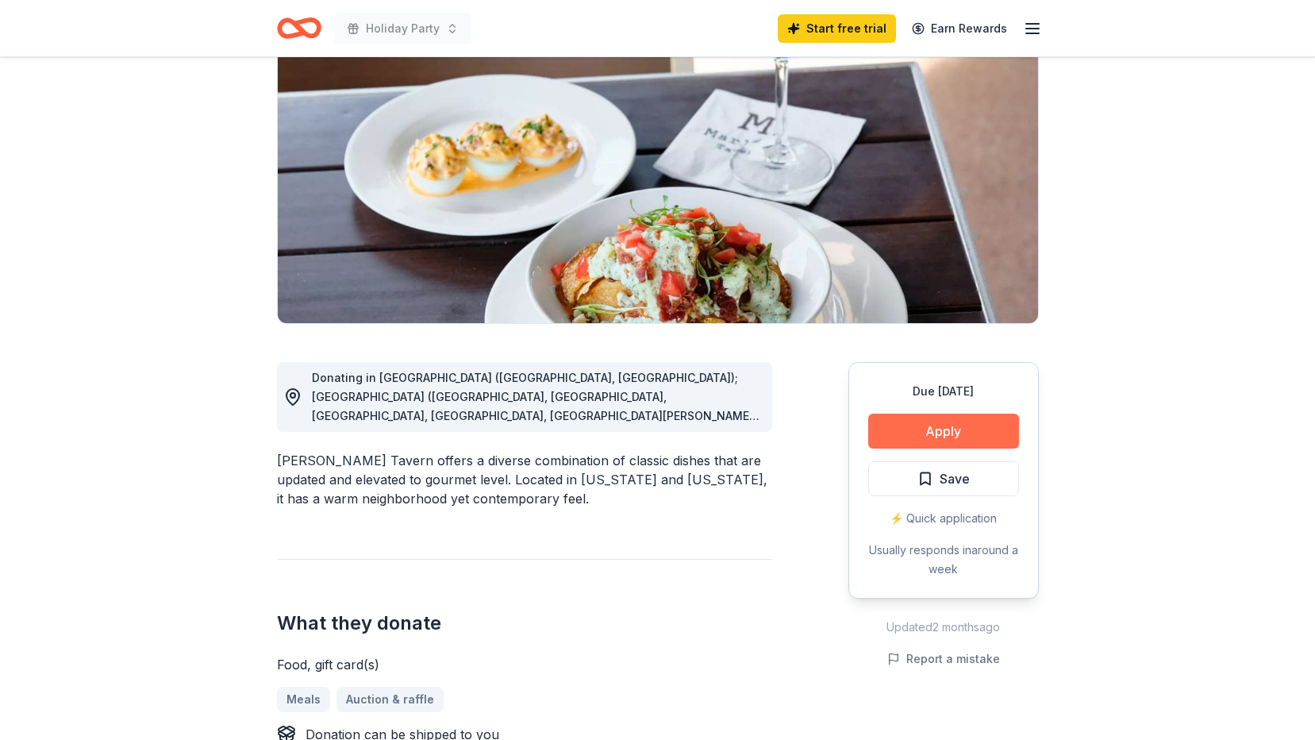
click at [942, 433] on button "Apply" at bounding box center [943, 431] width 151 height 35
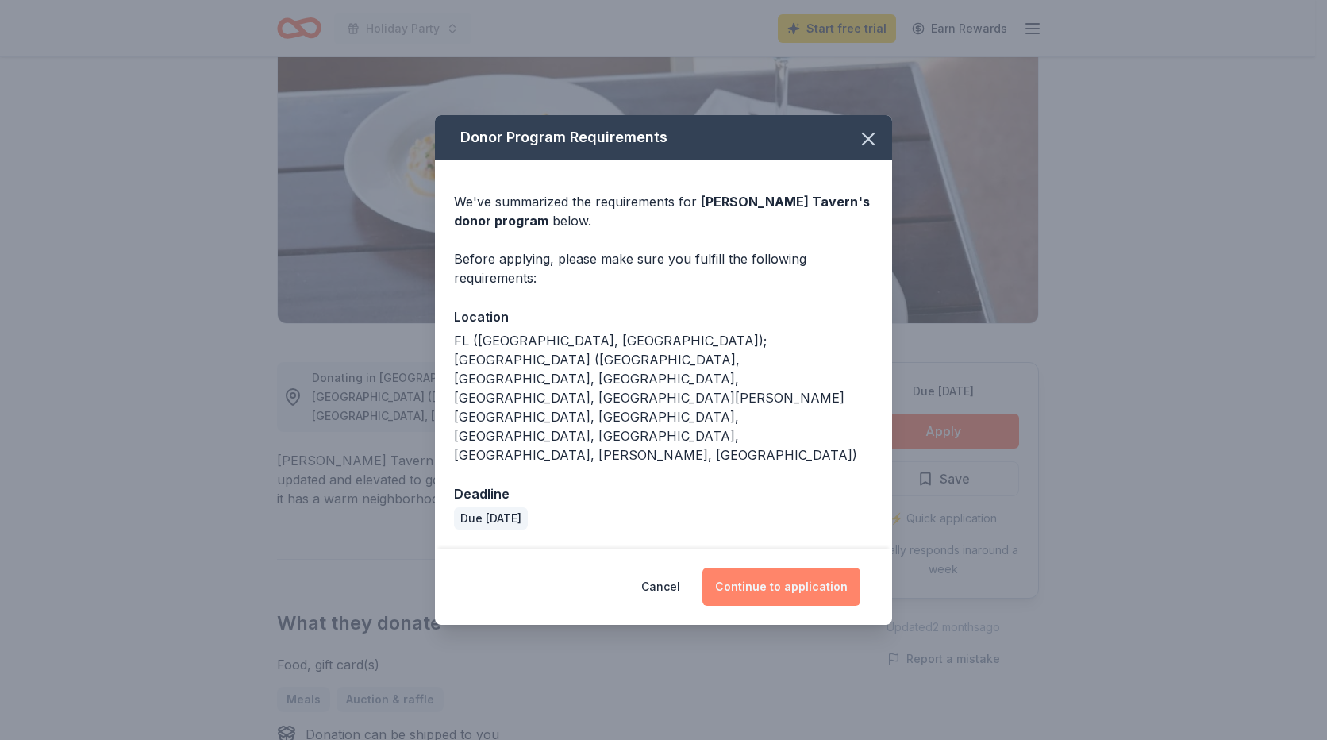
click at [787, 568] on button "Continue to application" at bounding box center [781, 587] width 158 height 38
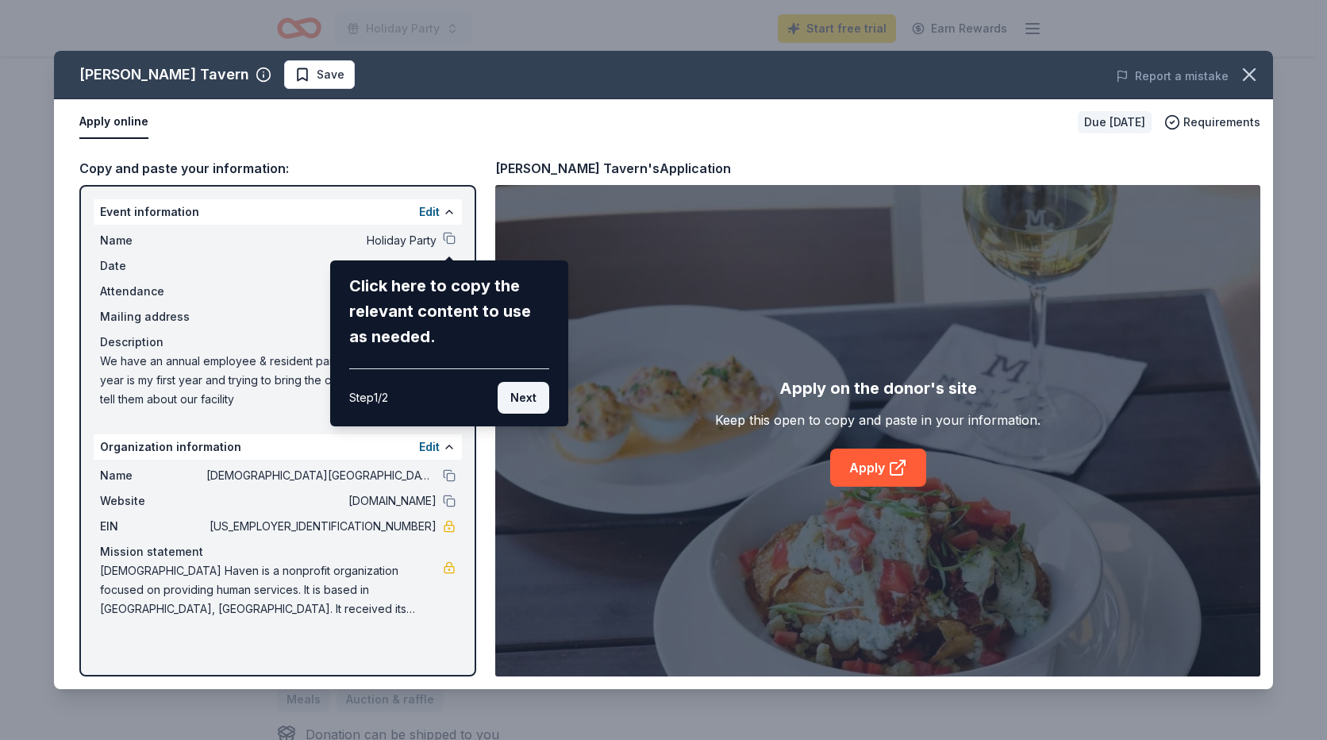
click at [541, 400] on button "Next" at bounding box center [524, 398] width 52 height 32
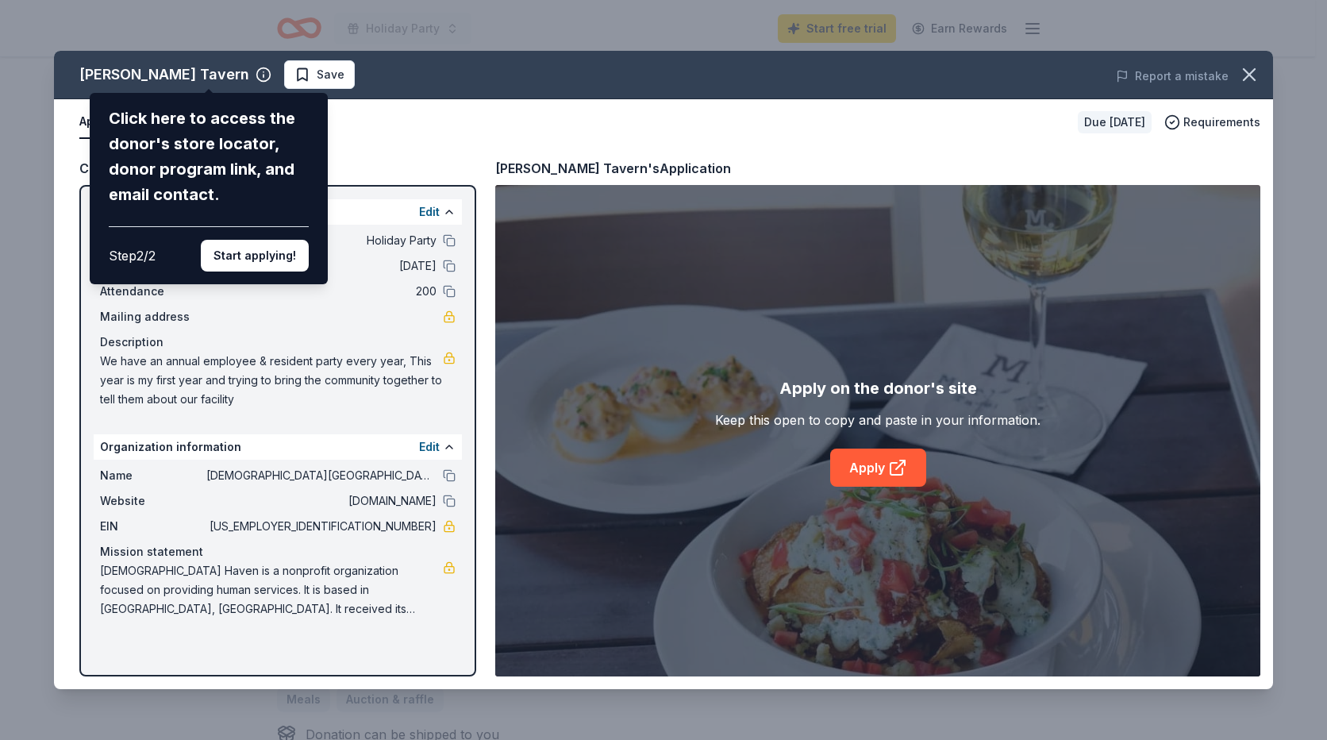
click at [399, 117] on div "Marlow's Tavern Click here to access the donor's store locator, donor program l…" at bounding box center [663, 370] width 1219 height 638
click at [275, 256] on button "Start applying!" at bounding box center [255, 256] width 108 height 32
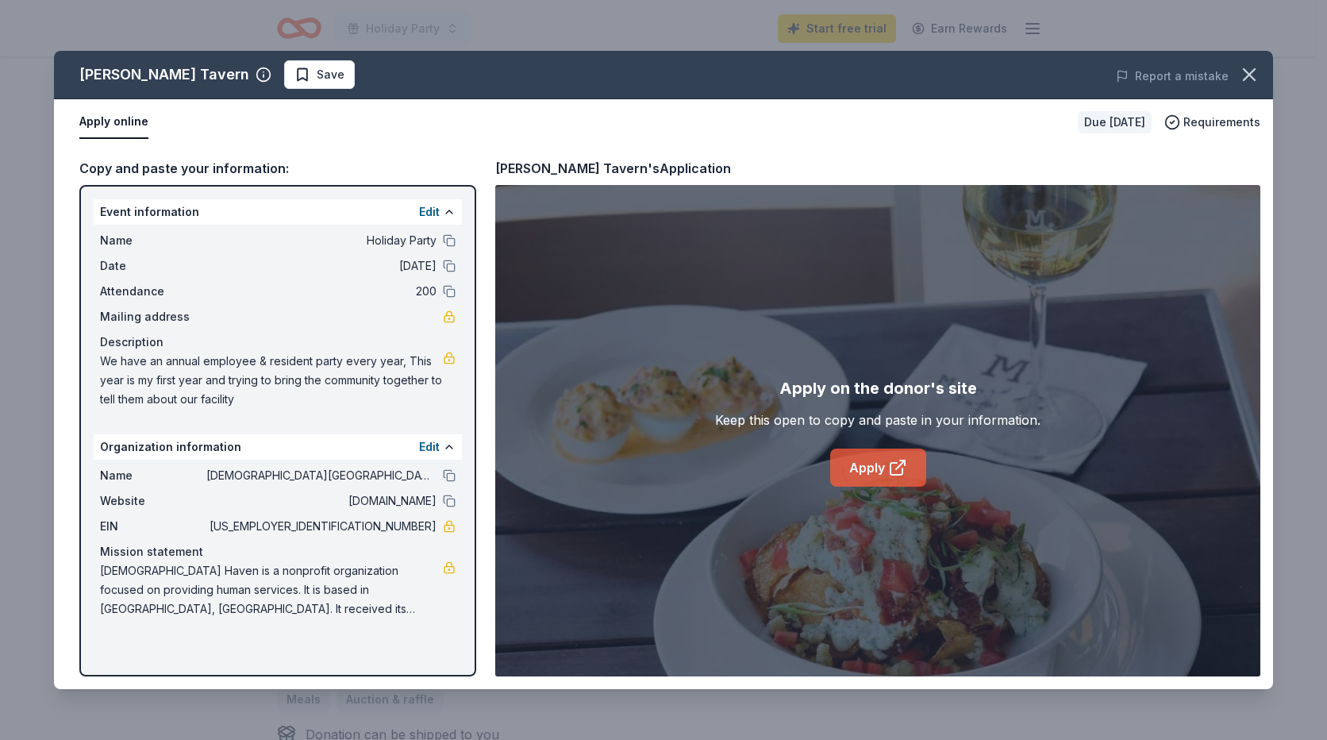
click at [882, 472] on link "Apply" at bounding box center [878, 467] width 96 height 38
click at [1257, 71] on icon "button" at bounding box center [1249, 75] width 22 height 22
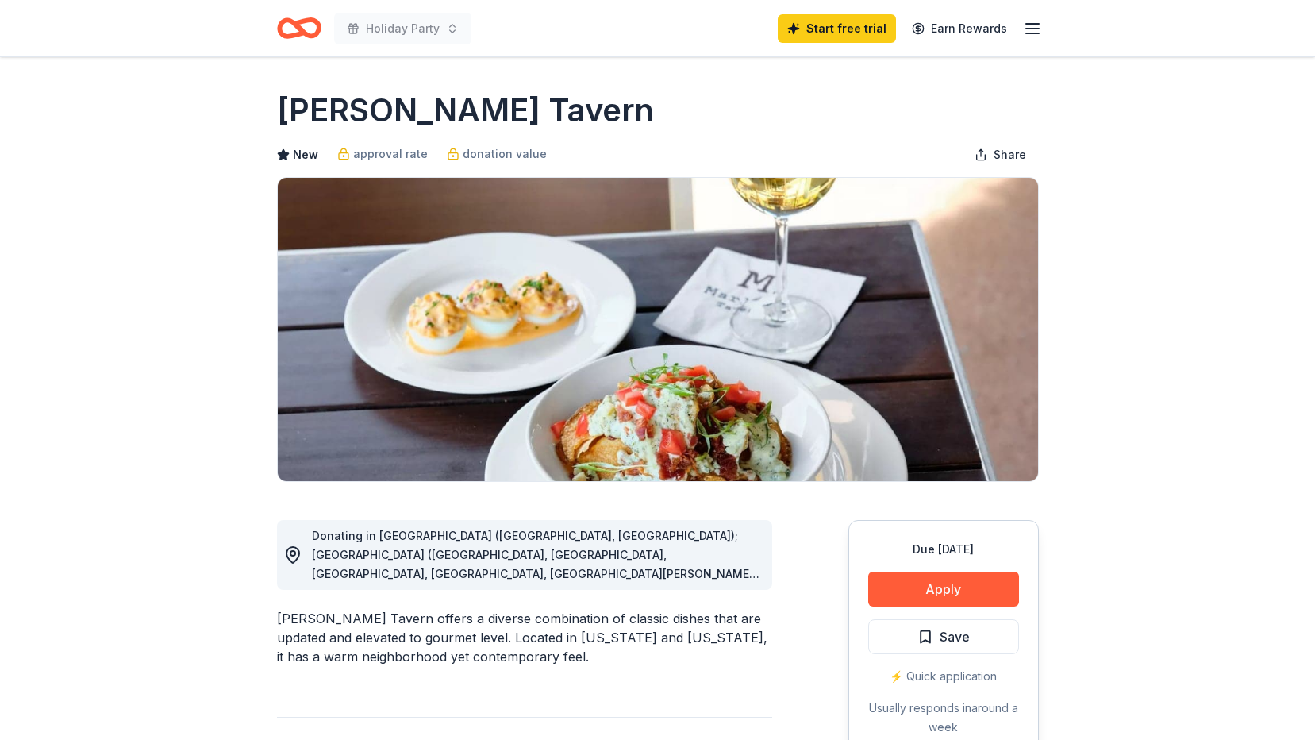
scroll to position [0, 0]
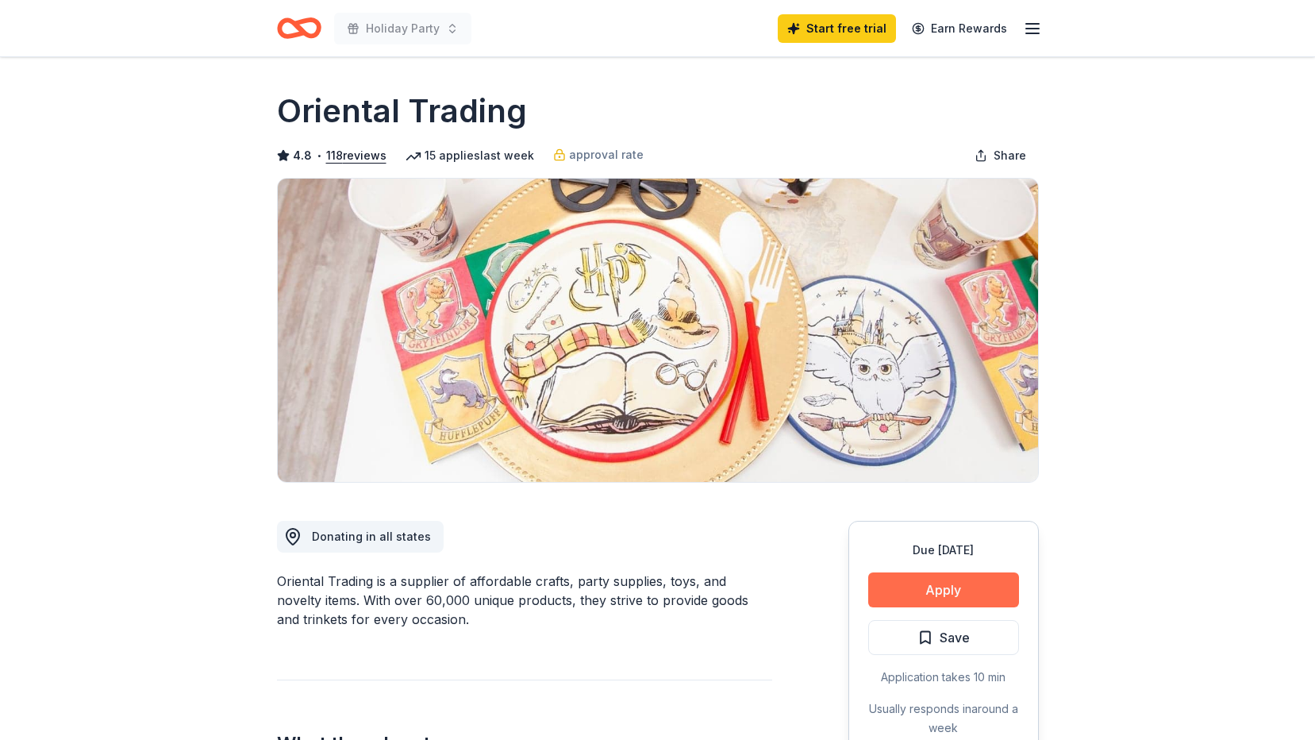
click at [935, 586] on button "Apply" at bounding box center [943, 589] width 151 height 35
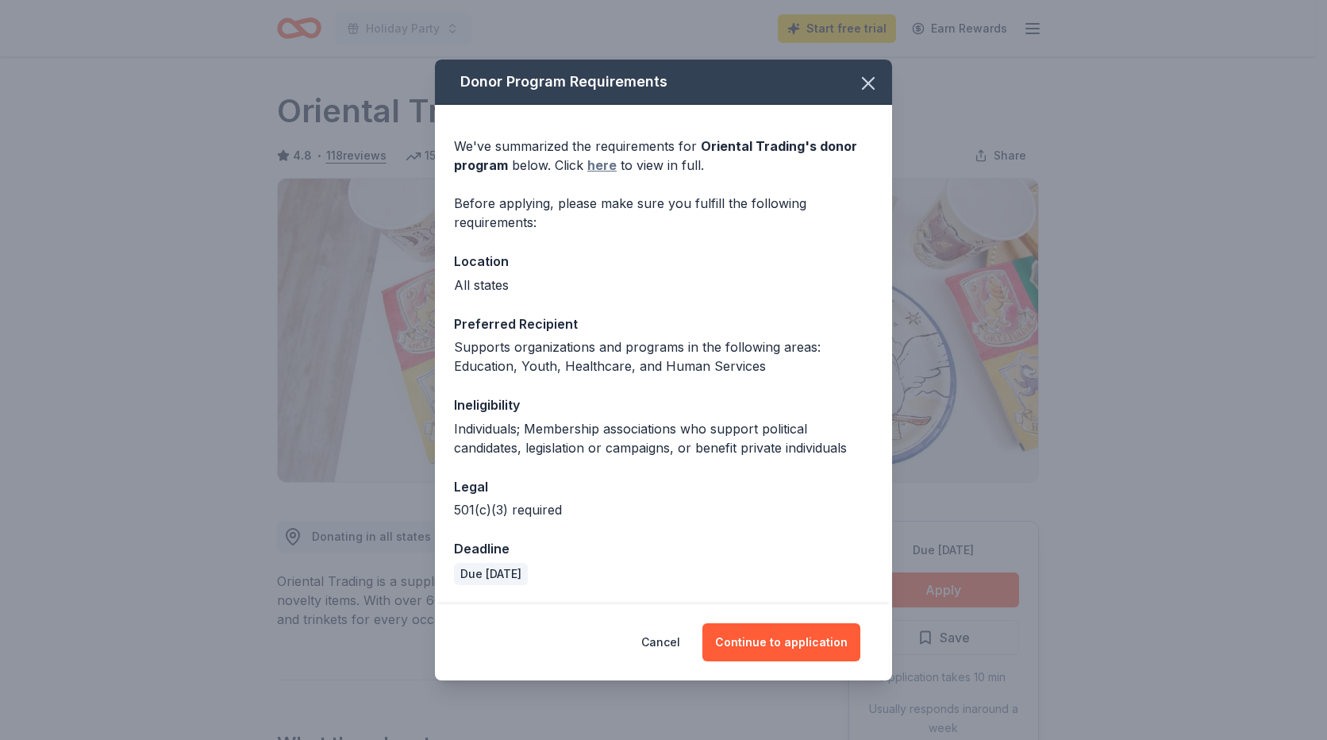
click at [599, 167] on link "here" at bounding box center [601, 165] width 29 height 19
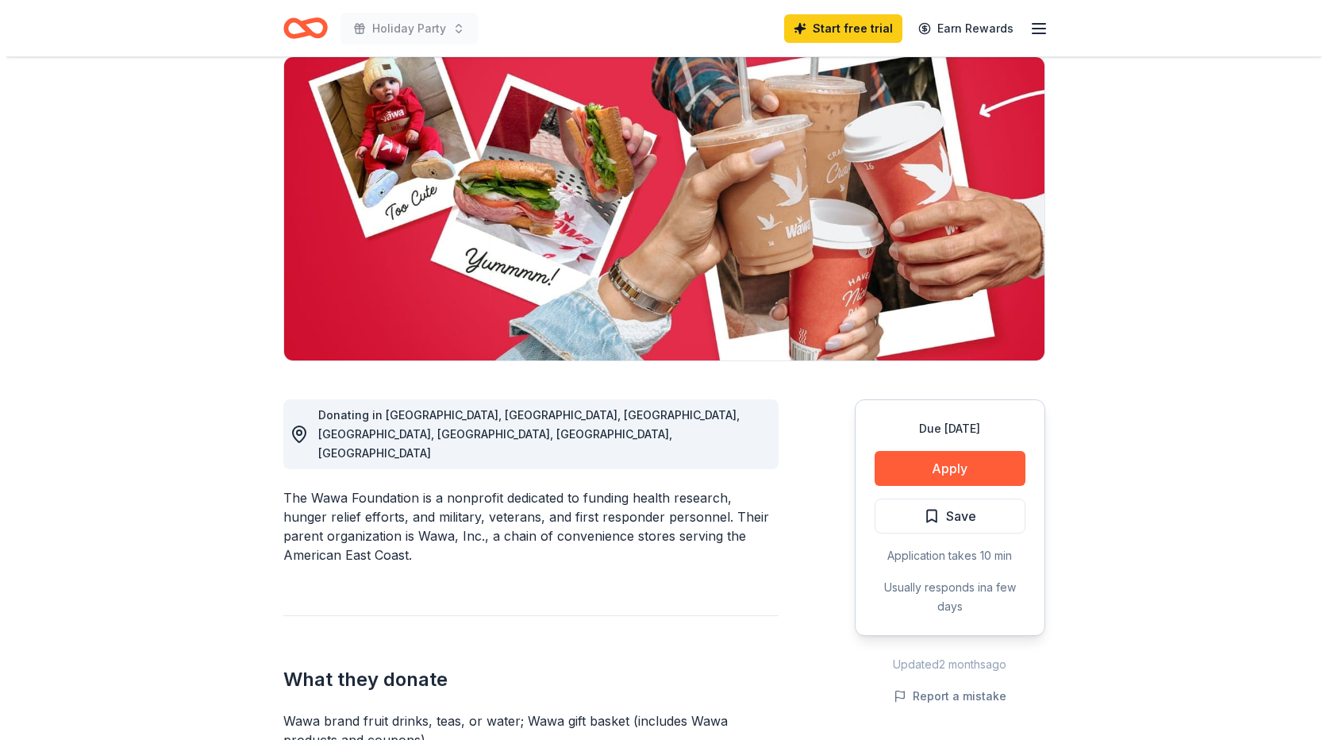
scroll to position [159, 0]
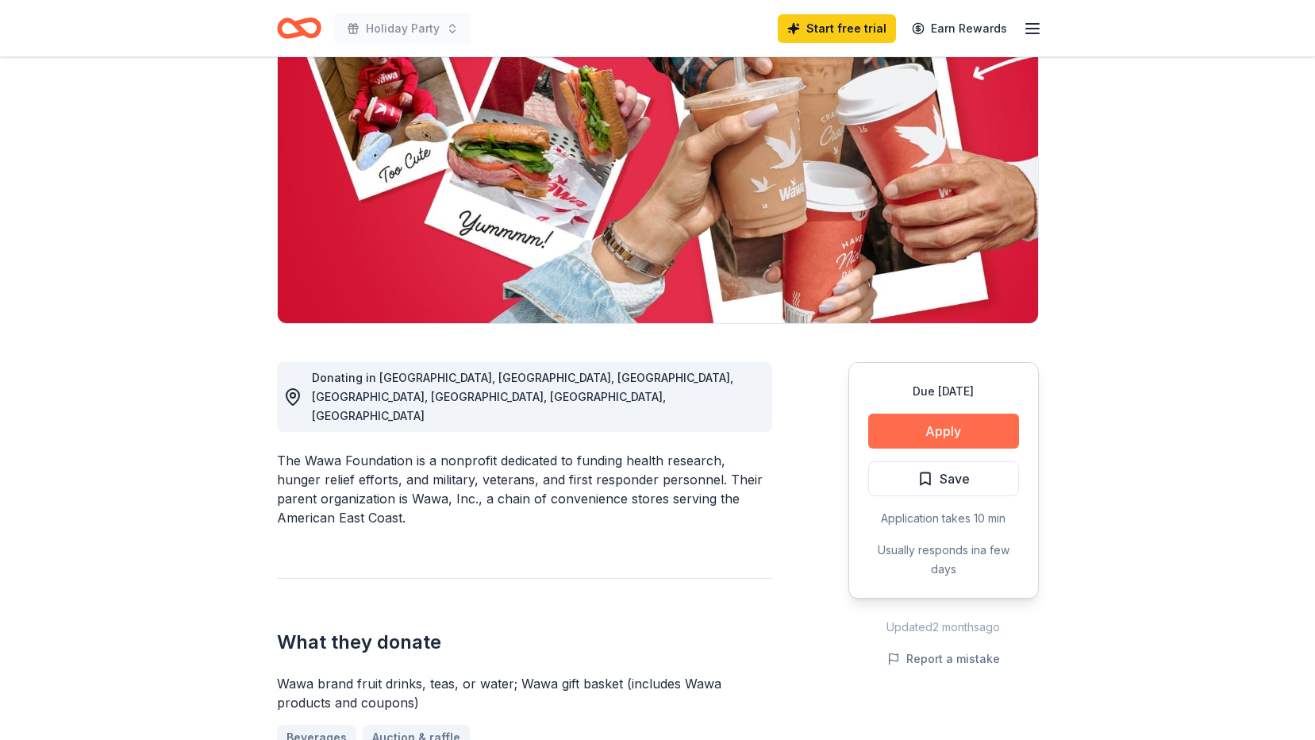
click at [891, 428] on button "Apply" at bounding box center [943, 431] width 151 height 35
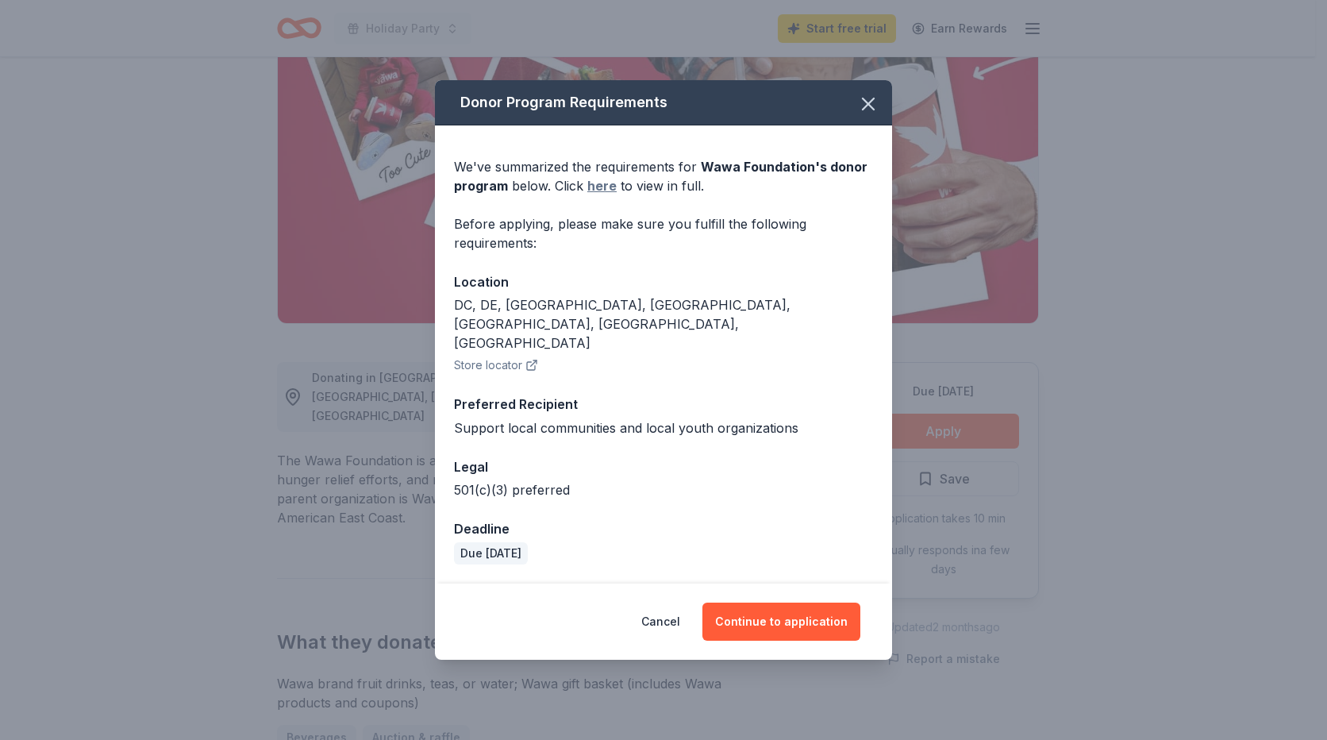
click at [595, 195] on link "here" at bounding box center [601, 185] width 29 height 19
